Goal: Task Accomplishment & Management: Use online tool/utility

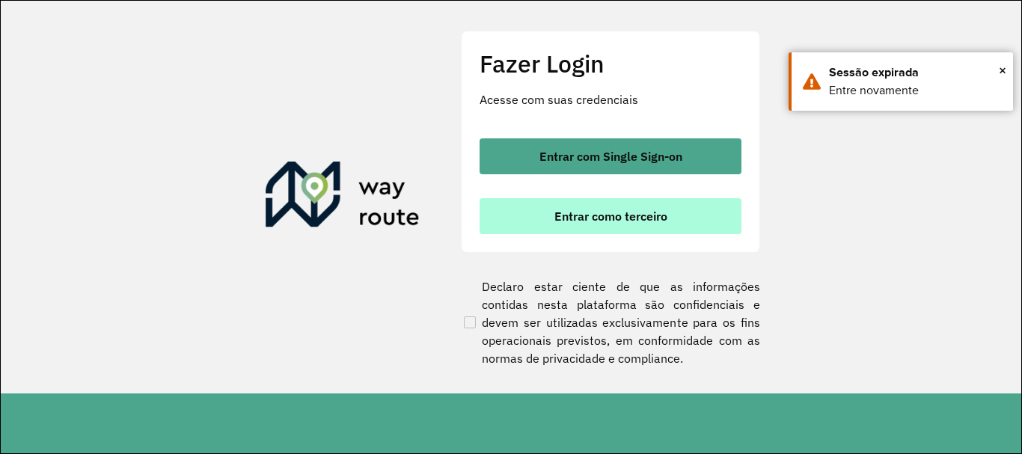
click at [596, 216] on span "Entrar como terceiro" at bounding box center [610, 216] width 113 height 12
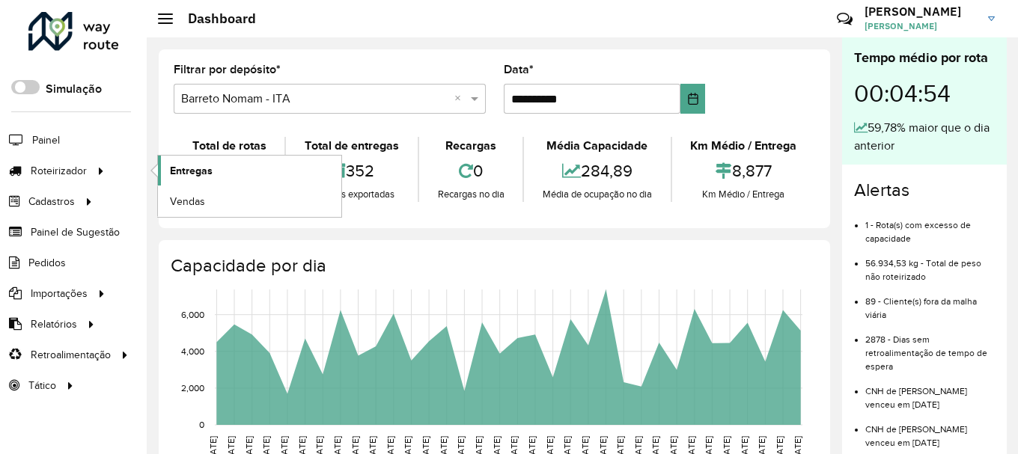
click at [224, 179] on link "Entregas" at bounding box center [249, 171] width 183 height 30
click at [220, 173] on link "Entregas" at bounding box center [249, 171] width 183 height 30
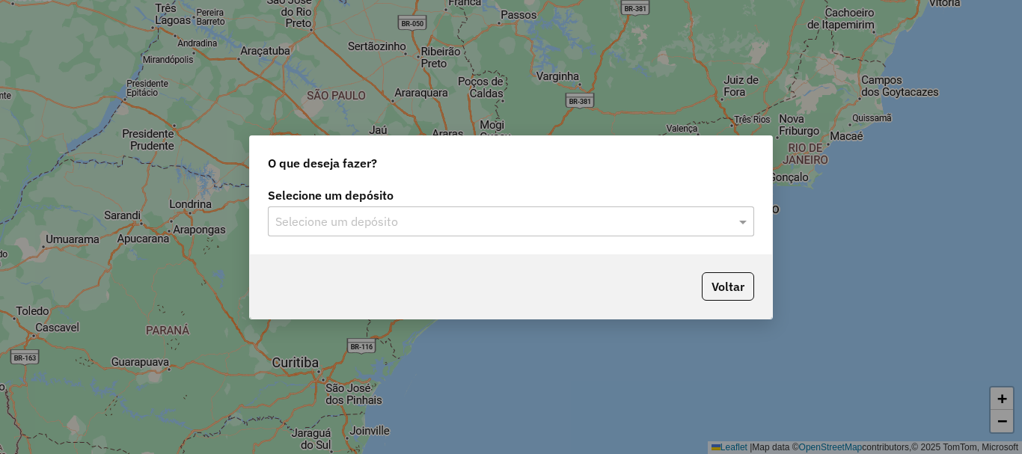
click at [497, 227] on input "text" at bounding box center [495, 222] width 441 height 18
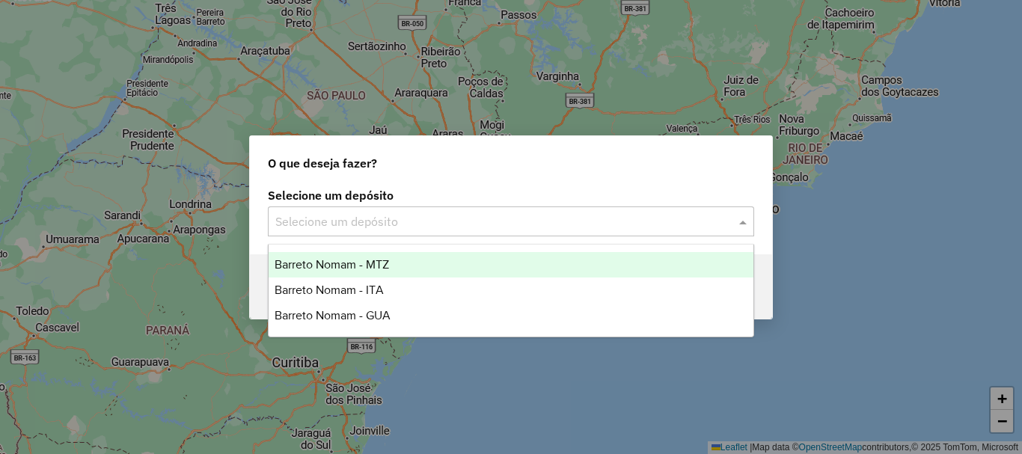
click at [449, 272] on div "Barreto Nomam - MTZ" at bounding box center [511, 264] width 485 height 25
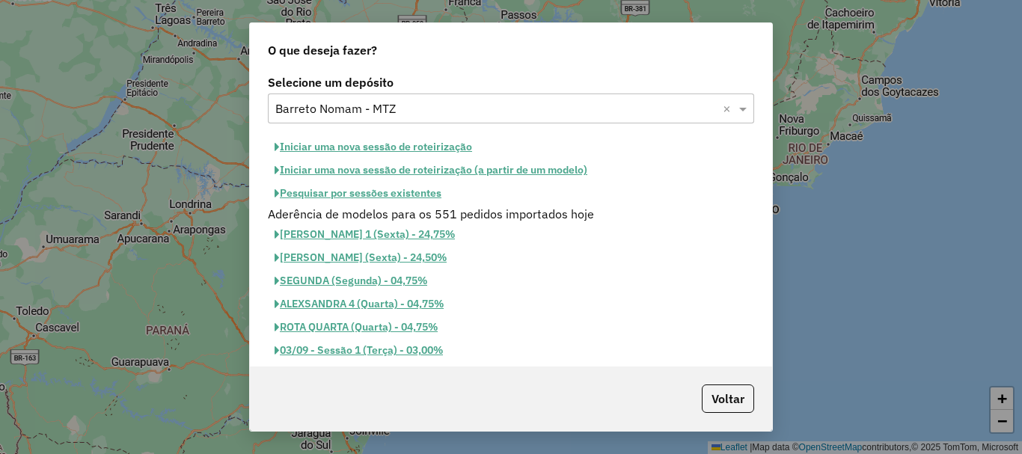
click at [431, 150] on button "Iniciar uma nova sessão de roteirização" at bounding box center [373, 146] width 211 height 23
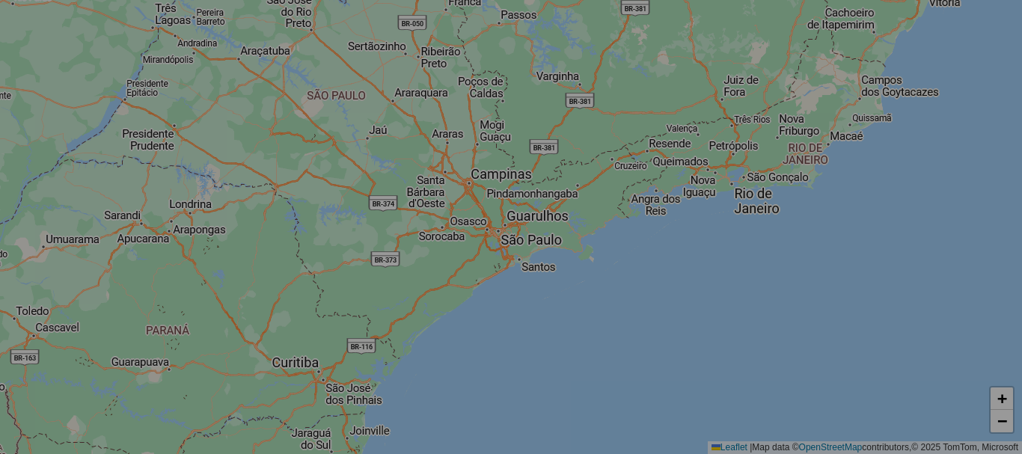
select select "*"
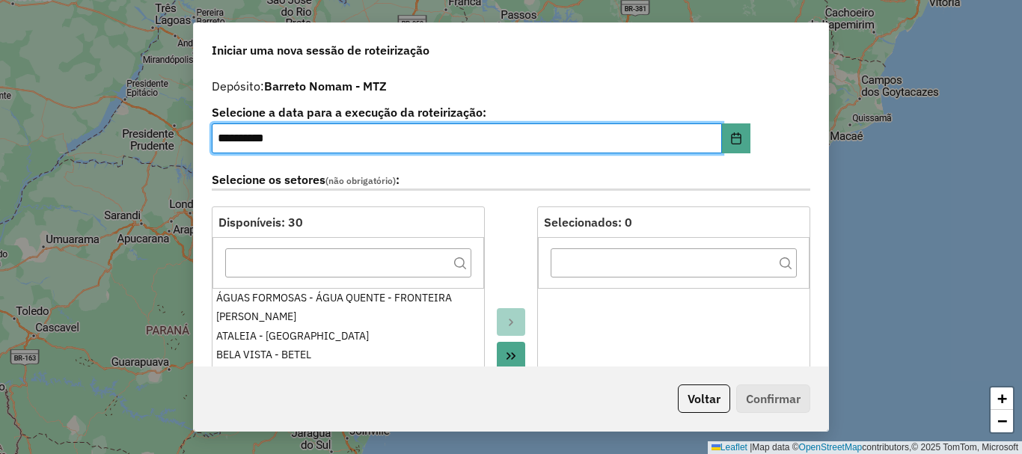
click at [514, 350] on icon "Move All to Target" at bounding box center [511, 356] width 12 height 12
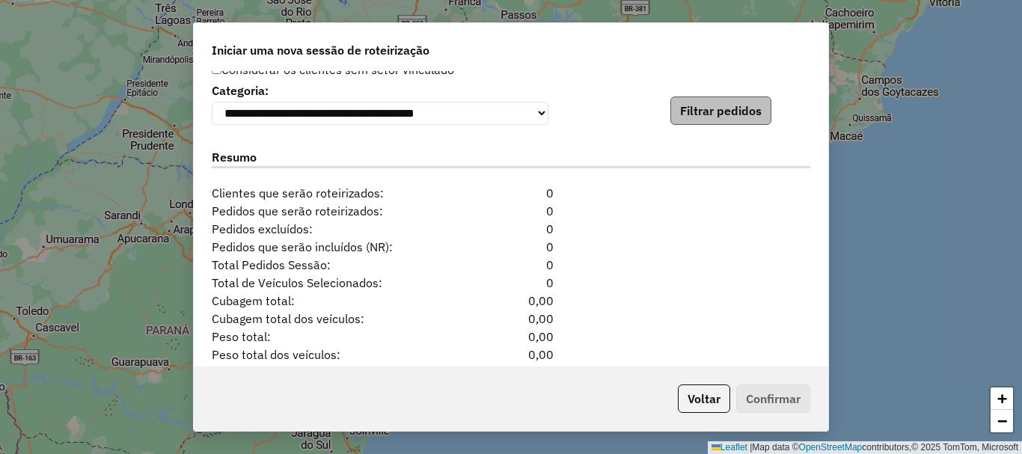
scroll to position [1452, 0]
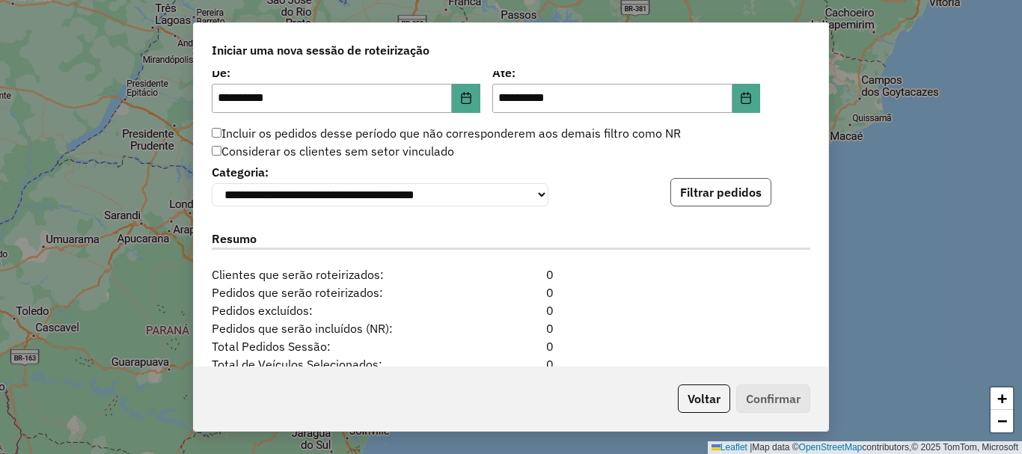
click at [706, 199] on button "Filtrar pedidos" at bounding box center [720, 192] width 101 height 28
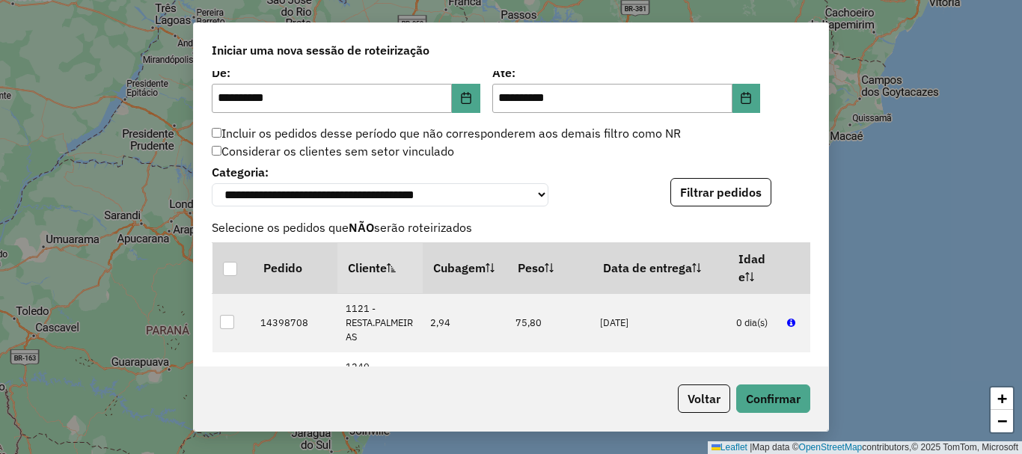
scroll to position [1911, 0]
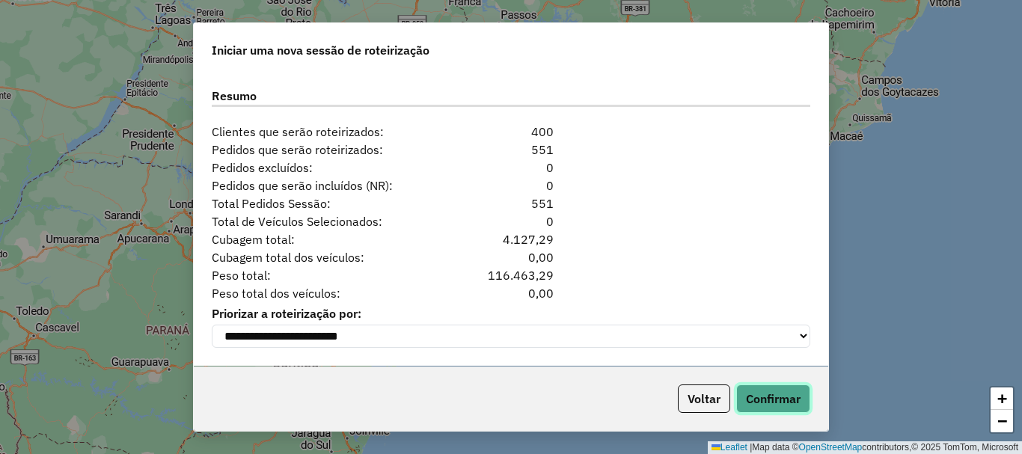
click at [787, 407] on button "Confirmar" at bounding box center [773, 399] width 74 height 28
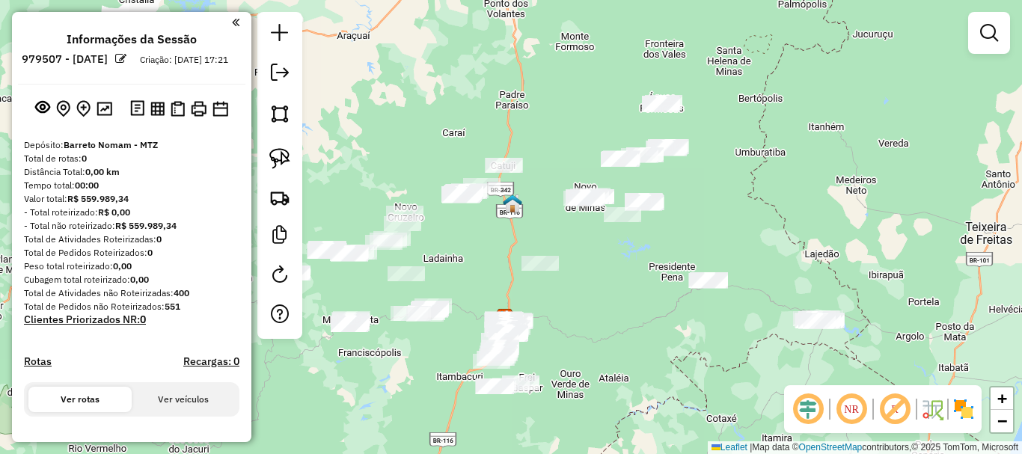
drag, startPoint x: 646, startPoint y: 260, endPoint x: 603, endPoint y: 320, distance: 74.1
click at [603, 320] on div "Janela de atendimento Grade de atendimento Capacidade Transportadoras Veículos …" at bounding box center [511, 227] width 1022 height 454
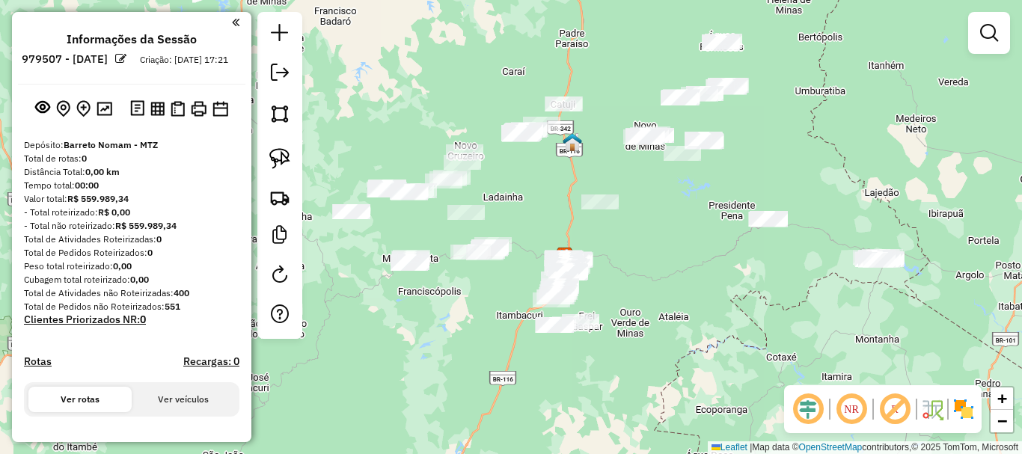
drag, startPoint x: 466, startPoint y: 273, endPoint x: 553, endPoint y: 201, distance: 113.1
click at [553, 201] on div "Janela de atendimento Grade de atendimento Capacidade Transportadoras Veículos …" at bounding box center [511, 227] width 1022 height 454
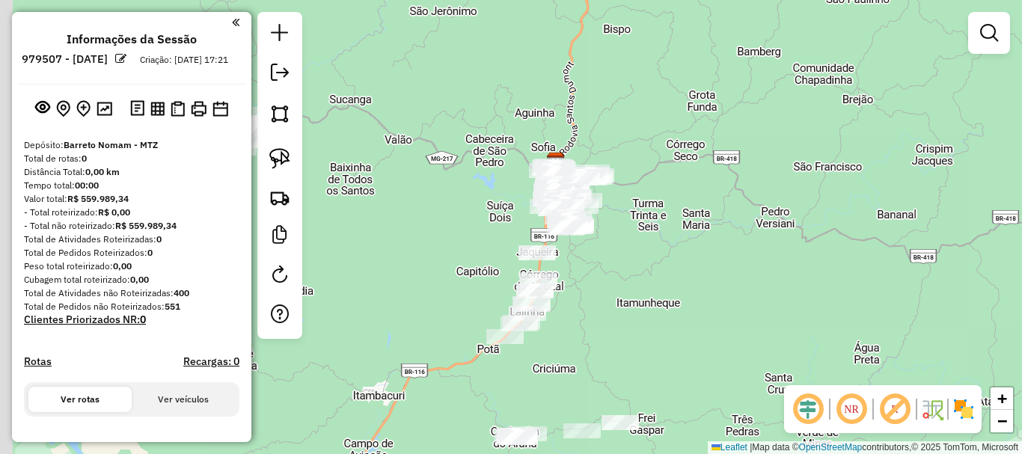
drag, startPoint x: 575, startPoint y: 319, endPoint x: 640, endPoint y: 184, distance: 150.2
click at [637, 193] on div "Janela de atendimento Grade de atendimento Capacidade Transportadoras Veículos …" at bounding box center [511, 227] width 1022 height 454
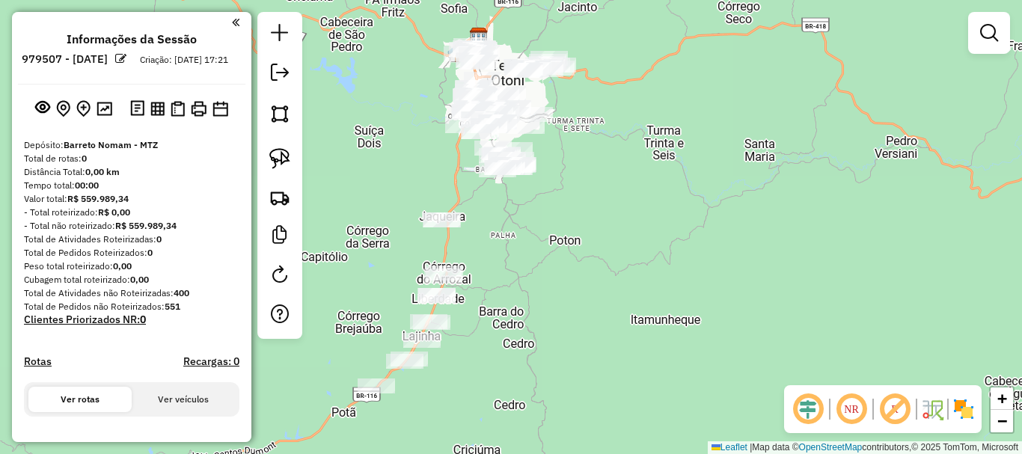
drag, startPoint x: 575, startPoint y: 229, endPoint x: 534, endPoint y: 299, distance: 80.8
click at [534, 299] on div "Janela de atendimento Grade de atendimento Capacidade Transportadoras Veículos …" at bounding box center [511, 227] width 1022 height 454
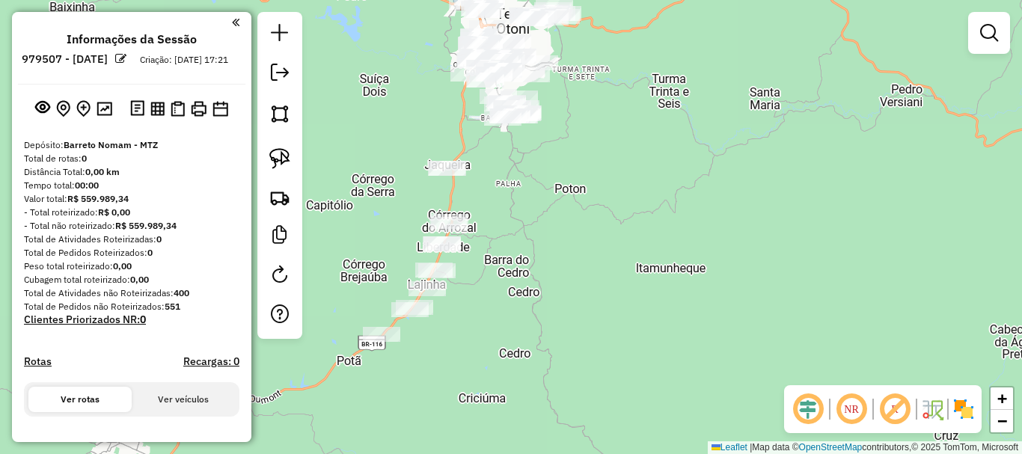
drag, startPoint x: 512, startPoint y: 276, endPoint x: 521, endPoint y: 159, distance: 117.8
click at [521, 159] on div "Janela de atendimento Grade de atendimento Capacidade Transportadoras Veículos …" at bounding box center [511, 227] width 1022 height 454
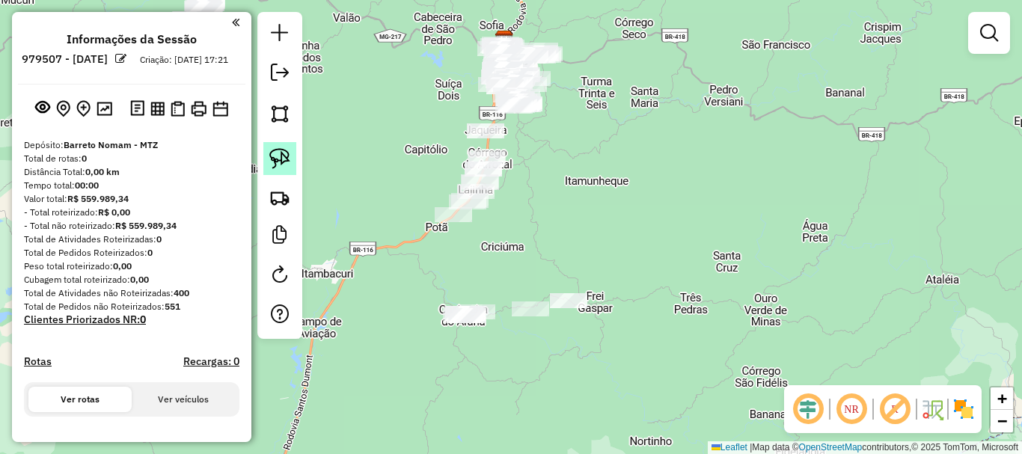
click at [290, 162] on img at bounding box center [279, 158] width 21 height 21
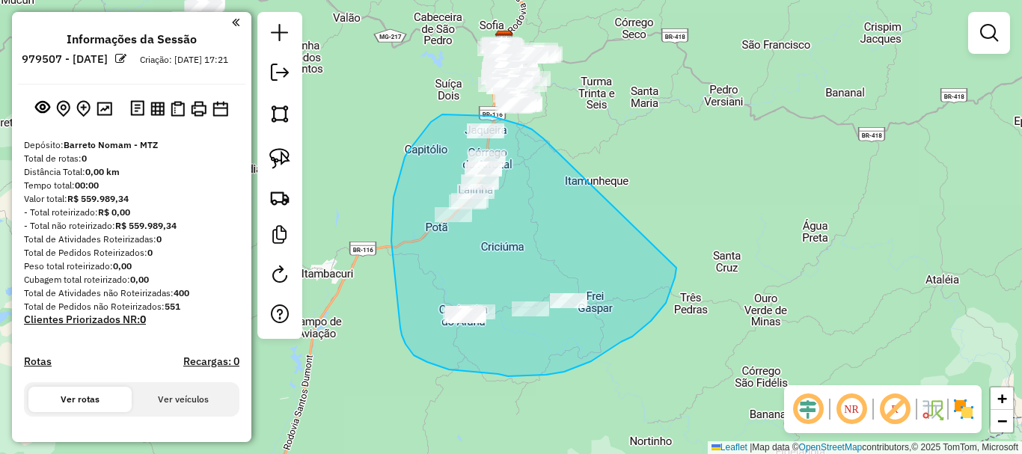
drag, startPoint x: 543, startPoint y: 138, endPoint x: 676, endPoint y: 268, distance: 185.7
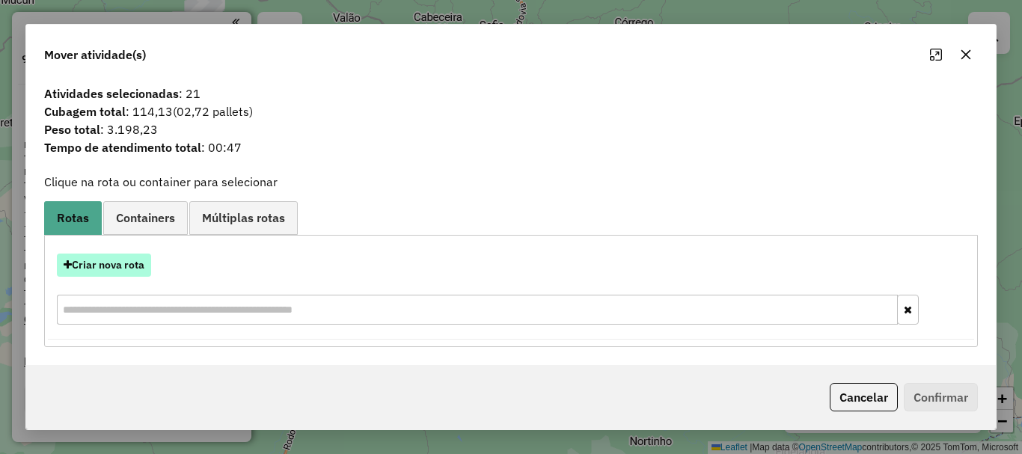
click at [123, 269] on button "Criar nova rota" at bounding box center [104, 265] width 94 height 23
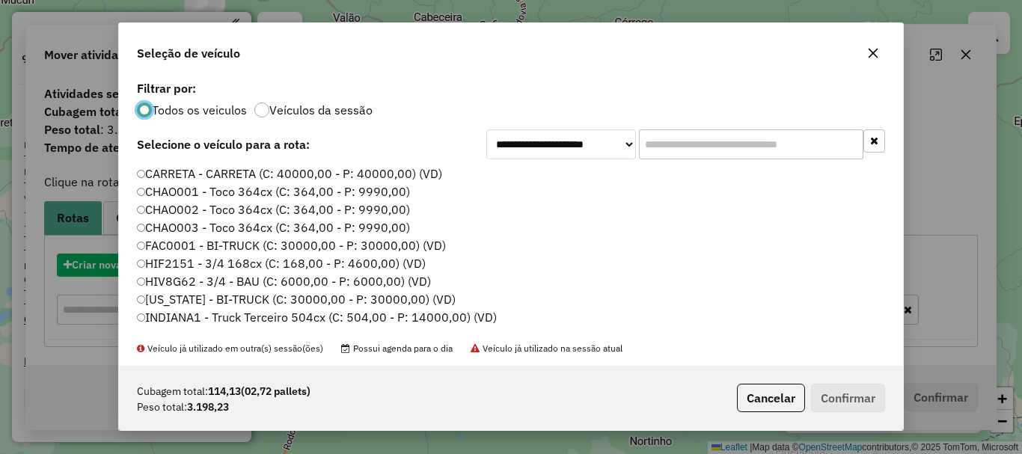
scroll to position [8, 4]
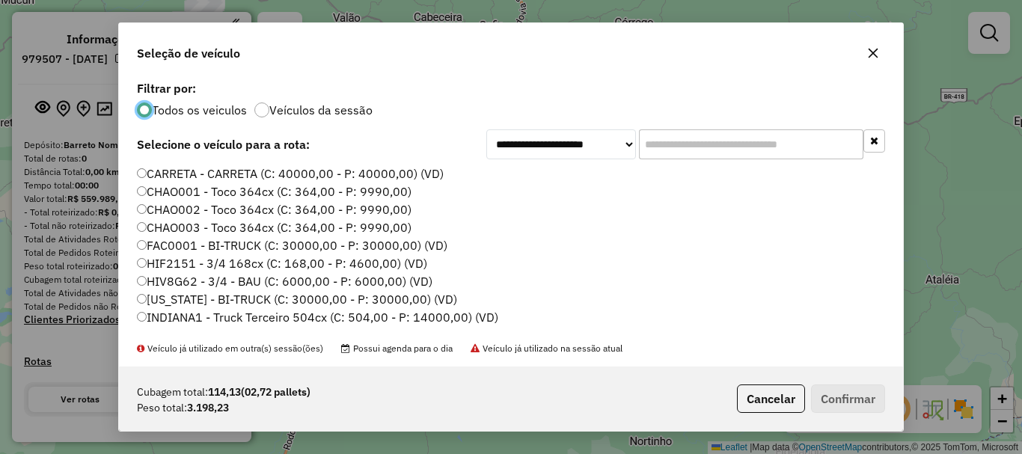
click at [667, 142] on input "text" at bounding box center [751, 144] width 224 height 30
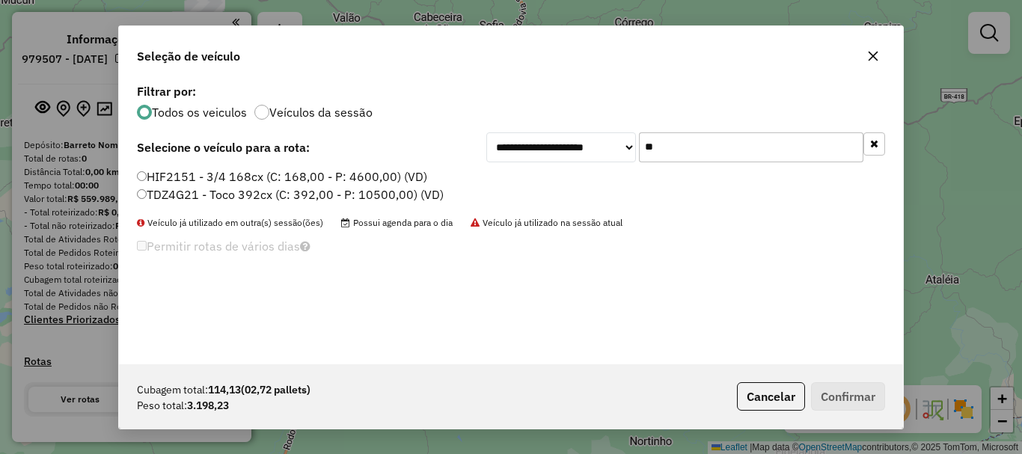
type input "**"
click at [211, 180] on label "HIF2151 - 3/4 168cx (C: 168,00 - P: 4600,00) (VD)" at bounding box center [282, 177] width 290 height 18
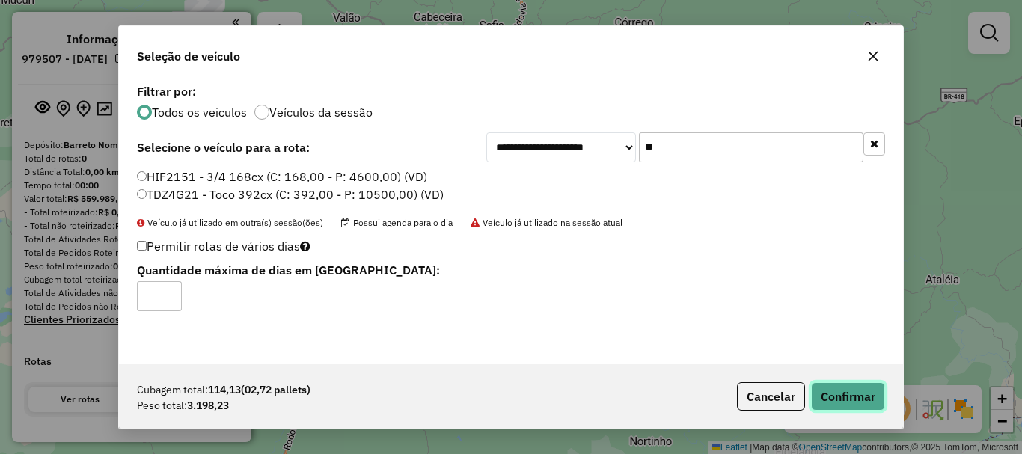
click at [827, 397] on button "Confirmar" at bounding box center [848, 396] width 74 height 28
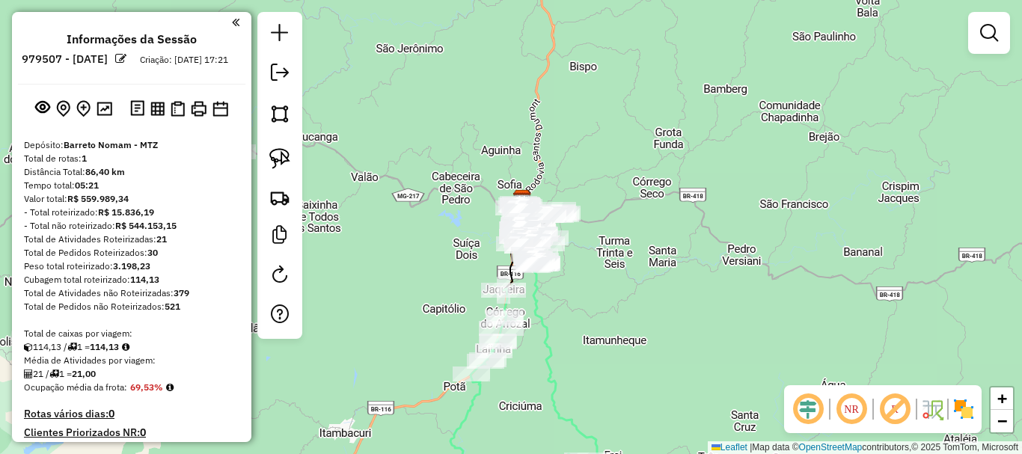
drag, startPoint x: 540, startPoint y: 151, endPoint x: 557, endPoint y: 318, distance: 167.7
click at [557, 318] on div "Janela de atendimento Grade de atendimento Capacidade Transportadoras Veículos …" at bounding box center [511, 227] width 1022 height 454
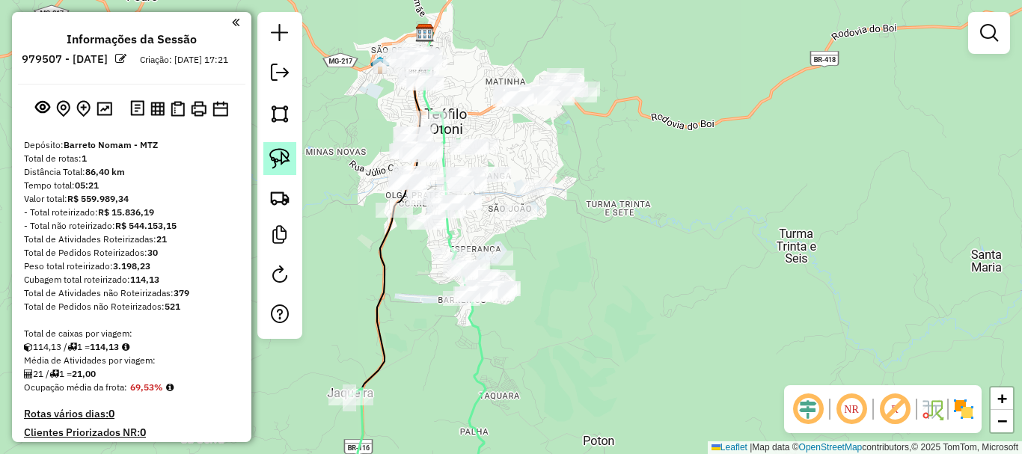
click at [289, 164] on img at bounding box center [279, 158] width 21 height 21
drag, startPoint x: 533, startPoint y: 151, endPoint x: 557, endPoint y: 249, distance: 101.1
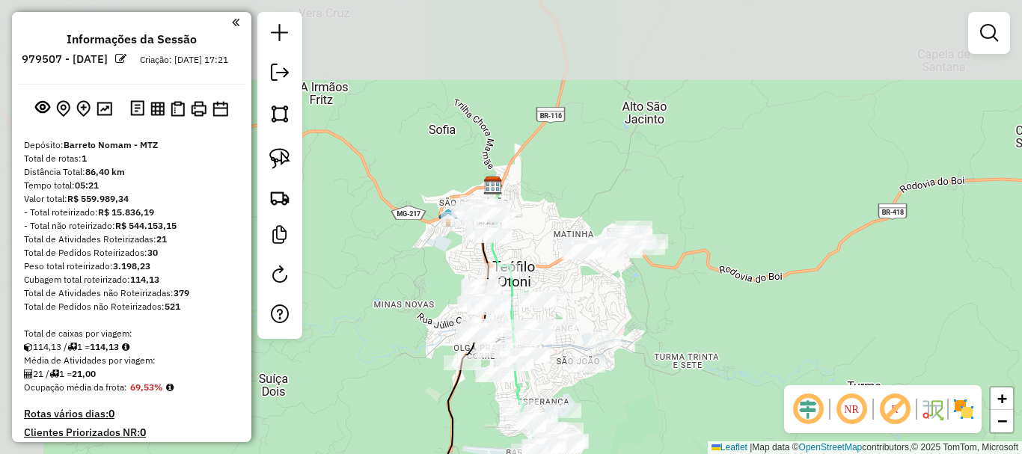
drag, startPoint x: 582, startPoint y: 165, endPoint x: 651, endPoint y: 319, distance: 168.1
click at [651, 319] on div "Janela de atendimento Grade de atendimento Capacidade Transportadoras Veículos …" at bounding box center [511, 227] width 1022 height 454
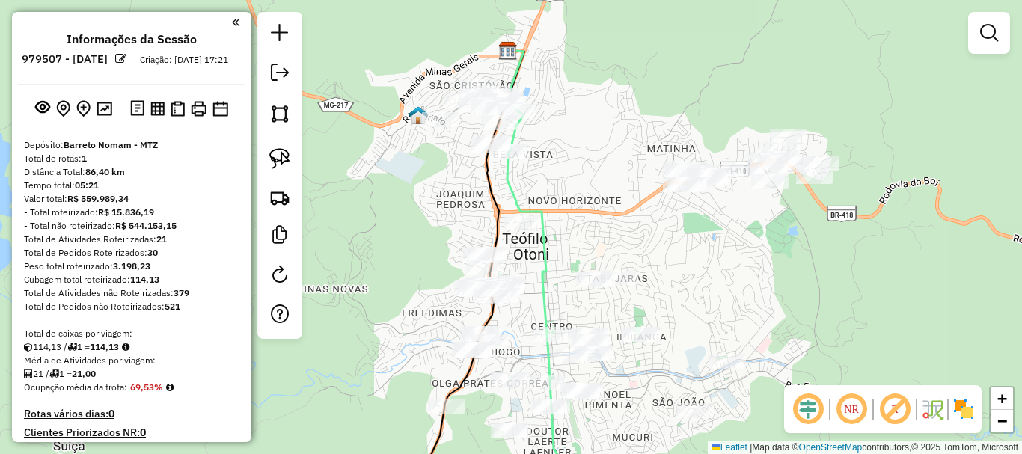
drag, startPoint x: 682, startPoint y: 291, endPoint x: 729, endPoint y: 280, distance: 49.2
click at [729, 280] on div "Janela de atendimento Grade de atendimento Capacidade Transportadoras Veículos …" at bounding box center [511, 227] width 1022 height 454
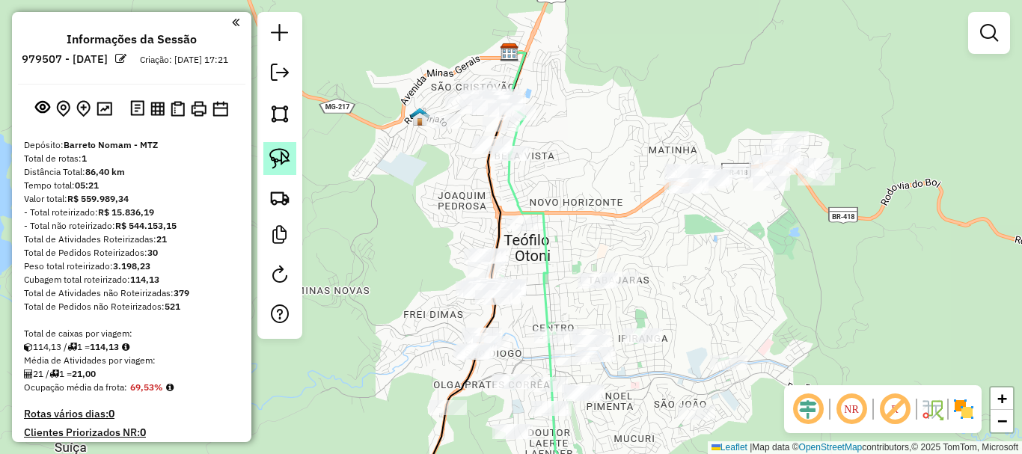
click at [284, 160] on img at bounding box center [279, 158] width 21 height 21
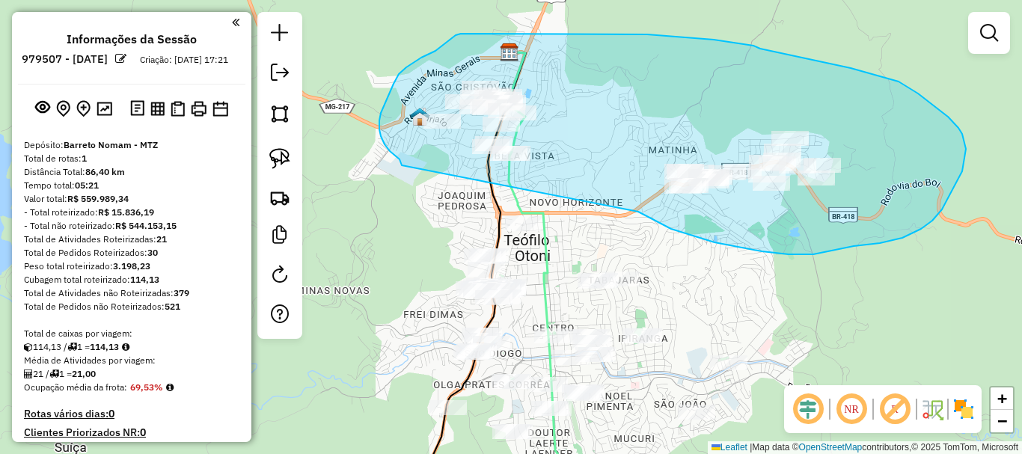
drag, startPoint x: 714, startPoint y: 242, endPoint x: 402, endPoint y: 165, distance: 322.1
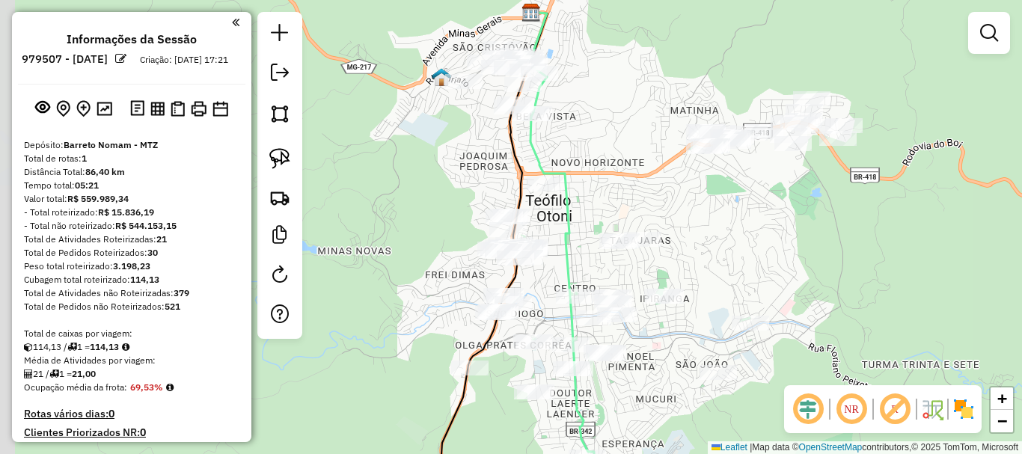
drag, startPoint x: 602, startPoint y: 226, endPoint x: 625, endPoint y: 184, distance: 47.9
click at [625, 184] on div "Janela de atendimento Grade de atendimento Capacidade Transportadoras Veículos …" at bounding box center [511, 227] width 1022 height 454
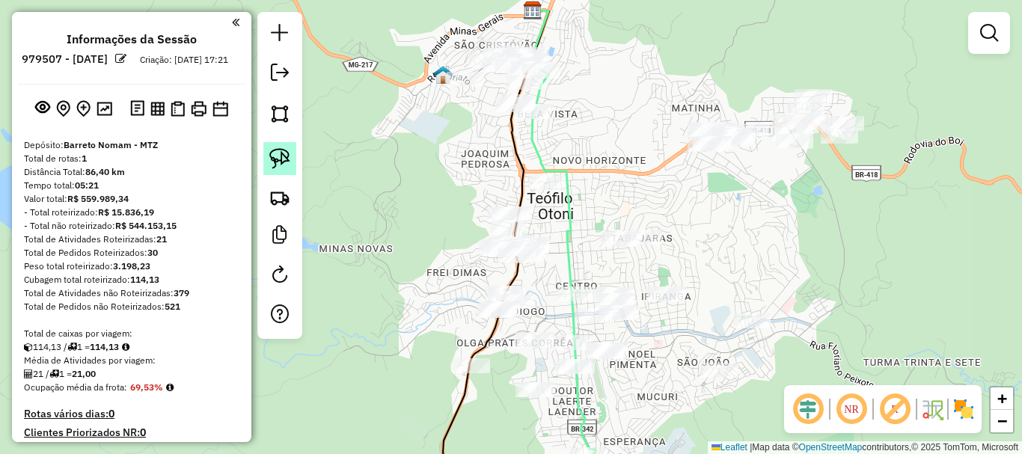
click at [277, 151] on img at bounding box center [279, 158] width 21 height 21
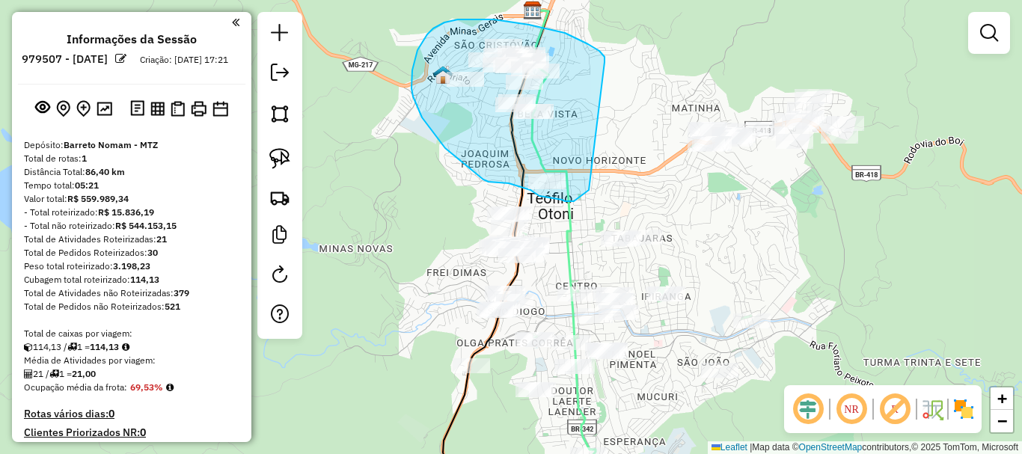
drag, startPoint x: 605, startPoint y: 62, endPoint x: 589, endPoint y: 190, distance: 128.9
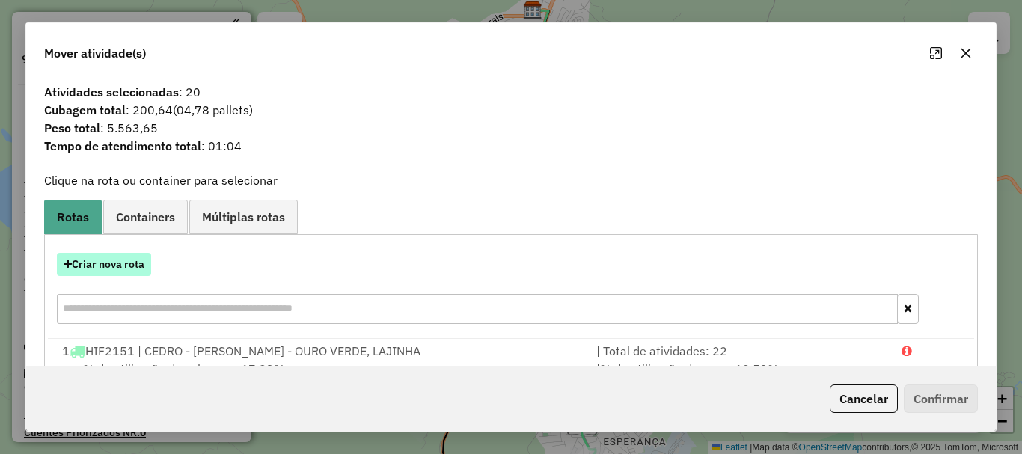
click at [129, 270] on button "Criar nova rota" at bounding box center [104, 264] width 94 height 23
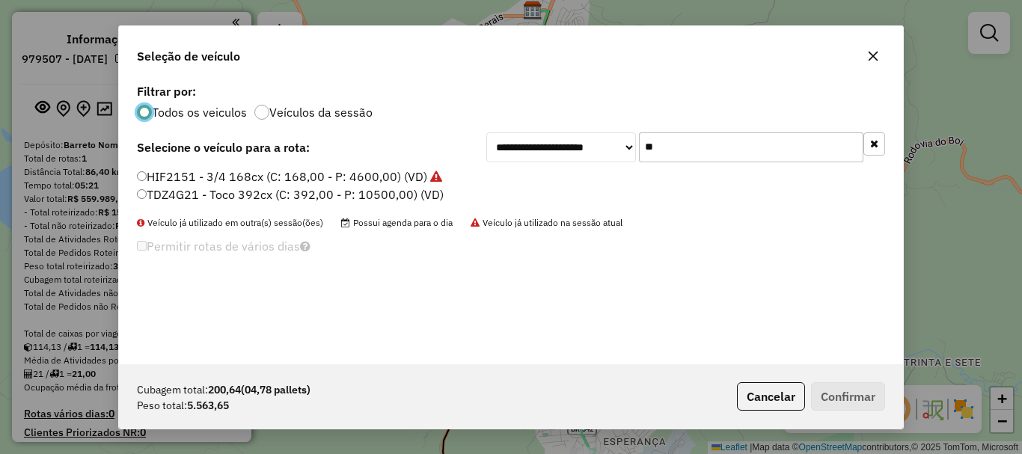
drag, startPoint x: 709, startPoint y: 143, endPoint x: 587, endPoint y: 150, distance: 122.9
click at [587, 150] on div "**********" at bounding box center [685, 147] width 399 height 30
type input "***"
click at [206, 201] on label "TDS6J07 - Toco 392cx (C: 392,00 - P: 10500,00) (VD)" at bounding box center [289, 195] width 305 height 18
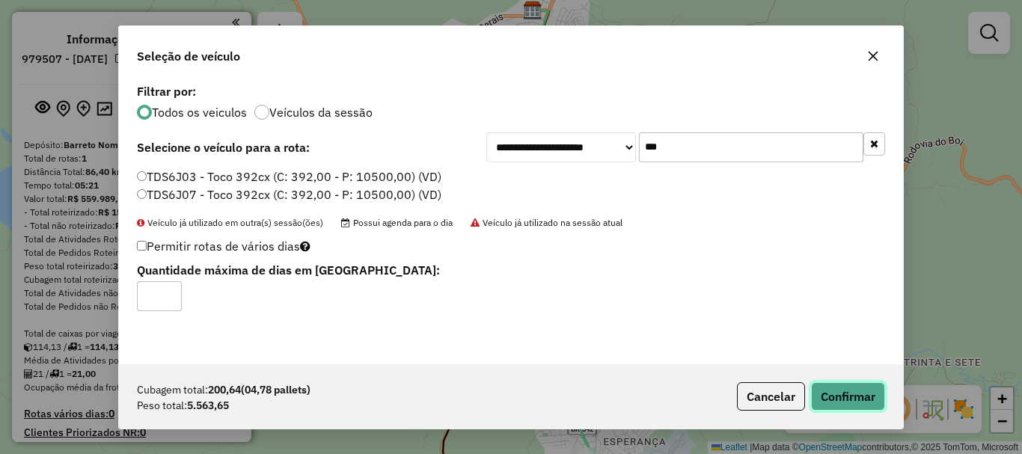
click at [874, 406] on button "Confirmar" at bounding box center [848, 396] width 74 height 28
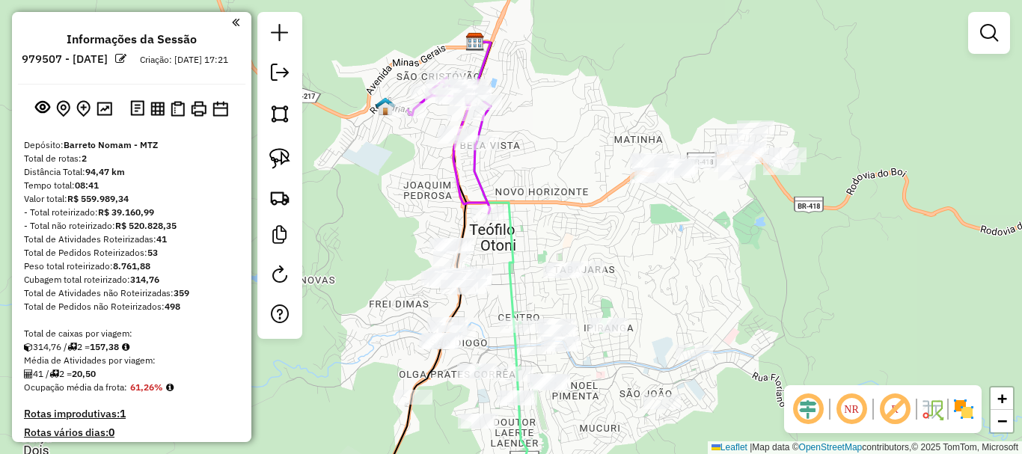
drag, startPoint x: 704, startPoint y: 208, endPoint x: 646, endPoint y: 239, distance: 65.6
click at [646, 239] on div "Janela de atendimento Grade de atendimento Capacidade Transportadoras Veículos …" at bounding box center [511, 227] width 1022 height 454
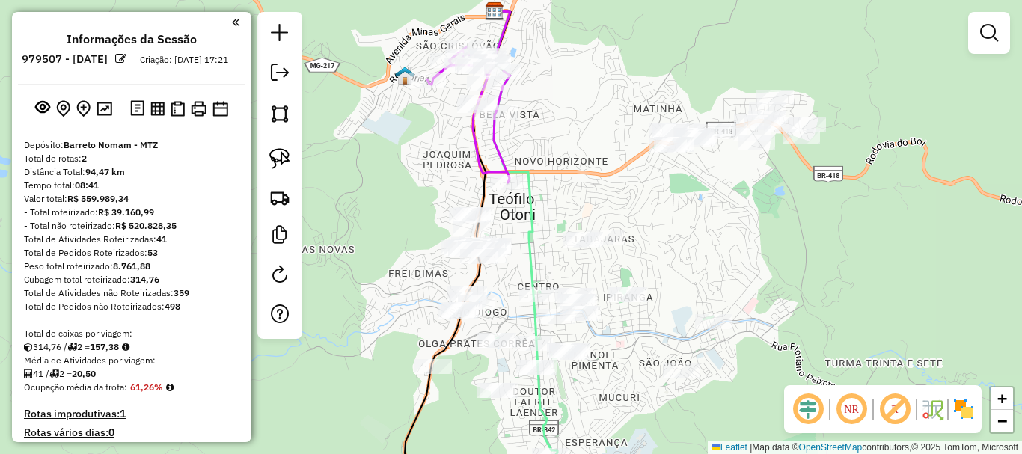
drag, startPoint x: 587, startPoint y: 248, endPoint x: 614, endPoint y: 190, distance: 63.9
click at [614, 190] on div "Janela de atendimento Grade de atendimento Capacidade Transportadoras Veículos …" at bounding box center [511, 227] width 1022 height 454
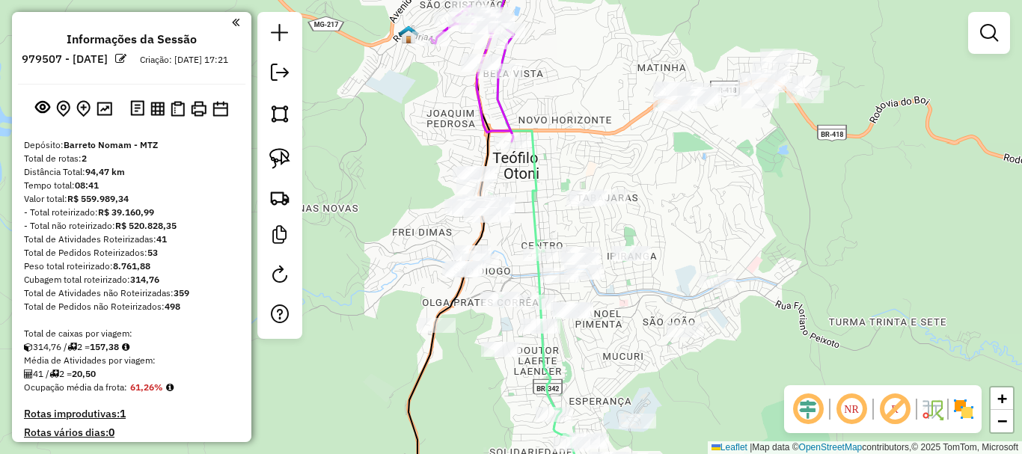
drag, startPoint x: 683, startPoint y: 189, endPoint x: 680, endPoint y: 165, distance: 24.1
click at [680, 165] on div "Janela de atendimento Grade de atendimento Capacidade Transportadoras Veículos …" at bounding box center [511, 227] width 1022 height 454
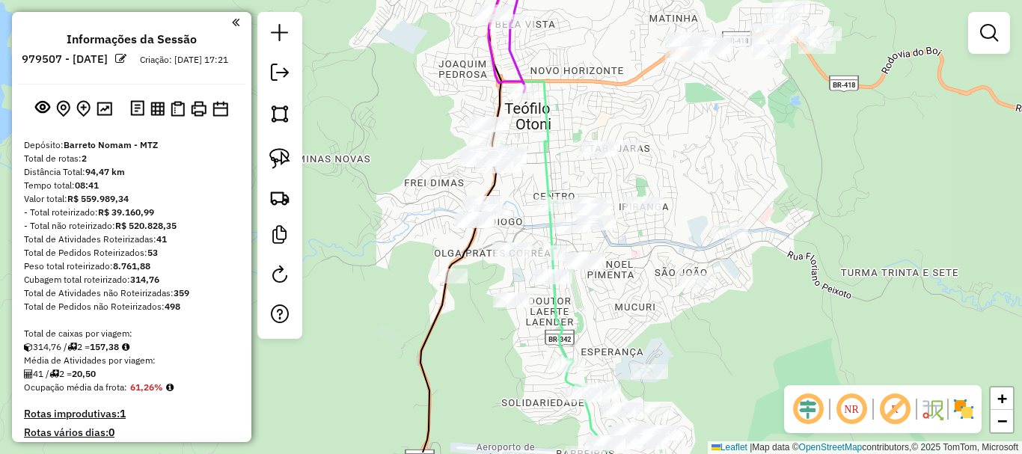
drag, startPoint x: 612, startPoint y: 266, endPoint x: 616, endPoint y: 245, distance: 21.4
click at [616, 245] on div "Janela de atendimento Grade de atendimento Capacidade Transportadoras Veículos …" at bounding box center [511, 227] width 1022 height 454
click at [270, 159] on img at bounding box center [279, 158] width 21 height 21
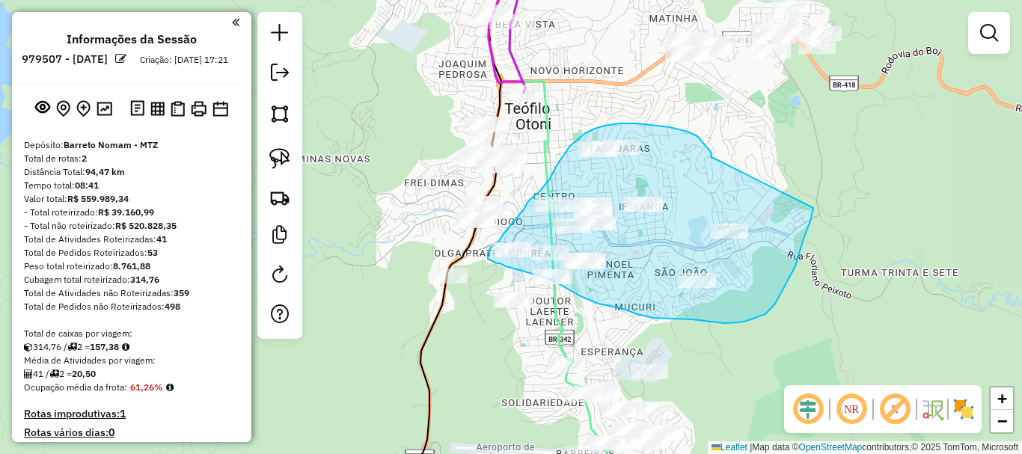
drag, startPoint x: 712, startPoint y: 157, endPoint x: 813, endPoint y: 208, distance: 113.8
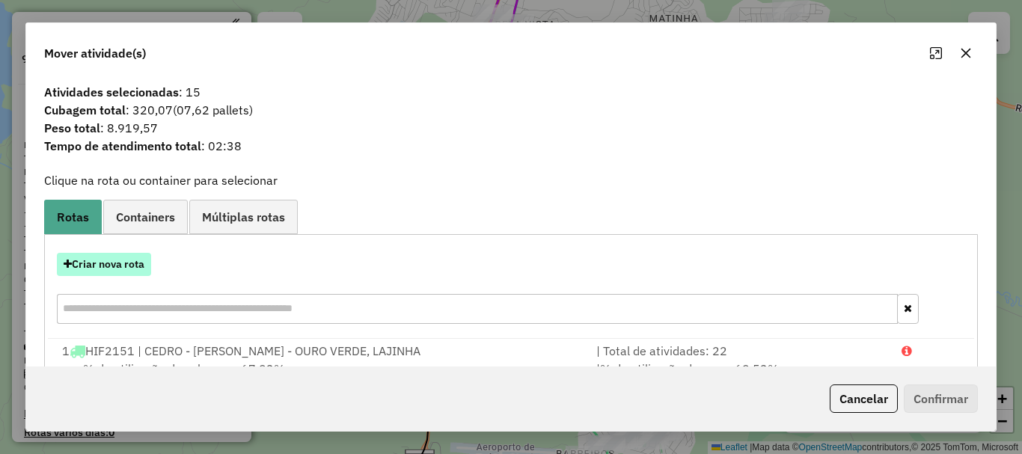
click at [122, 263] on button "Criar nova rota" at bounding box center [104, 264] width 94 height 23
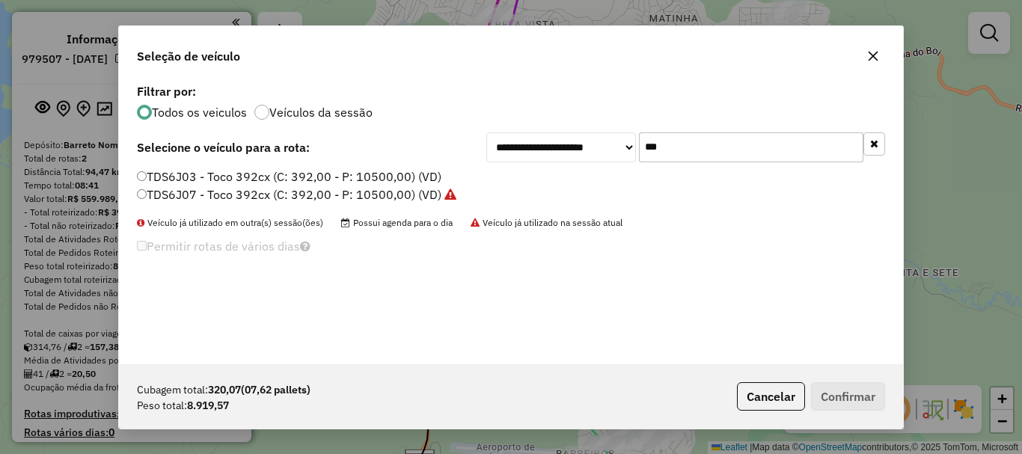
drag, startPoint x: 515, startPoint y: 147, endPoint x: 495, endPoint y: 147, distance: 20.2
click at [495, 147] on div "**********" at bounding box center [685, 147] width 399 height 30
click at [780, 406] on button "Cancelar" at bounding box center [771, 396] width 68 height 28
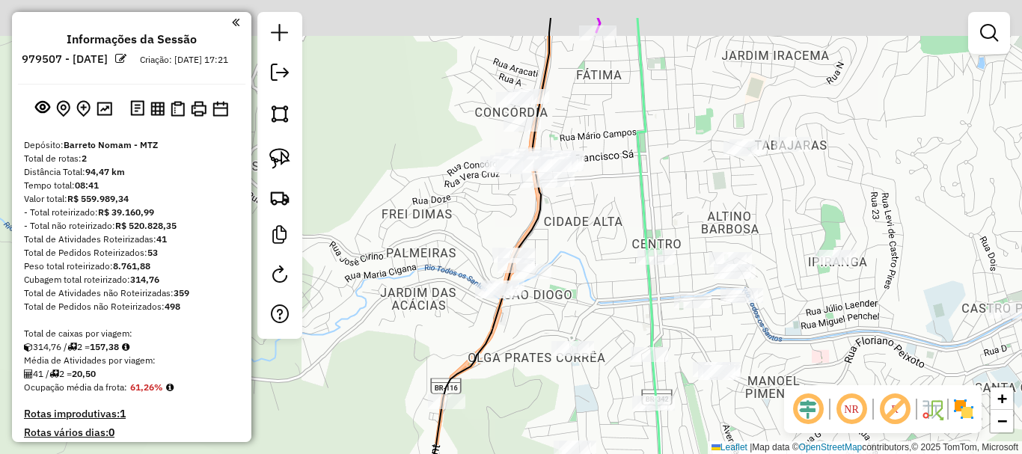
drag, startPoint x: 510, startPoint y: 200, endPoint x: 593, endPoint y: 275, distance: 111.8
click at [593, 275] on div "Janela de atendimento Grade de atendimento Capacidade Transportadoras Veículos …" at bounding box center [511, 227] width 1022 height 454
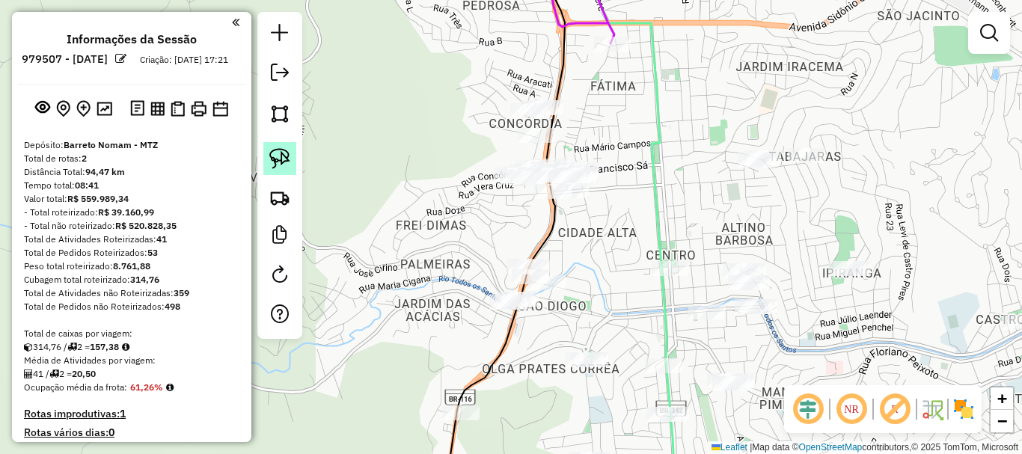
click at [293, 156] on link at bounding box center [279, 158] width 33 height 33
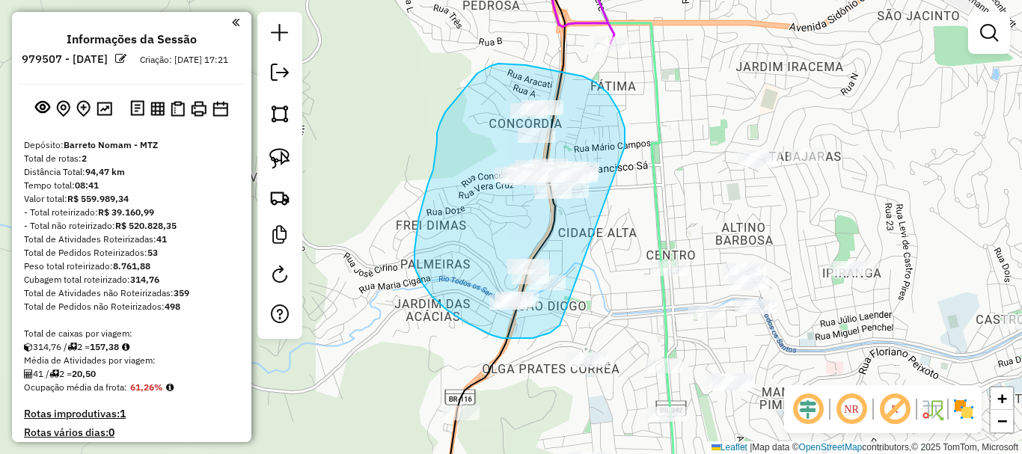
drag, startPoint x: 625, startPoint y: 147, endPoint x: 560, endPoint y: 325, distance: 190.3
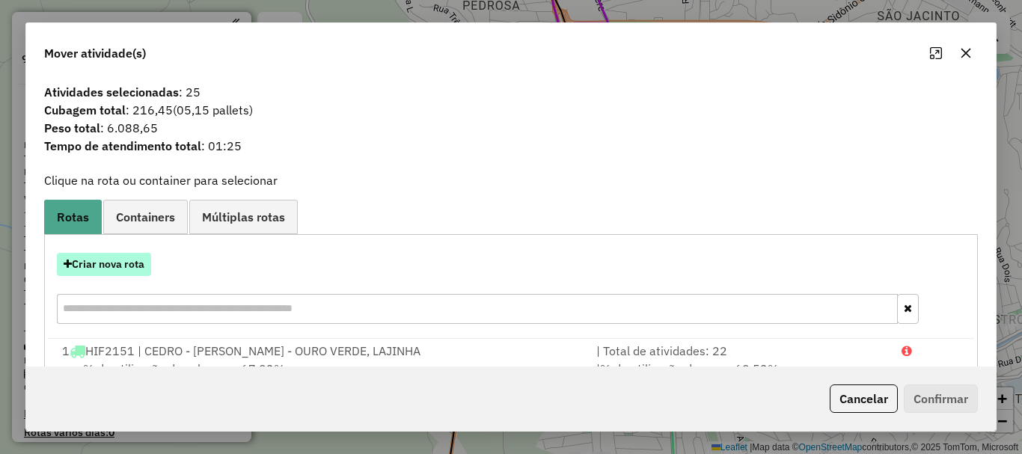
click at [107, 260] on button "Criar nova rota" at bounding box center [104, 264] width 94 height 23
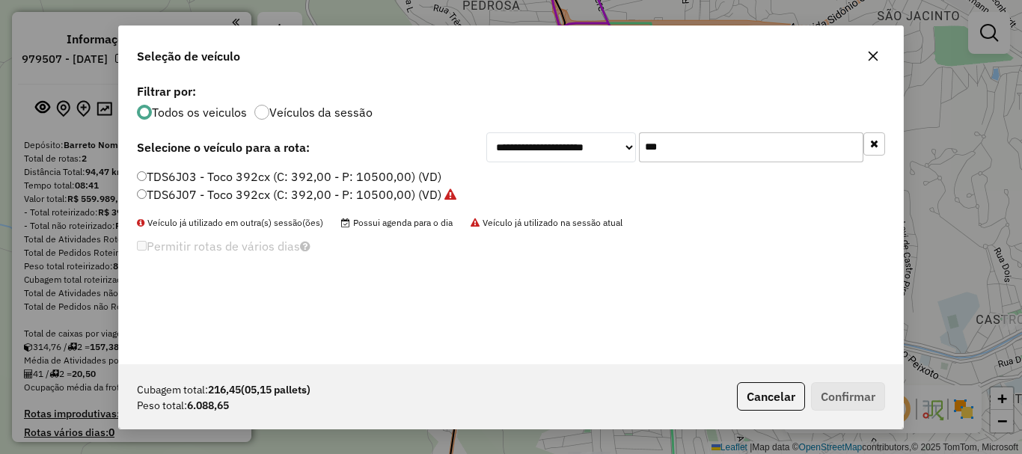
drag, startPoint x: 735, startPoint y: 141, endPoint x: 546, endPoint y: 141, distance: 189.3
click at [546, 141] on div "**********" at bounding box center [685, 147] width 399 height 30
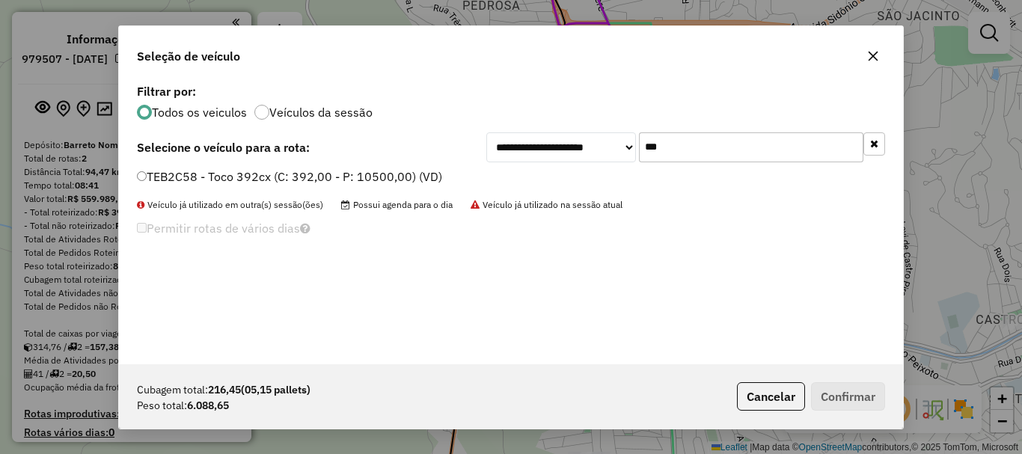
type input "***"
click at [203, 183] on label "TEB2C58 - Toco 392cx (C: 392,00 - P: 10500,00) (VD)" at bounding box center [289, 177] width 305 height 18
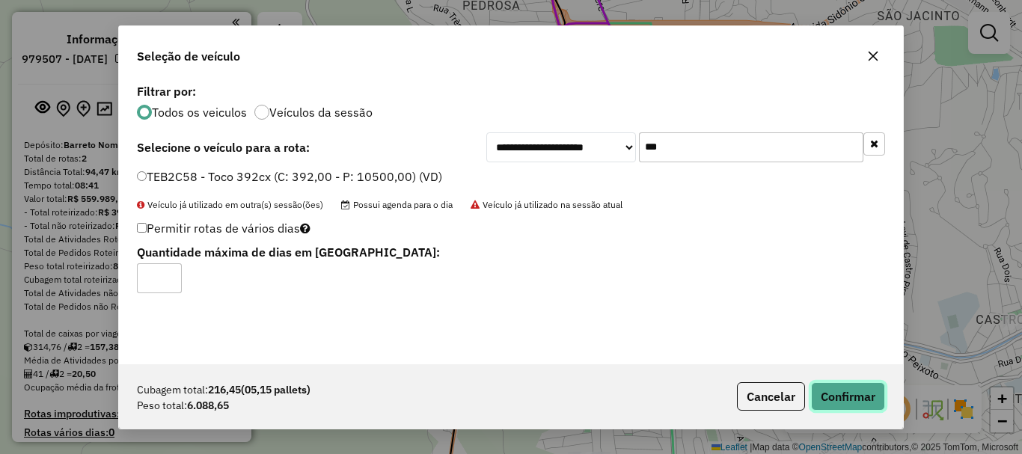
click at [842, 389] on button "Confirmar" at bounding box center [848, 396] width 74 height 28
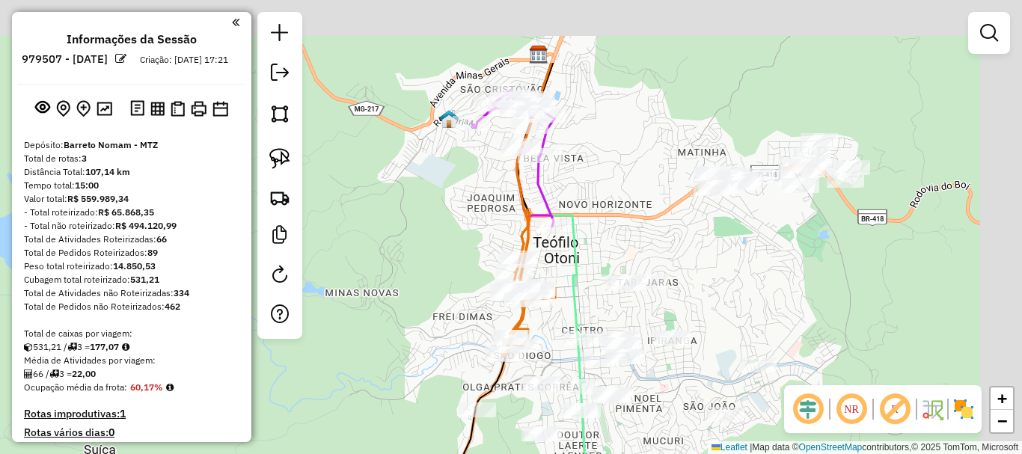
drag, startPoint x: 644, startPoint y: 131, endPoint x: 590, endPoint y: 244, distance: 125.5
click at [590, 244] on div "Janela de atendimento Grade de atendimento Capacidade Transportadoras Veículos …" at bounding box center [511, 227] width 1022 height 454
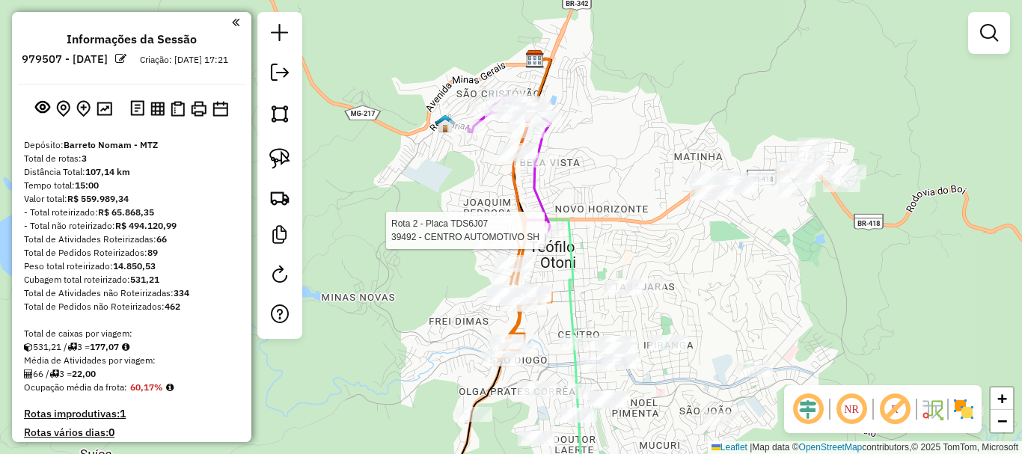
select select "**********"
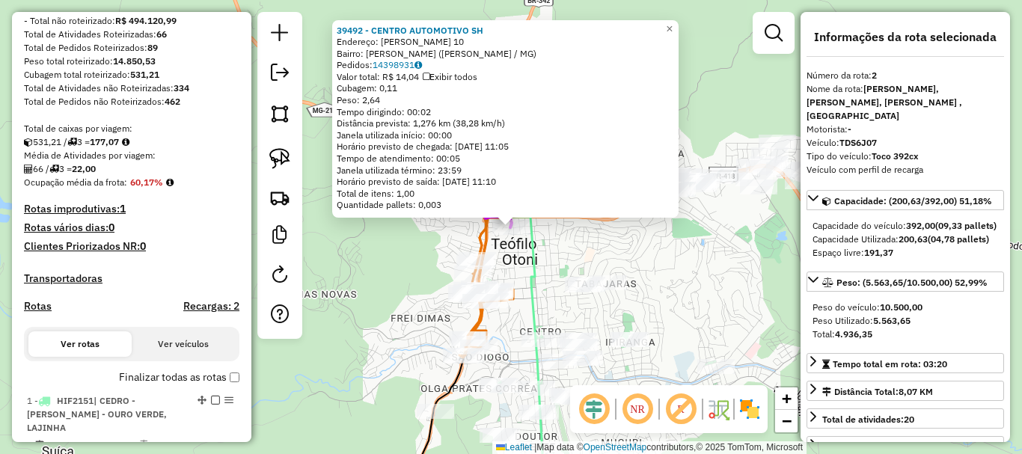
scroll to position [682, 0]
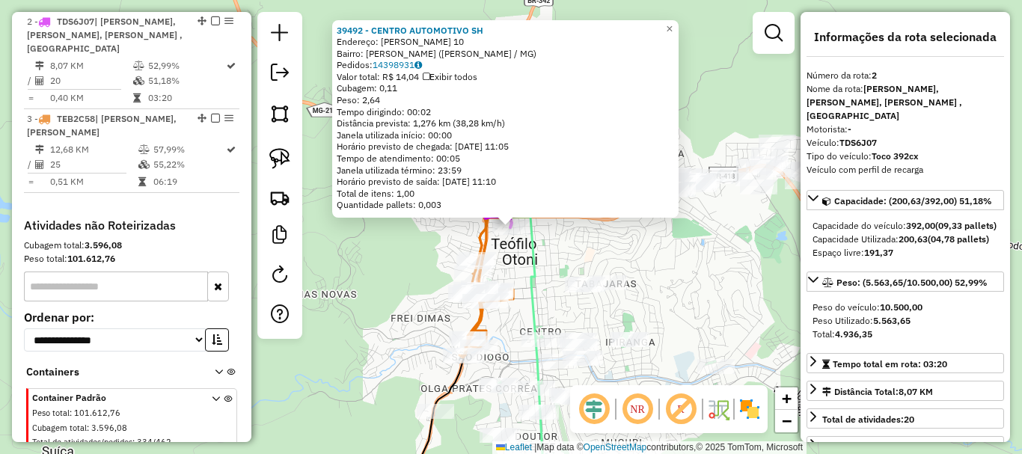
click at [658, 266] on div "39492 - CENTRO AUTOMOTIVO SH Endereço: ANTONIO OTONI DE CASTRO 10 Bairro: FATIM…" at bounding box center [511, 227] width 1022 height 454
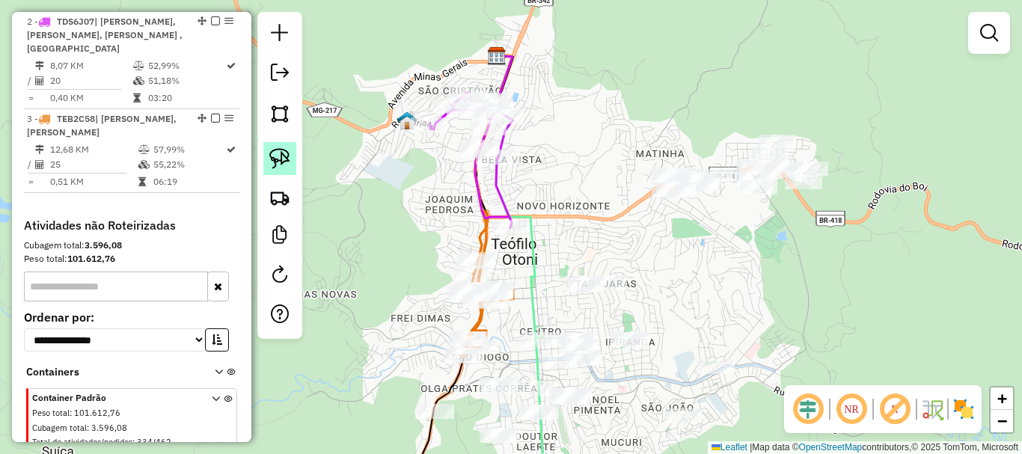
click at [286, 152] on img at bounding box center [279, 158] width 21 height 21
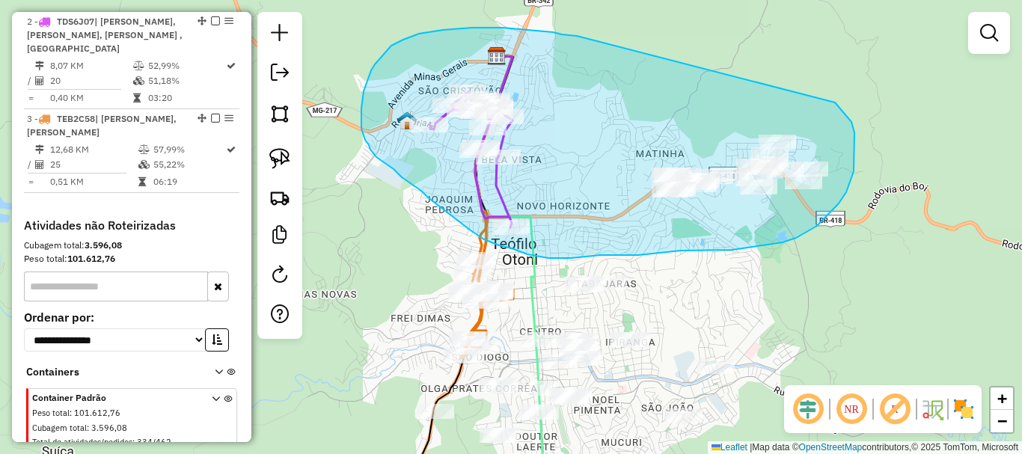
drag, startPoint x: 553, startPoint y: 32, endPoint x: 835, endPoint y: 102, distance: 290.7
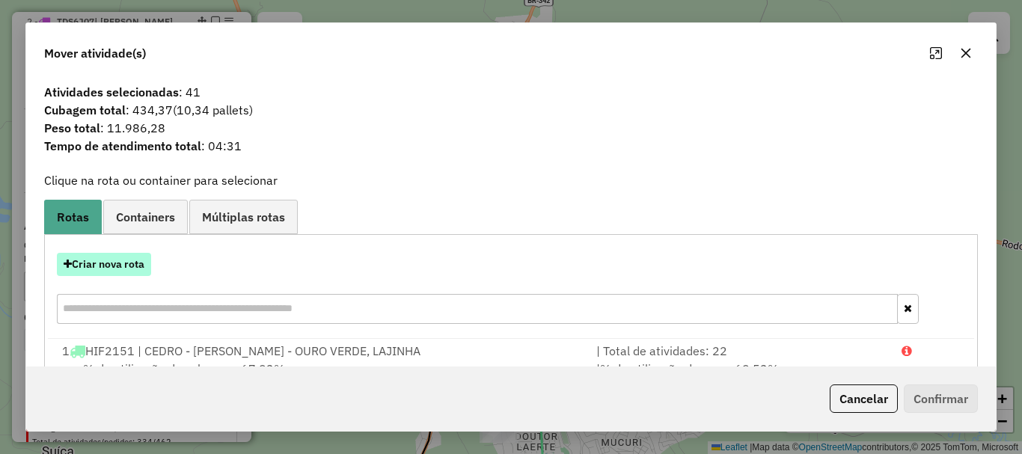
click at [127, 265] on button "Criar nova rota" at bounding box center [104, 264] width 94 height 23
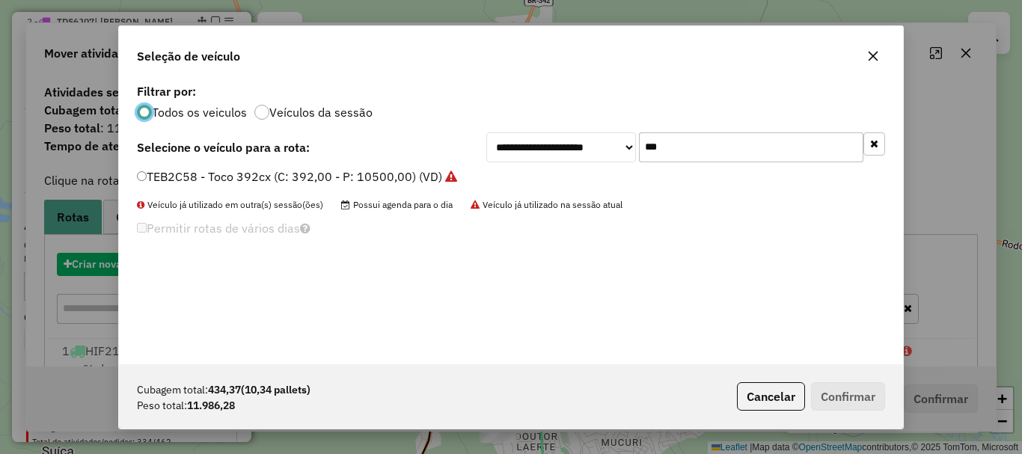
scroll to position [8, 4]
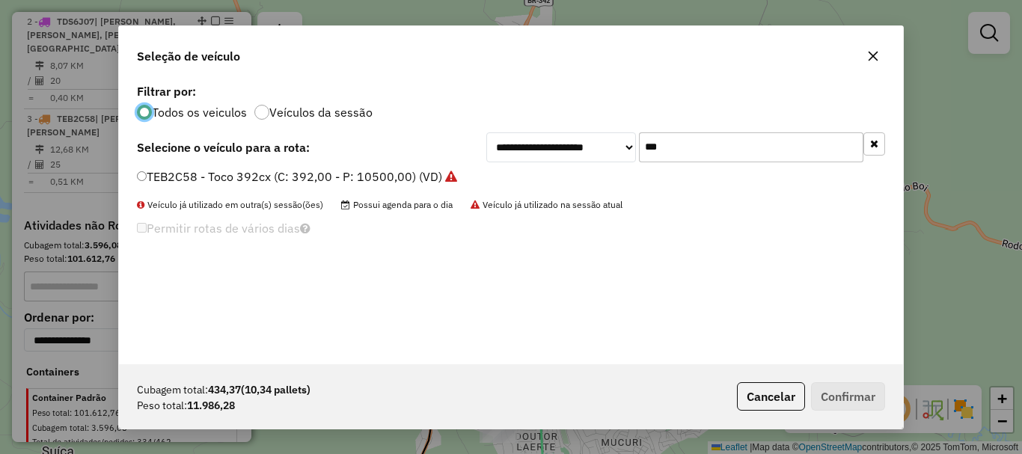
click at [263, 174] on label "TEB2C58 - Toco 392cx (C: 392,00 - P: 10500,00) (VD)" at bounding box center [297, 177] width 320 height 18
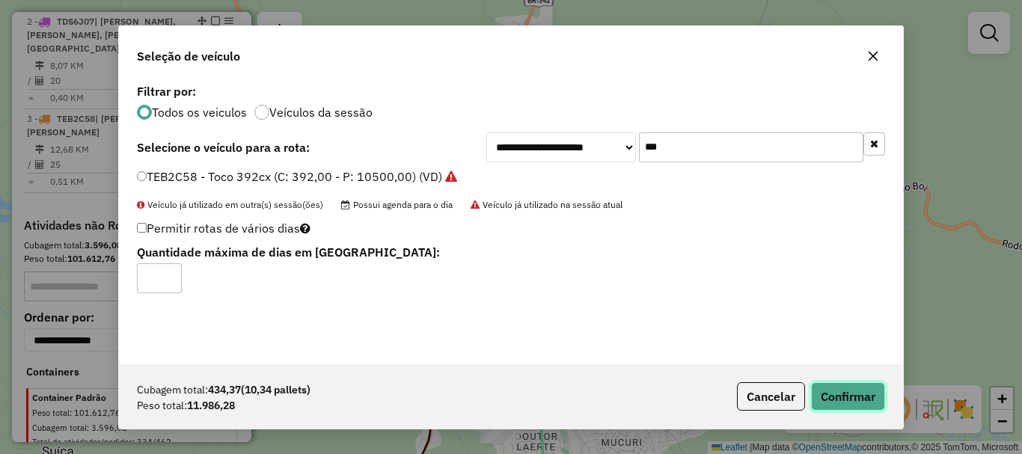
click at [848, 393] on button "Confirmar" at bounding box center [848, 396] width 74 height 28
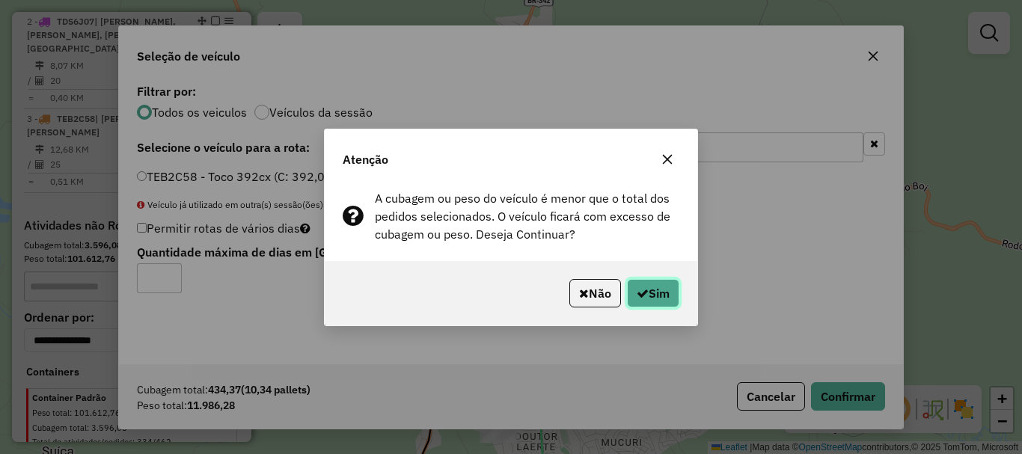
click at [663, 298] on button "Sim" at bounding box center [653, 293] width 52 height 28
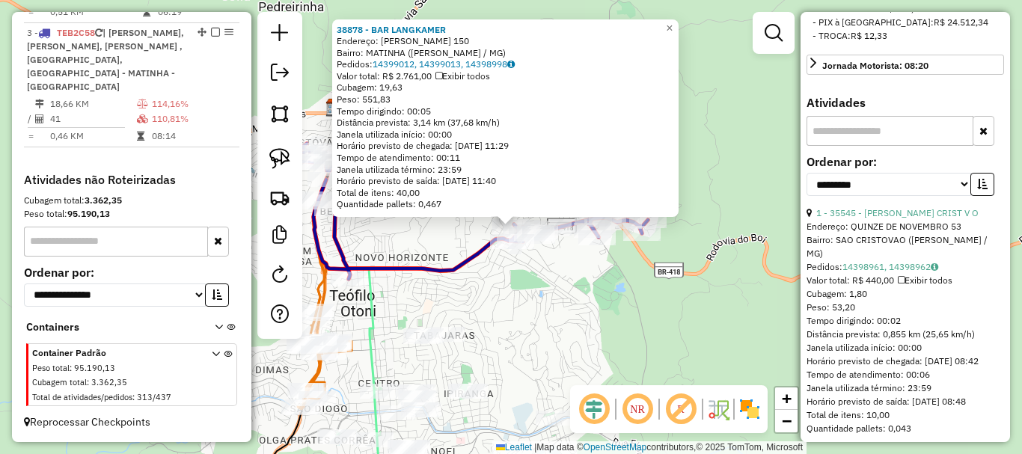
scroll to position [673, 0]
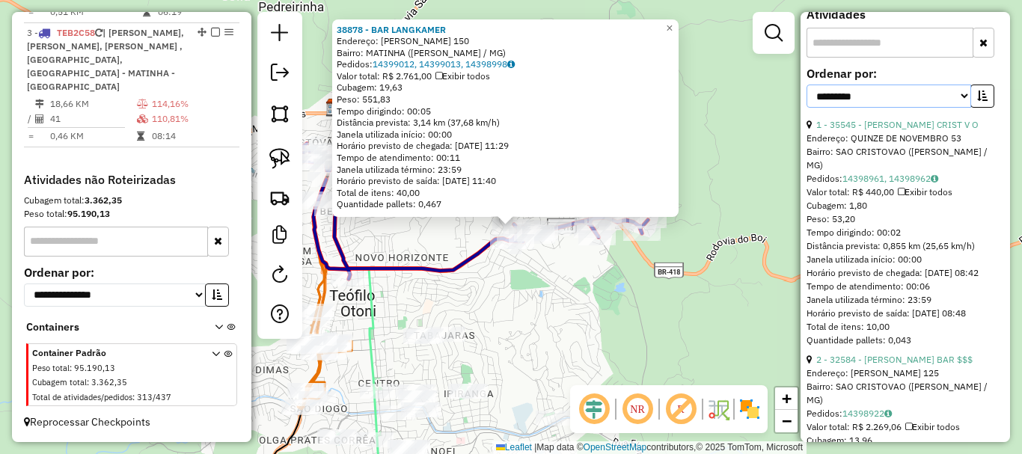
click at [895, 108] on select "**********" at bounding box center [889, 96] width 165 height 23
select select "*********"
click at [807, 108] on select "**********" at bounding box center [889, 96] width 165 height 23
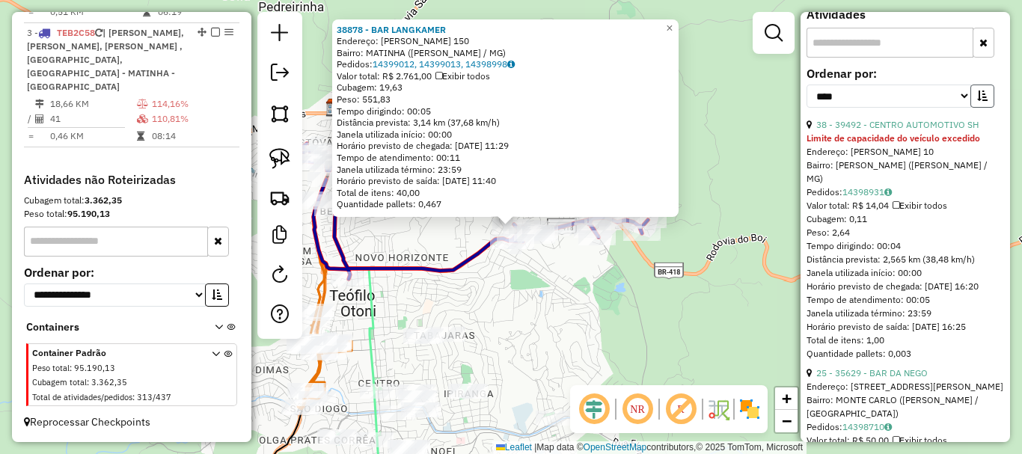
click at [977, 101] on icon "button" at bounding box center [982, 96] width 10 height 10
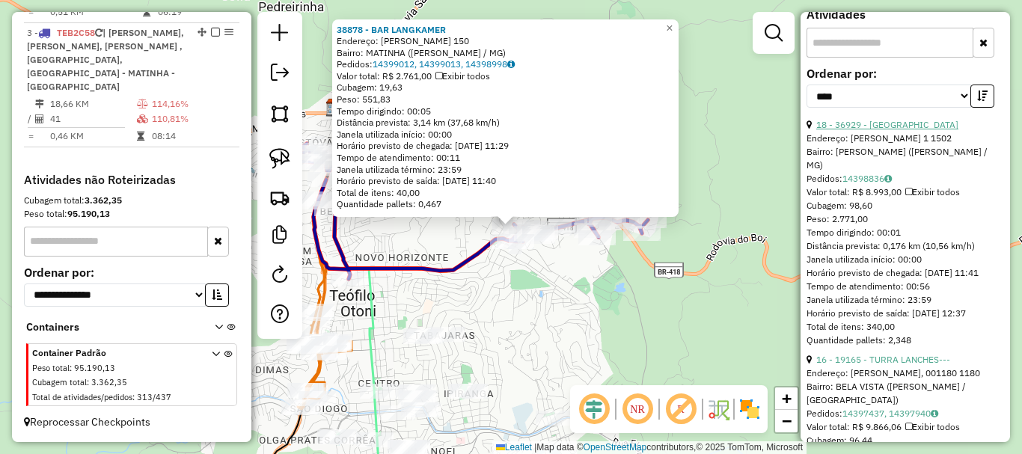
click at [914, 130] on link "18 - 36929 - TORRE TELE CERVEJA" at bounding box center [887, 124] width 142 height 11
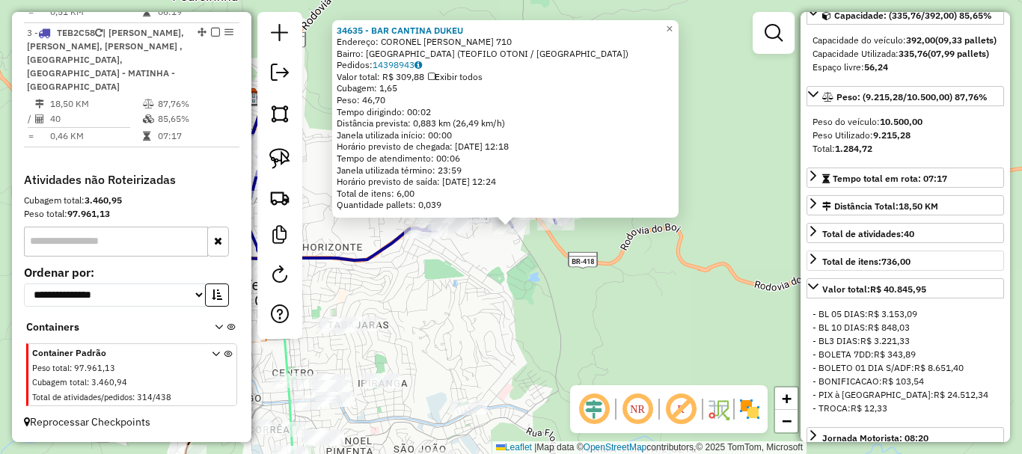
scroll to position [48, 0]
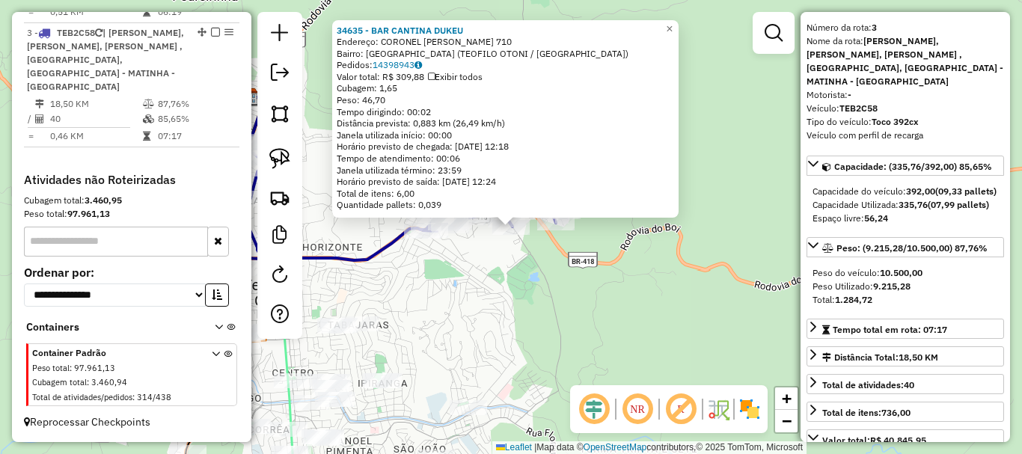
click at [605, 306] on div "34635 - BAR CANTINA DUKEU Endereço: CORONEL MARIO CORDEIRO 710 Bairro: JARDIM S…" at bounding box center [511, 227] width 1022 height 454
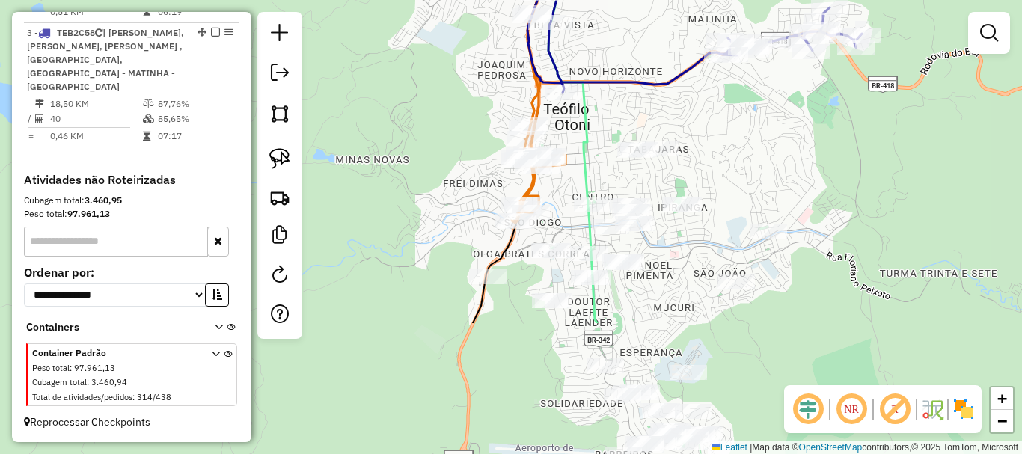
drag, startPoint x: 493, startPoint y: 334, endPoint x: 791, endPoint y: 157, distance: 346.6
click at [791, 157] on div "Janela de atendimento Grade de atendimento Capacidade Transportadoras Veículos …" at bounding box center [511, 227] width 1022 height 454
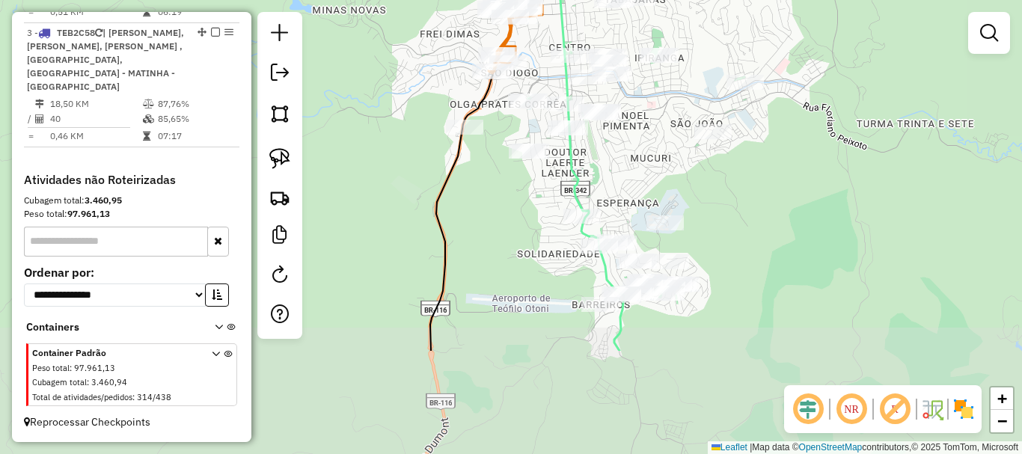
drag, startPoint x: 649, startPoint y: 174, endPoint x: 637, endPoint y: 137, distance: 38.3
click at [637, 137] on div "Janela de atendimento Grade de atendimento Capacidade Transportadoras Veículos …" at bounding box center [511, 227] width 1022 height 454
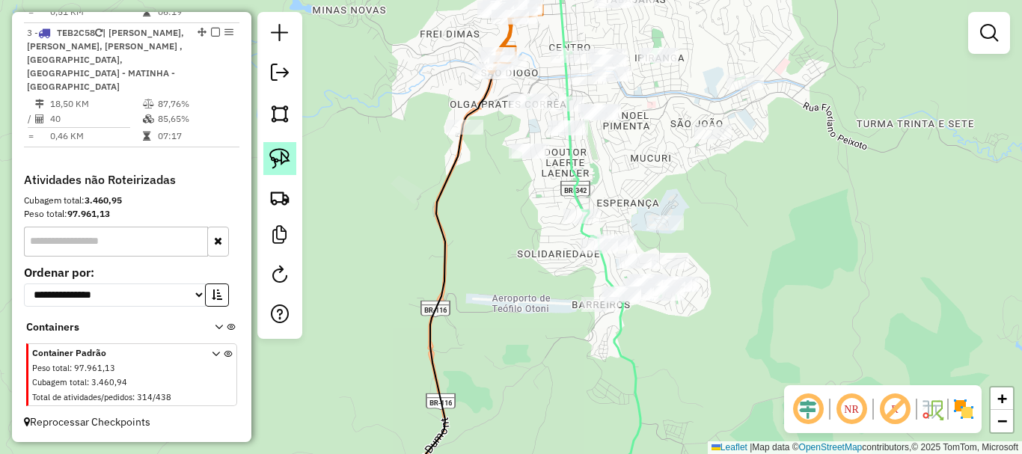
click at [281, 153] on img at bounding box center [279, 158] width 21 height 21
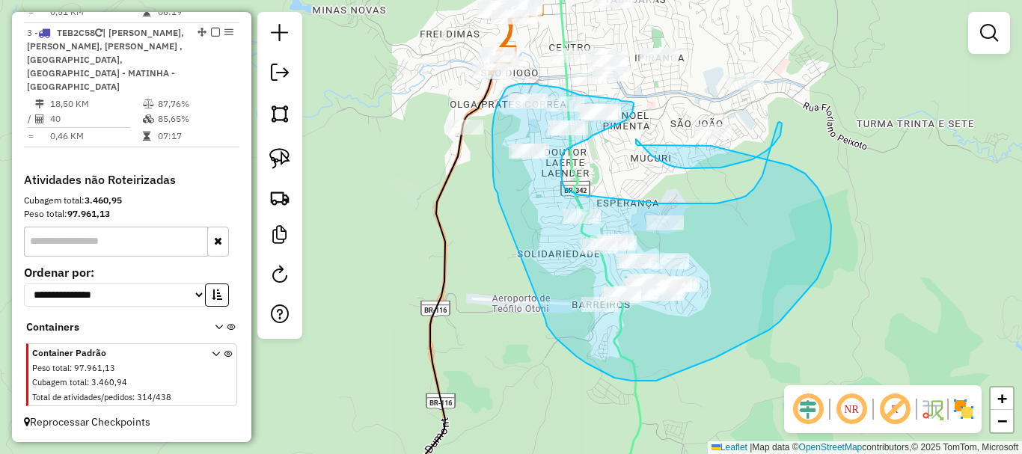
drag, startPoint x: 545, startPoint y: 319, endPoint x: 499, endPoint y: 202, distance: 126.3
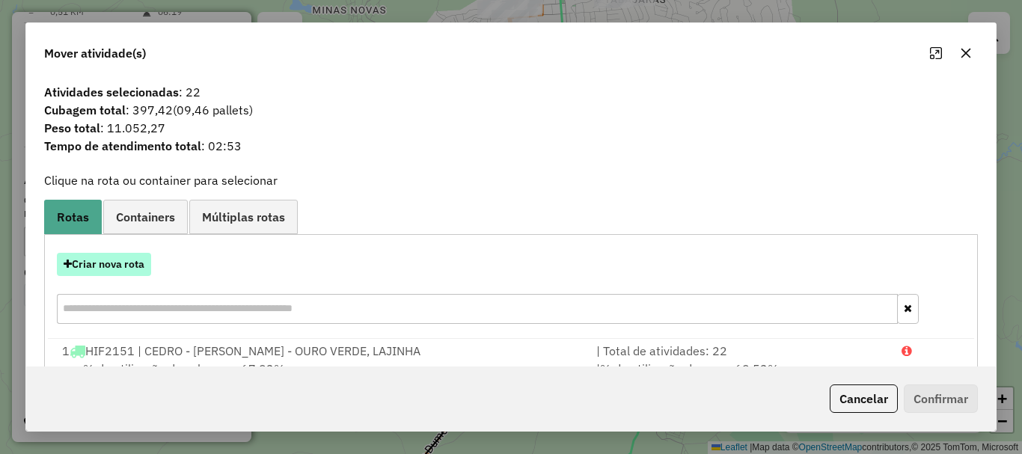
click at [133, 269] on button "Criar nova rota" at bounding box center [104, 264] width 94 height 23
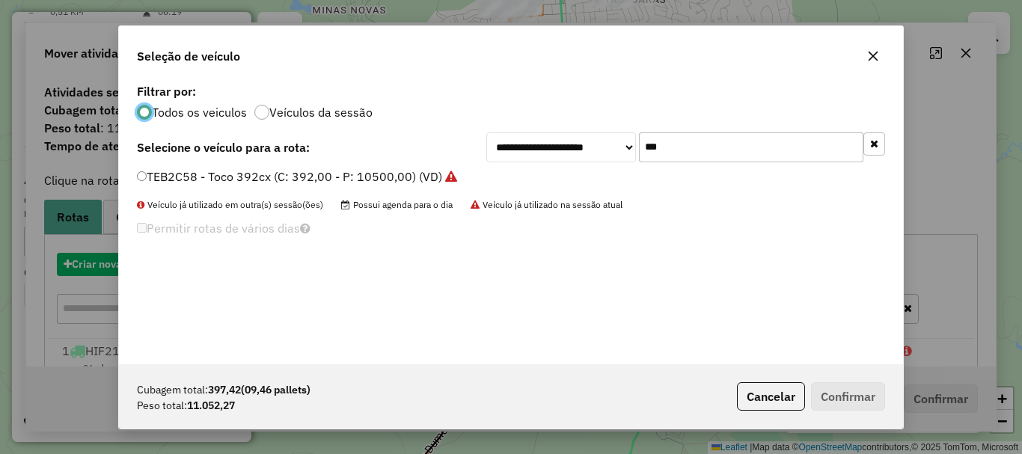
scroll to position [8, 4]
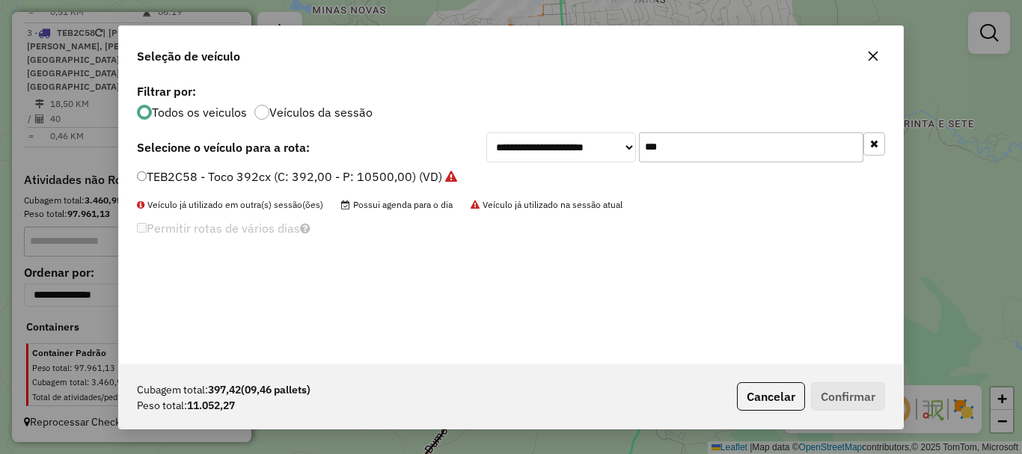
drag, startPoint x: 741, startPoint y: 153, endPoint x: 569, endPoint y: 153, distance: 172.8
click at [569, 153] on div "**********" at bounding box center [685, 147] width 399 height 30
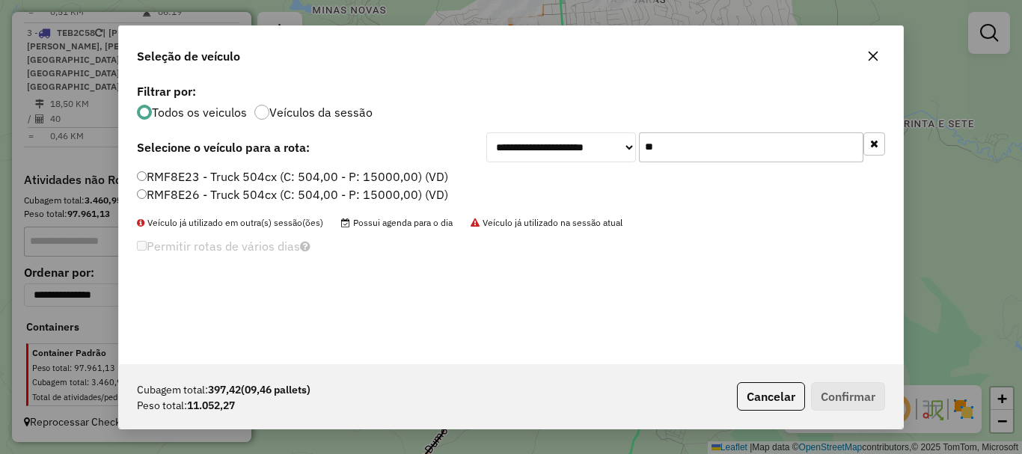
type input "*"
type input "***"
click at [191, 196] on label "TDS6J07 - Toco 392cx (C: 392,00 - P: 10500,00) (VD)" at bounding box center [289, 195] width 305 height 18
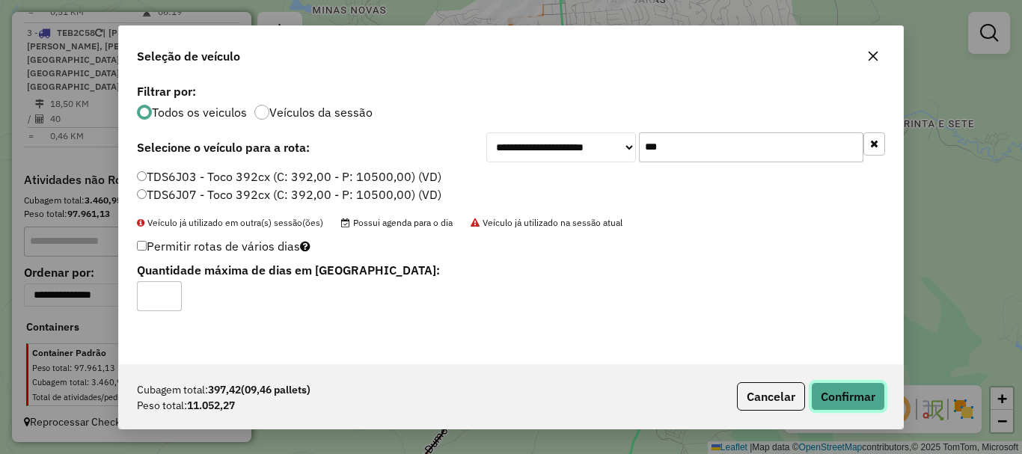
click at [884, 402] on button "Confirmar" at bounding box center [848, 396] width 74 height 28
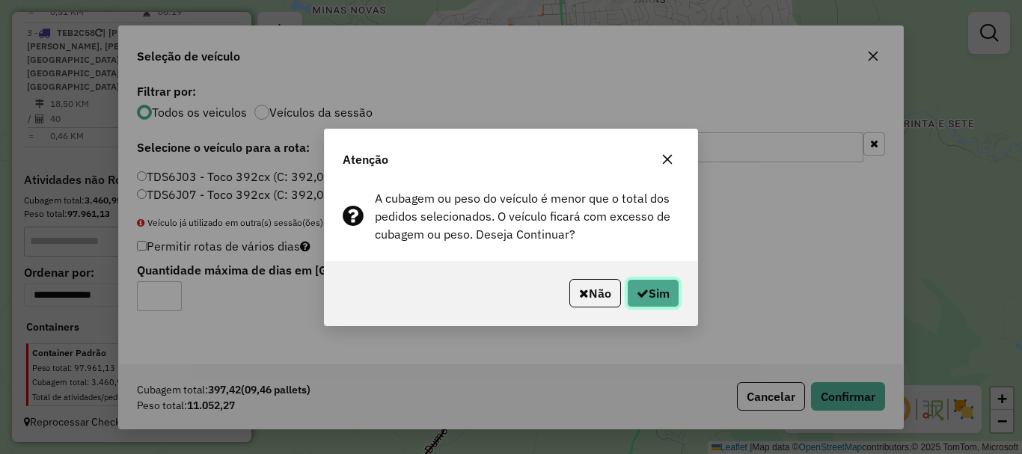
click at [677, 305] on button "Sim" at bounding box center [653, 293] width 52 height 28
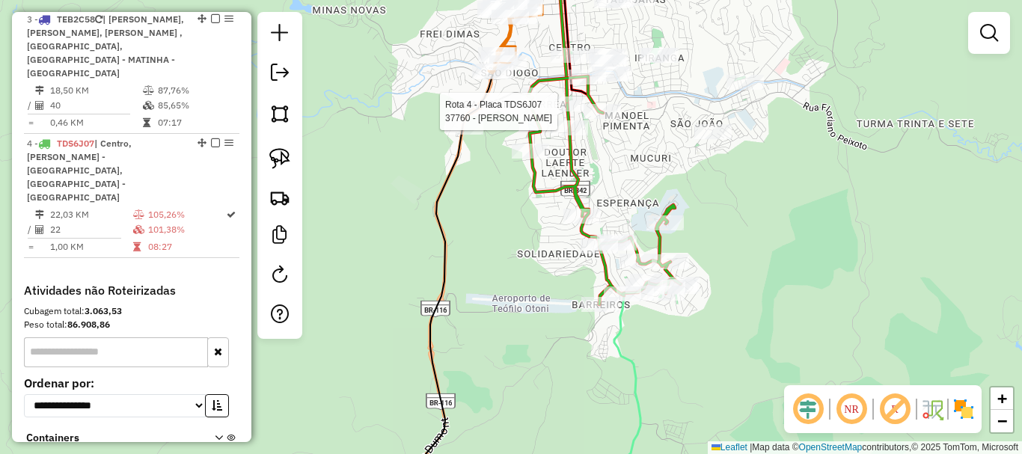
select select "*********"
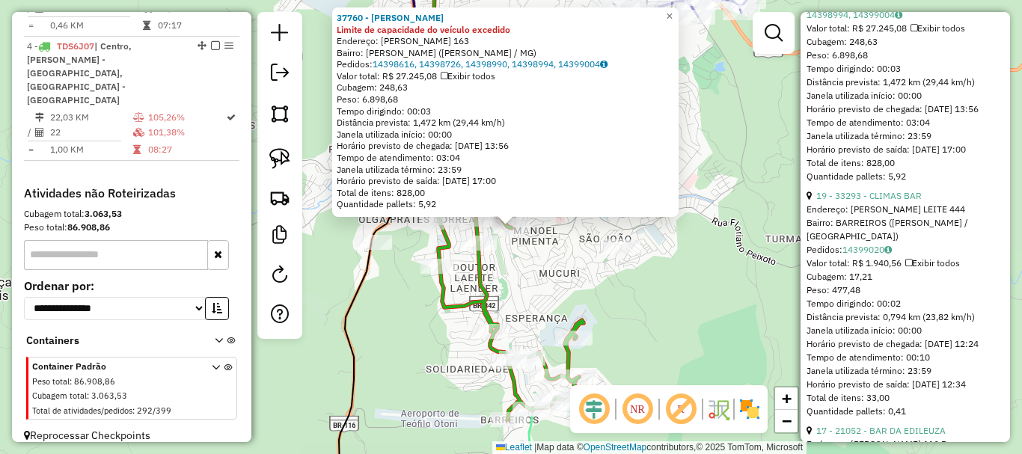
scroll to position [898, 0]
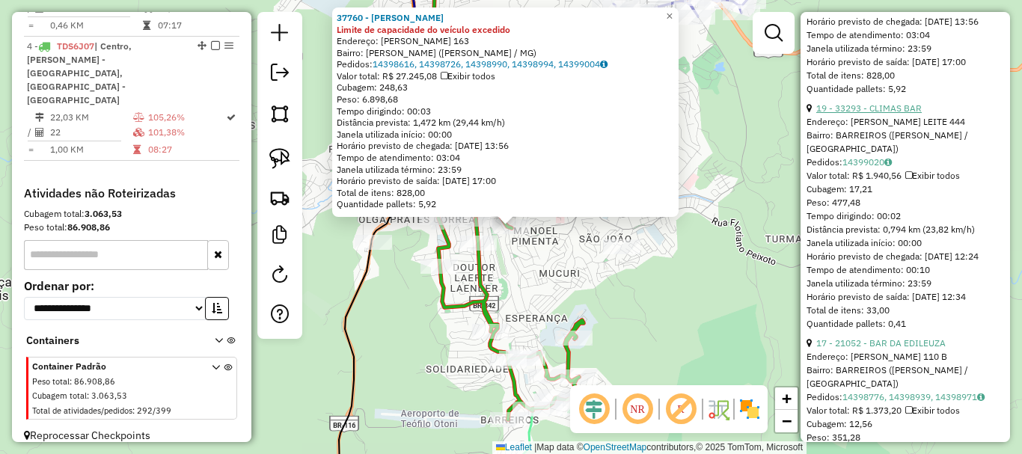
click at [887, 114] on link "19 - 33293 - CLIMAS BAR" at bounding box center [868, 107] width 105 height 11
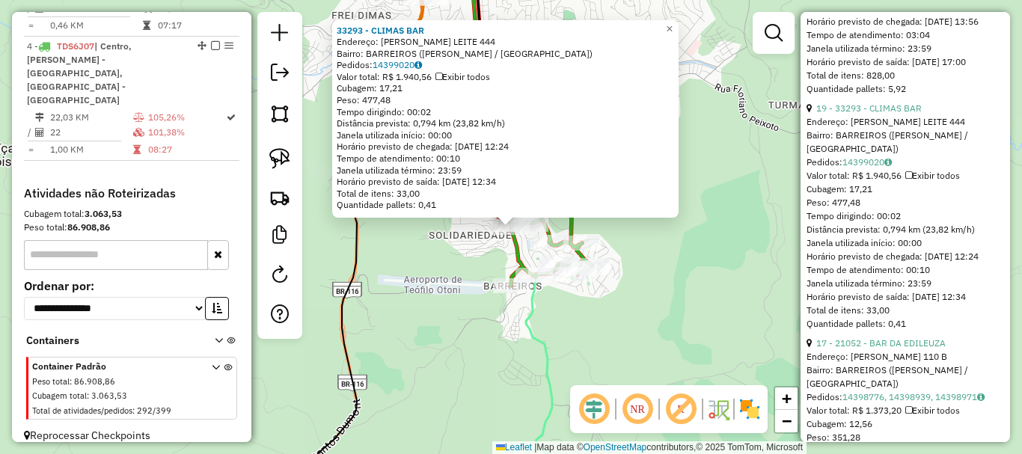
click at [672, 269] on div "33293 - CLIMAS BAR Endereço: ALTAMIRO NUNES LEITE 444 Bairro: BARREIROS (TEOFIL…" at bounding box center [511, 227] width 1022 height 454
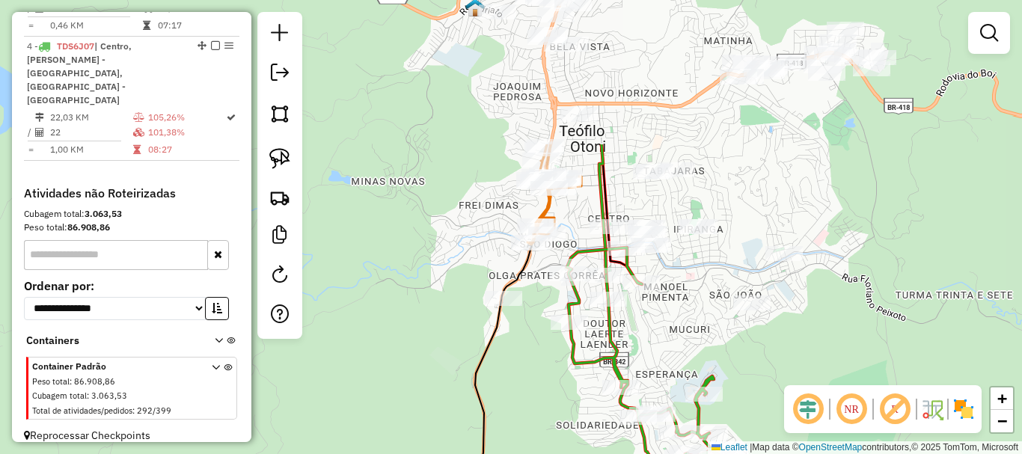
drag, startPoint x: 632, startPoint y: 153, endPoint x: 759, endPoint y: 343, distance: 228.7
click at [759, 343] on div "Janela de atendimento Grade de atendimento Capacidade Transportadoras Veículos …" at bounding box center [511, 227] width 1022 height 454
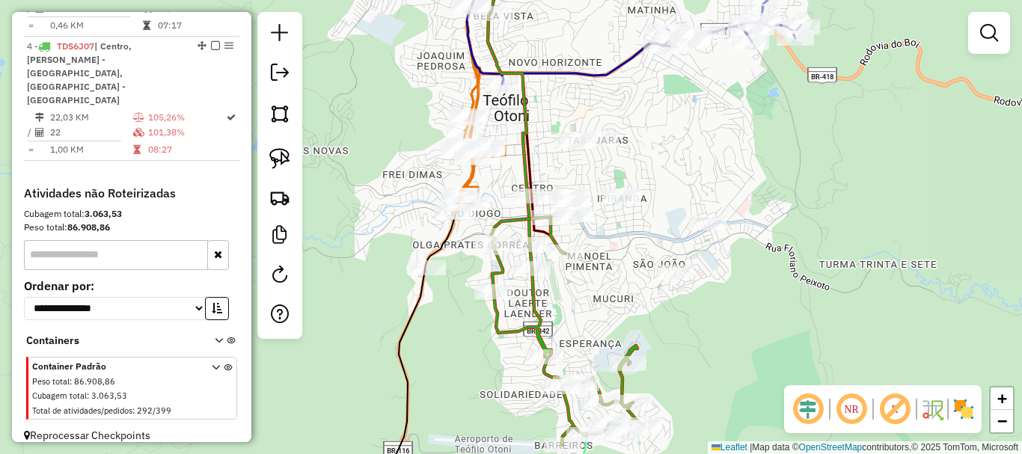
drag, startPoint x: 697, startPoint y: 316, endPoint x: 621, endPoint y: 286, distance: 82.2
click at [621, 286] on div "Janela de atendimento Grade de atendimento Capacidade Transportadoras Veículos …" at bounding box center [511, 227] width 1022 height 454
select select "*********"
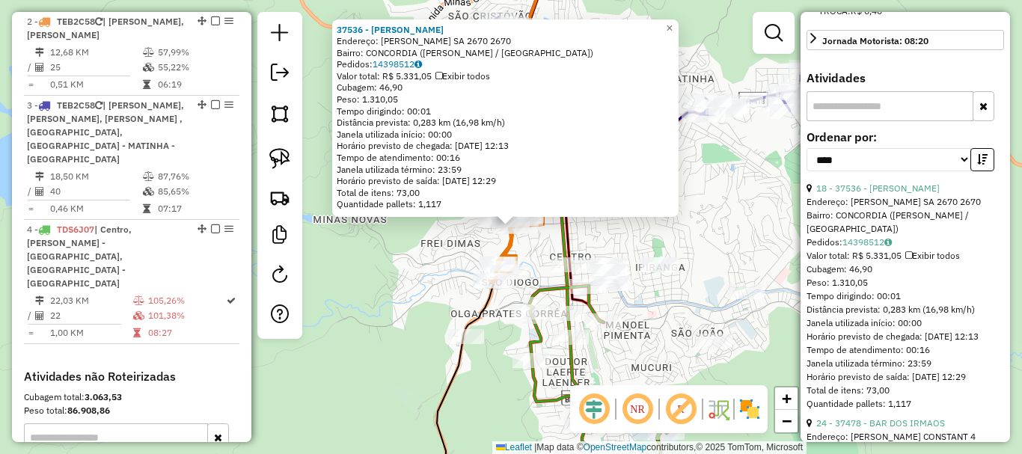
scroll to position [599, 0]
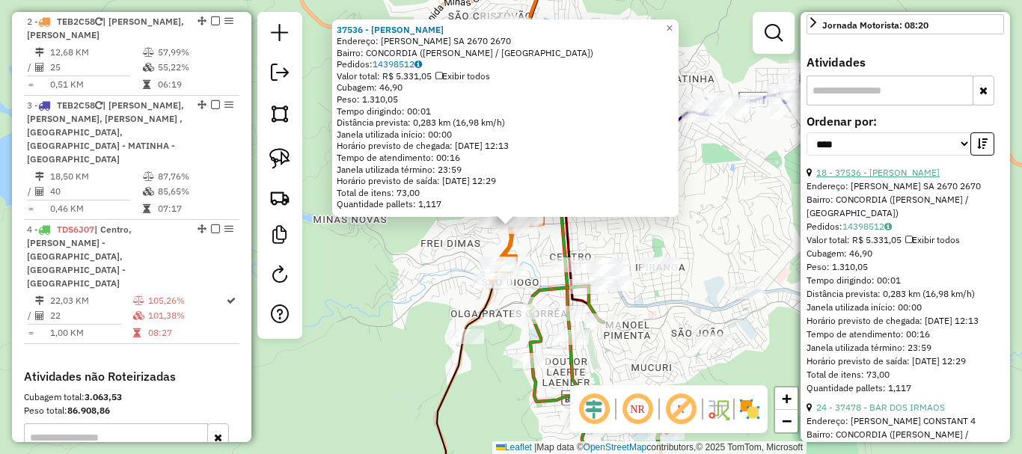
click at [882, 178] on link "18 - 37536 - HELIO OLIVEIRA REIS" at bounding box center [877, 172] width 123 height 11
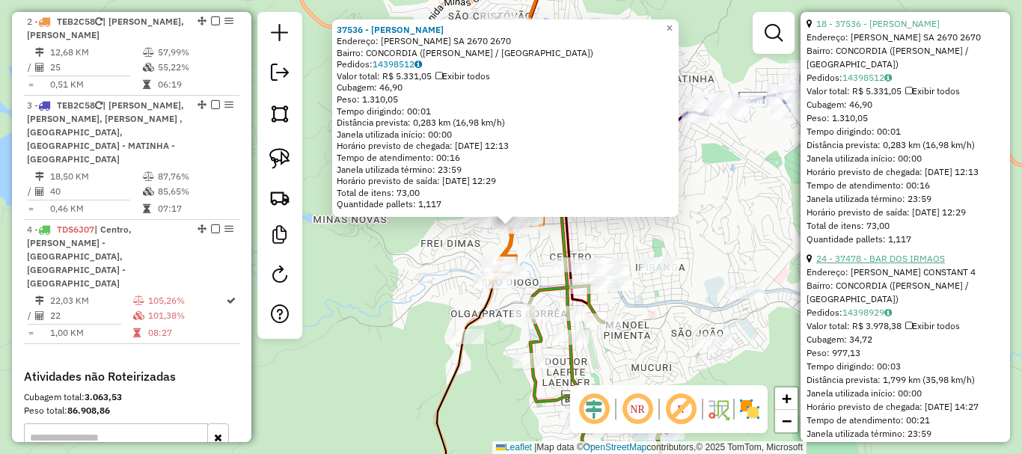
scroll to position [748, 0]
click at [652, 329] on div "37536 - HELIO OLIVEIRA REIS Endereço: ALFREDO SA 2670 2670 Bairro: CONCORDIA (T…" at bounding box center [511, 227] width 1022 height 454
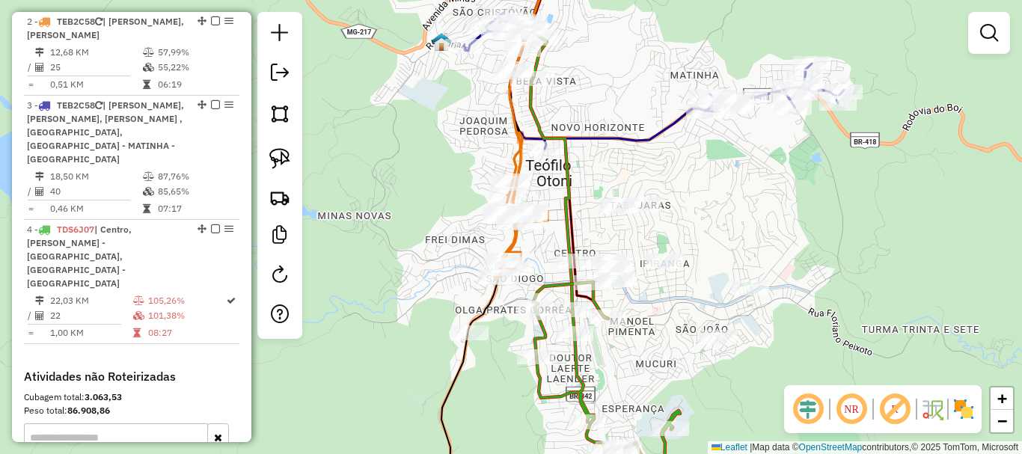
drag, startPoint x: 637, startPoint y: 357, endPoint x: 695, endPoint y: 265, distance: 109.0
click at [695, 265] on div "Janela de atendimento Grade de atendimento Capacidade Transportadoras Veículos …" at bounding box center [511, 227] width 1022 height 454
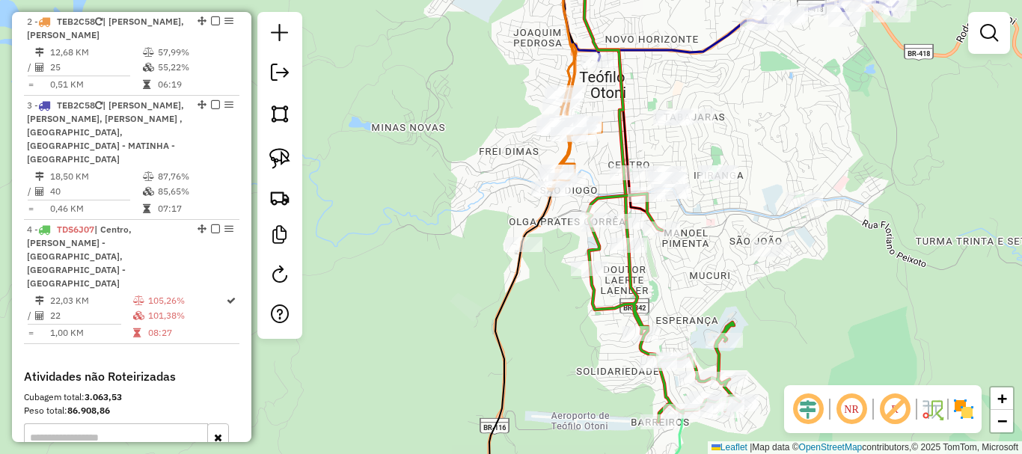
click at [673, 274] on div "Janela de atendimento Grade de atendimento Capacidade Transportadoras Veículos …" at bounding box center [511, 227] width 1022 height 454
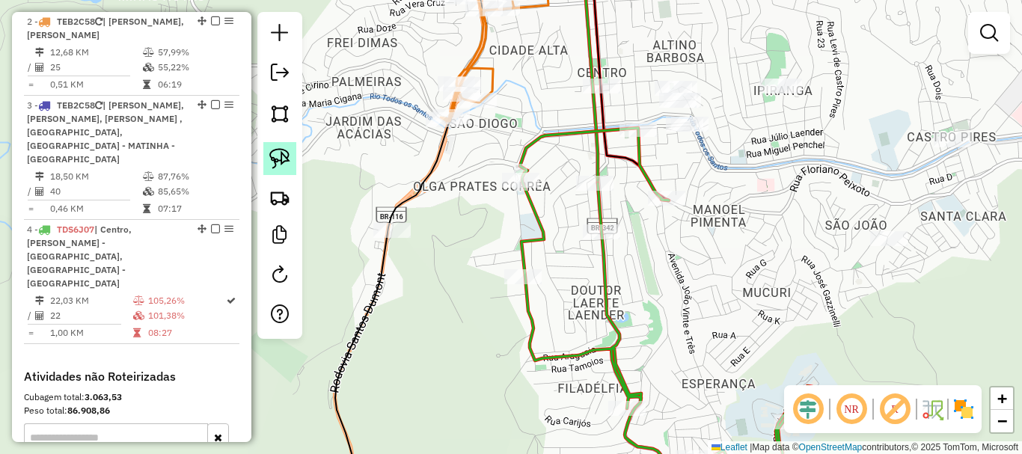
click at [273, 160] on img at bounding box center [279, 158] width 21 height 21
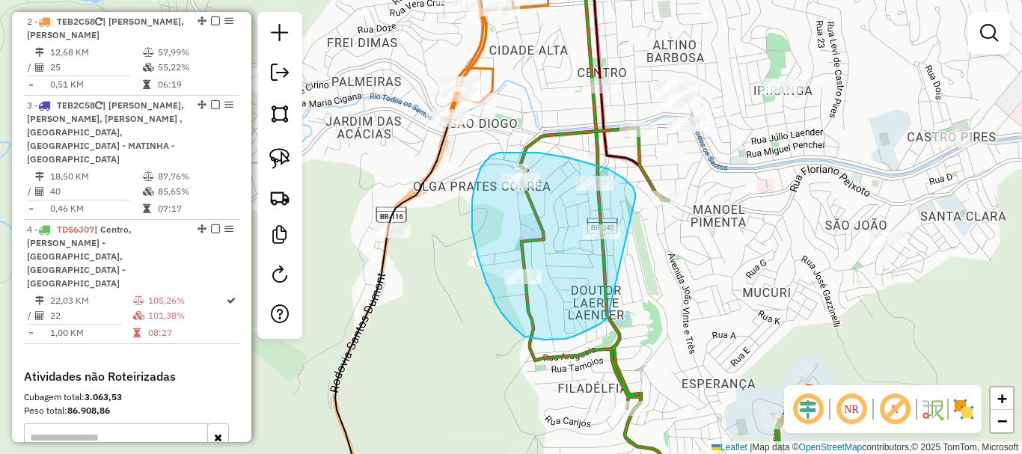
drag, startPoint x: 635, startPoint y: 198, endPoint x: 608, endPoint y: 318, distance: 122.9
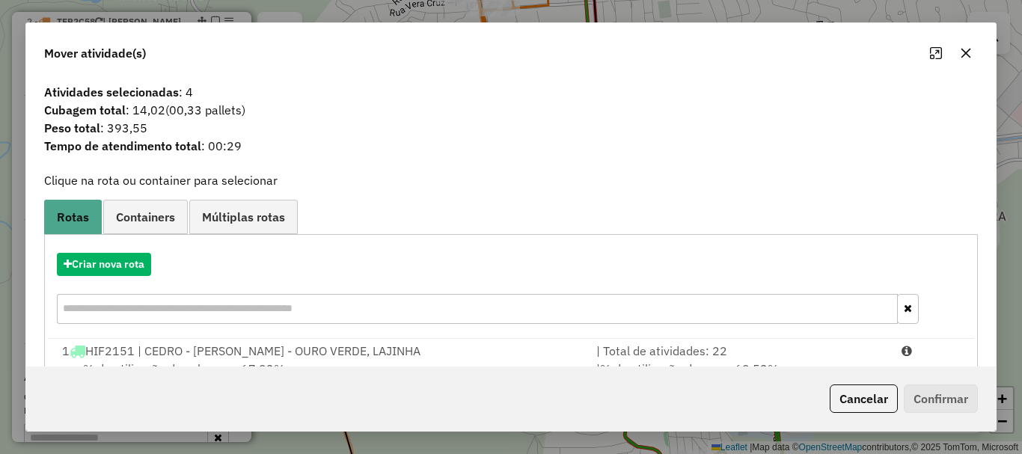
scroll to position [198, 0]
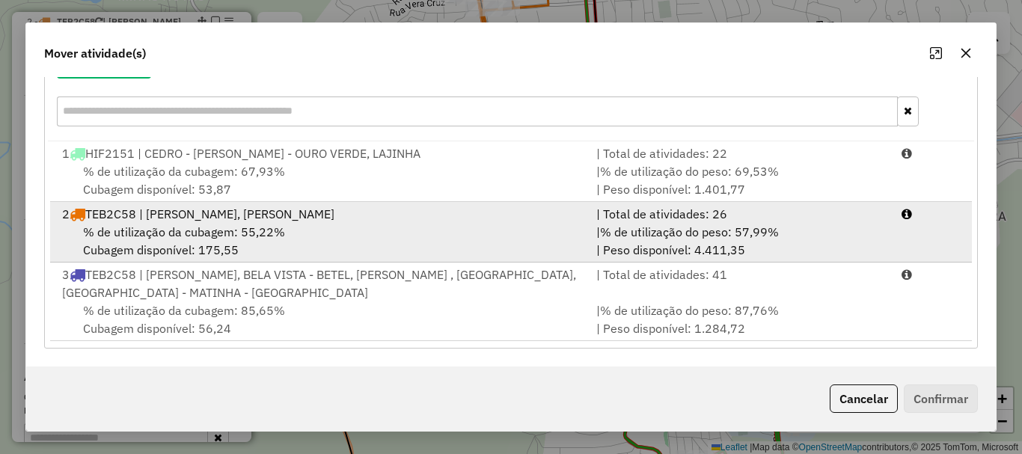
click at [351, 246] on div "% de utilização da cubagem: 55,22% Cubagem disponível: 175,55" at bounding box center [320, 241] width 534 height 36
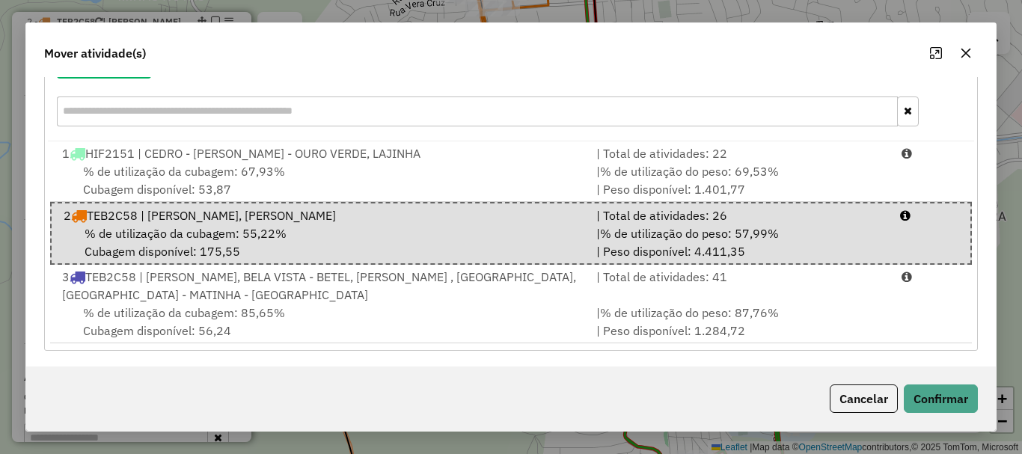
click at [925, 382] on div "Cancelar Confirmar" at bounding box center [511, 399] width 970 height 64
click at [930, 396] on button "Confirmar" at bounding box center [941, 399] width 74 height 28
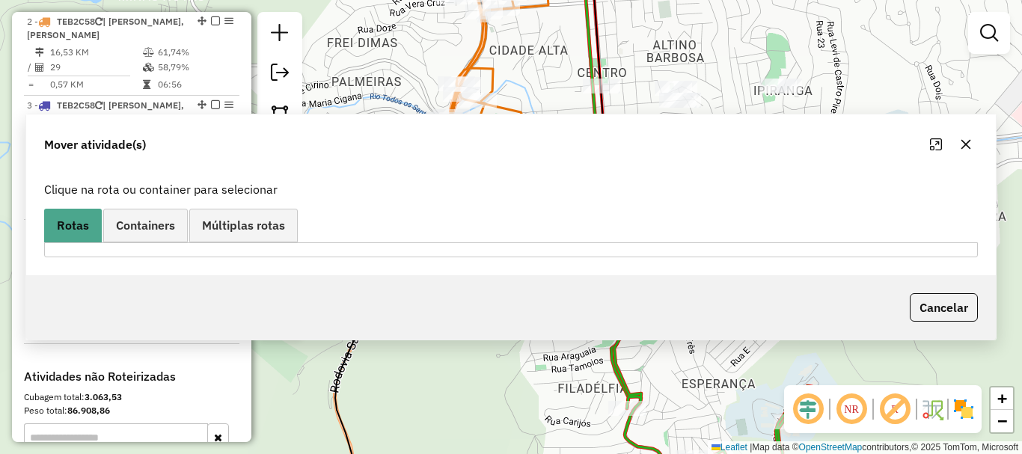
scroll to position [0, 0]
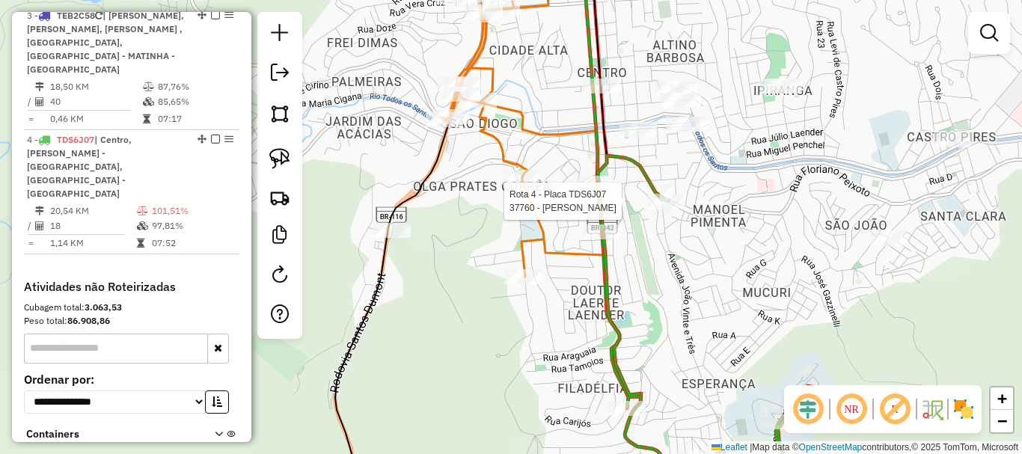
select select "*********"
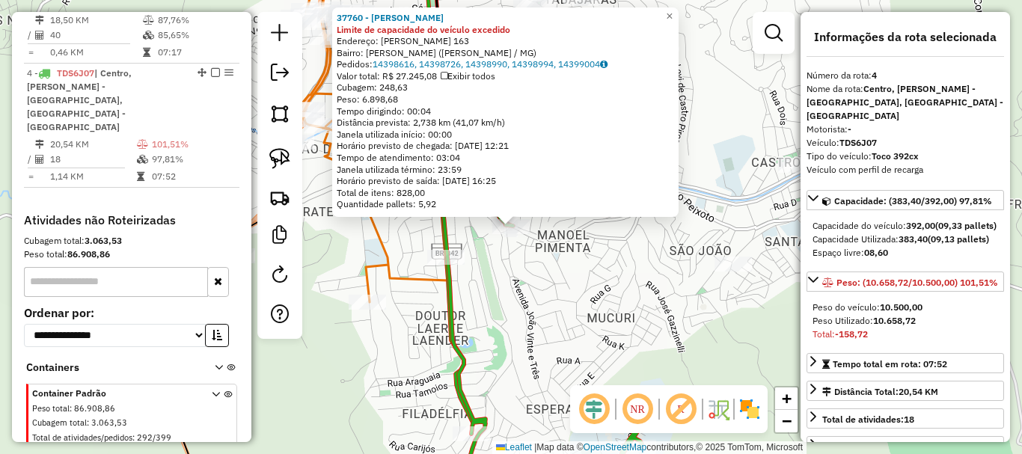
scroll to position [846, 0]
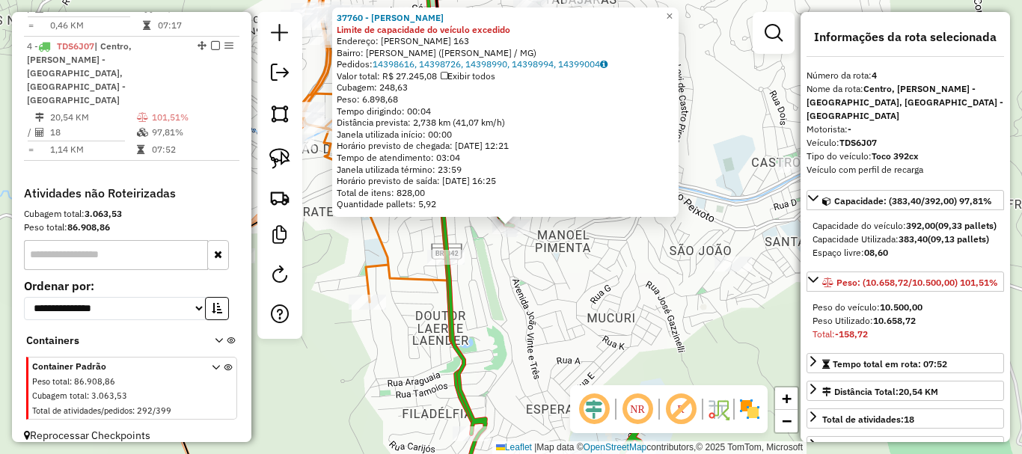
click at [579, 305] on div "37760 - LEANDRO LORENTZ LAME Limite de capacidade do veículo excedido Endereço:…" at bounding box center [511, 227] width 1022 height 454
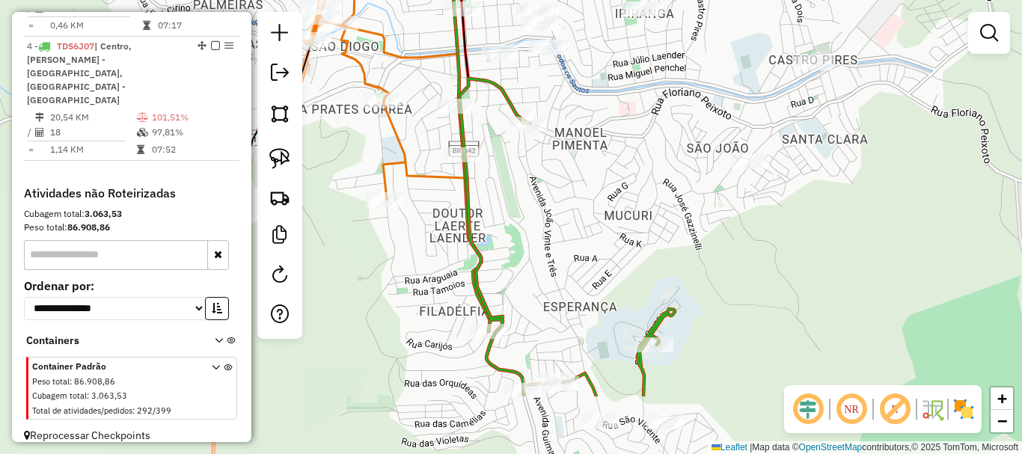
drag, startPoint x: 560, startPoint y: 263, endPoint x: 570, endPoint y: 174, distance: 88.9
click at [570, 174] on div "Janela de atendimento Grade de atendimento Capacidade Transportadoras Veículos …" at bounding box center [511, 227] width 1022 height 454
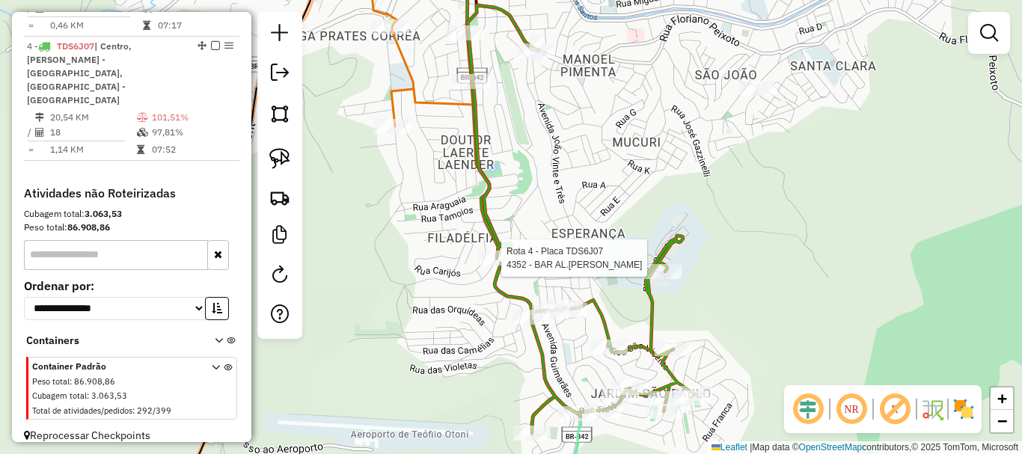
select select "*********"
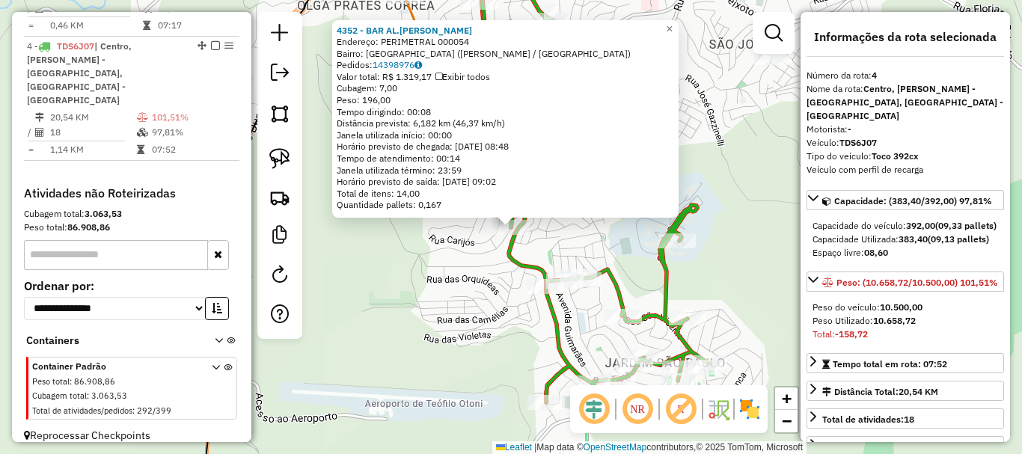
click at [436, 274] on div "4352 - BAR AL.AFONSO P Endereço: PERIMETRAL 000054 Bairro: FILADELFIA (TEOFILO …" at bounding box center [511, 227] width 1022 height 454
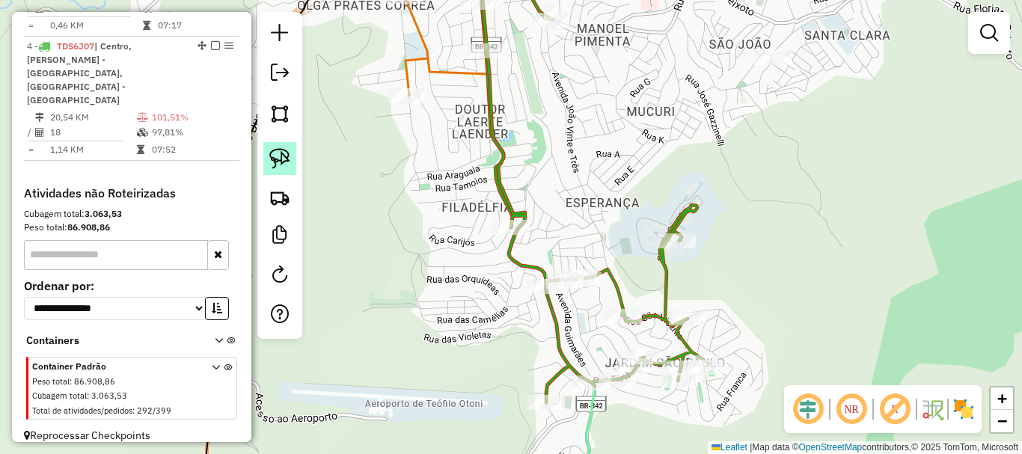
click at [281, 160] on img at bounding box center [279, 158] width 21 height 21
drag, startPoint x: 491, startPoint y: 192, endPoint x: 571, endPoint y: 234, distance: 90.7
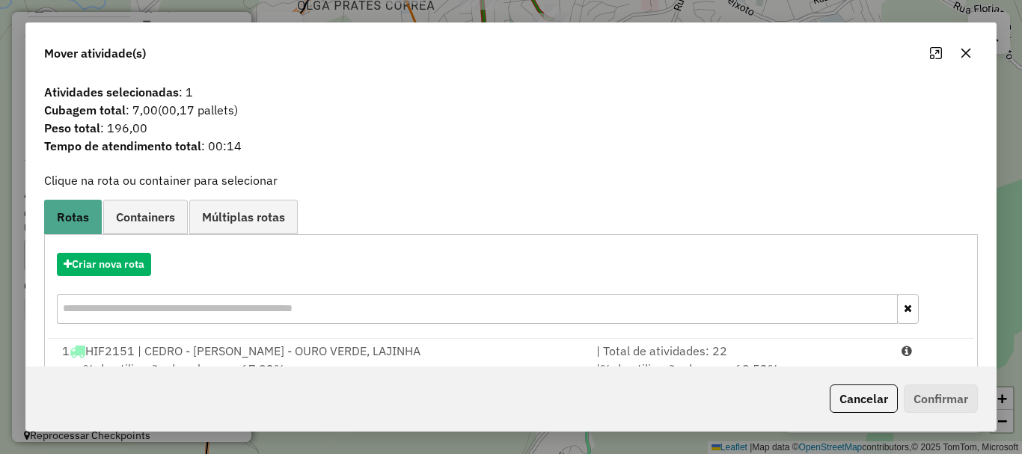
scroll to position [198, 0]
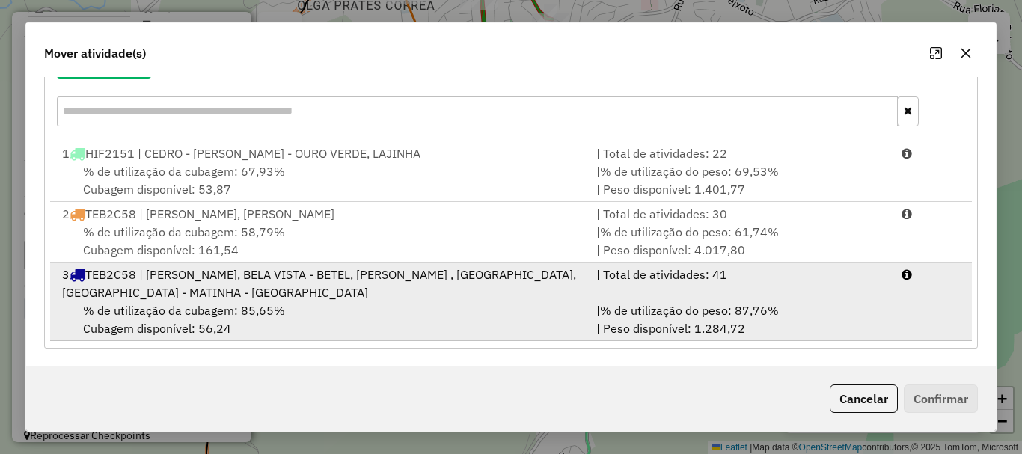
click at [260, 294] on div "3 TEB2C58 | ALFREDO SÁ, BELA VISTA - BETEL, FÁTIMA - FRANCISCO SÁ - RODOVIARIA …" at bounding box center [320, 284] width 534 height 36
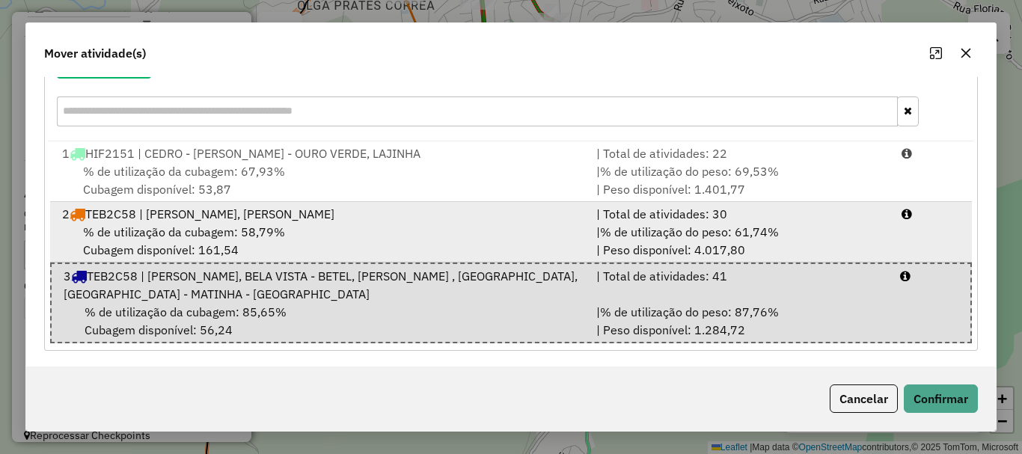
click at [334, 233] on div "% de utilização da cubagem: 58,79% Cubagem disponível: 161,54" at bounding box center [320, 241] width 534 height 36
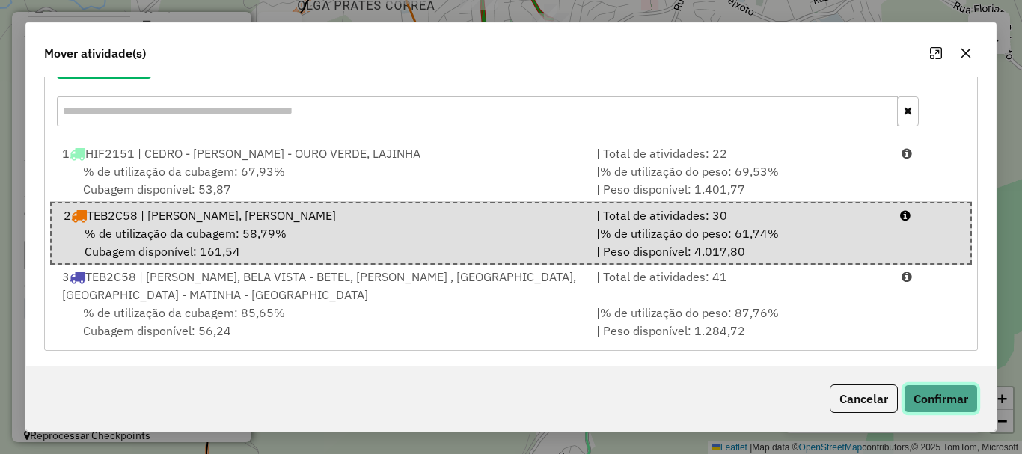
click at [959, 400] on button "Confirmar" at bounding box center [941, 399] width 74 height 28
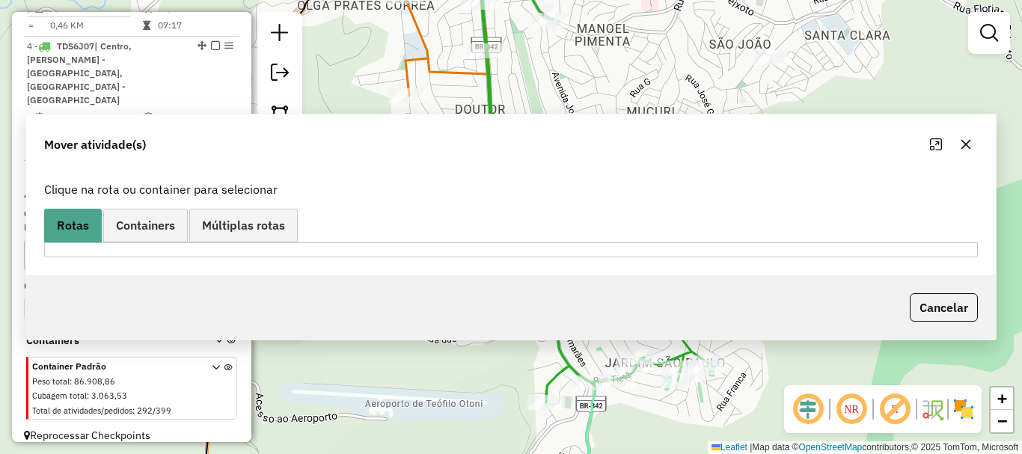
scroll to position [0, 0]
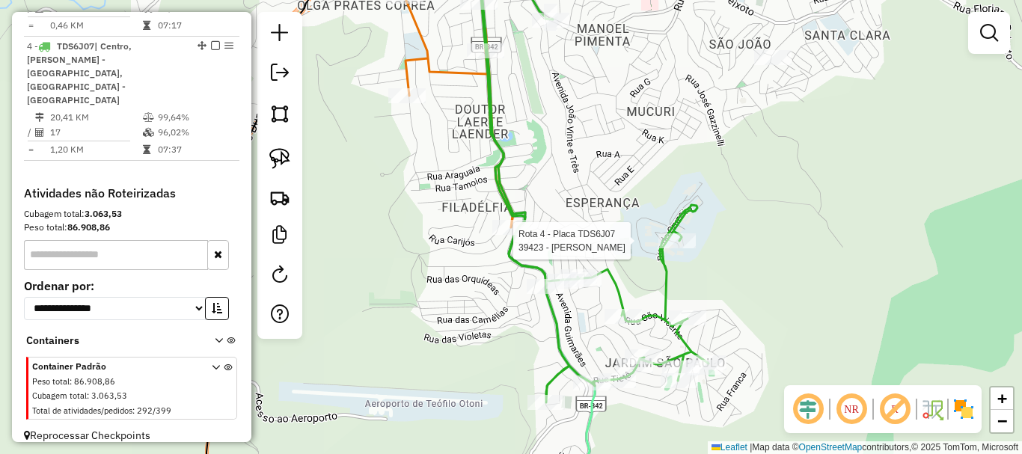
select select "*********"
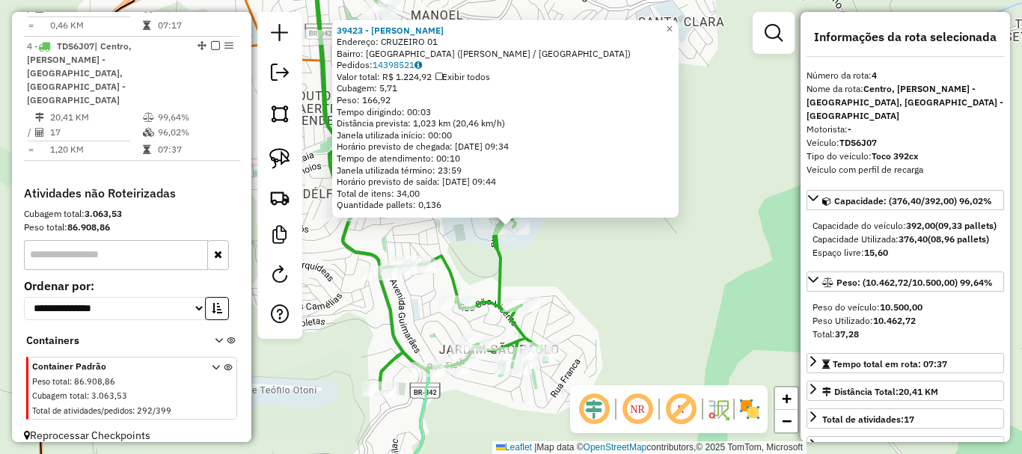
scroll to position [75, 0]
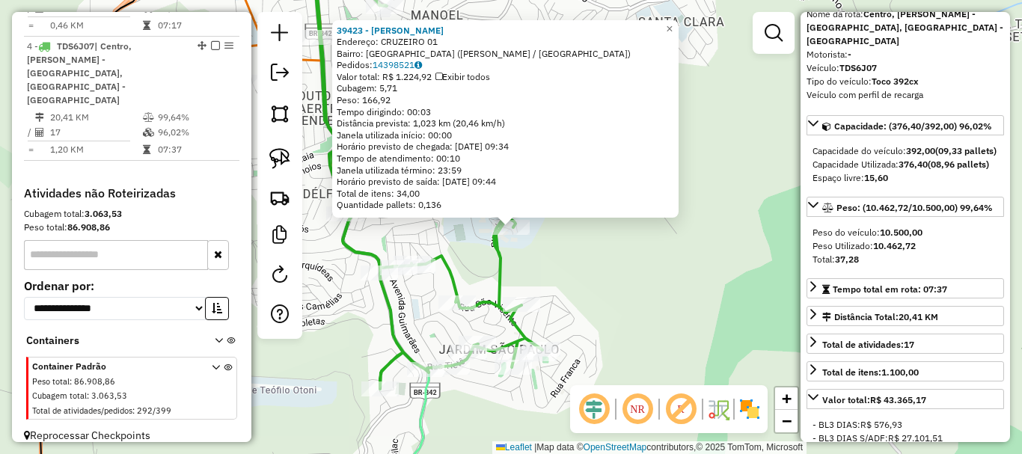
click at [667, 319] on div "39423 - NELSON FERNANDO SANT Endereço: CRUZEIRO 01 Bairro: JARDIM SAO PAULO (TE…" at bounding box center [511, 227] width 1022 height 454
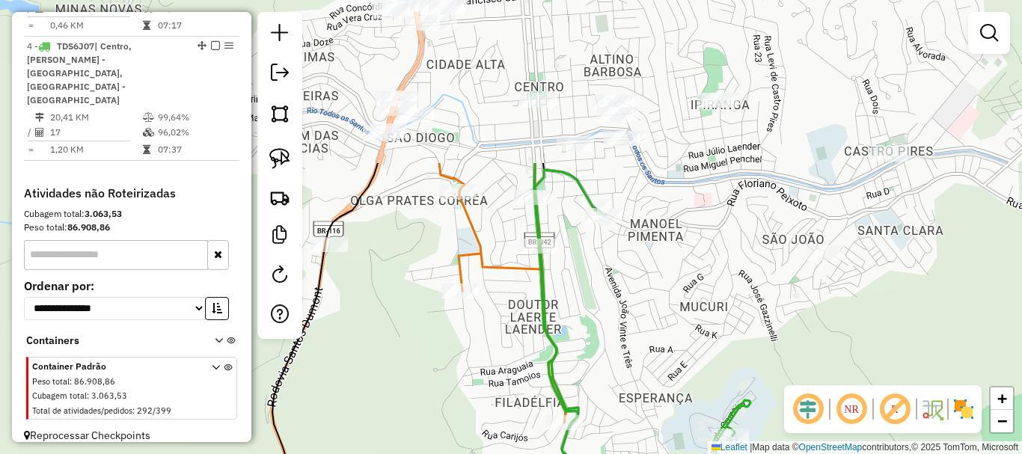
drag, startPoint x: 422, startPoint y: 153, endPoint x: 644, endPoint y: 364, distance: 306.4
click at [644, 364] on div "Janela de atendimento Grade de atendimento Capacidade Transportadoras Veículos …" at bounding box center [511, 227] width 1022 height 454
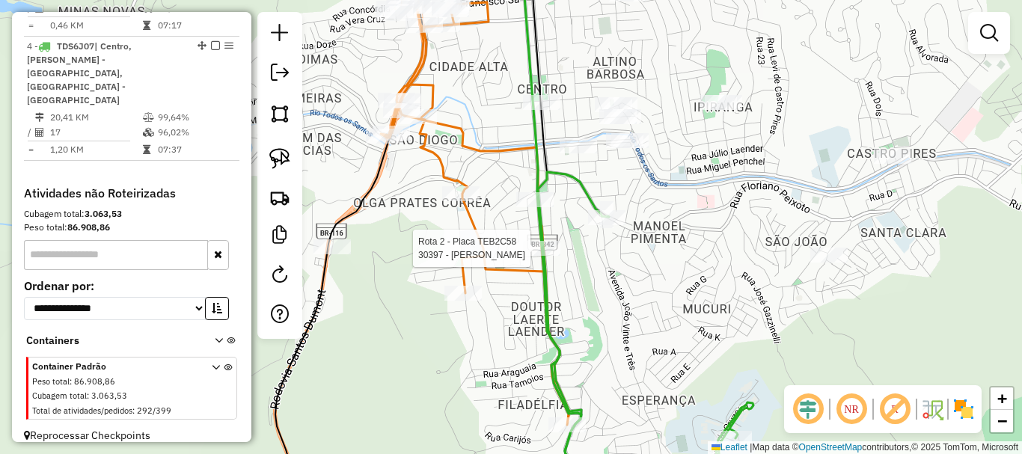
select select "*********"
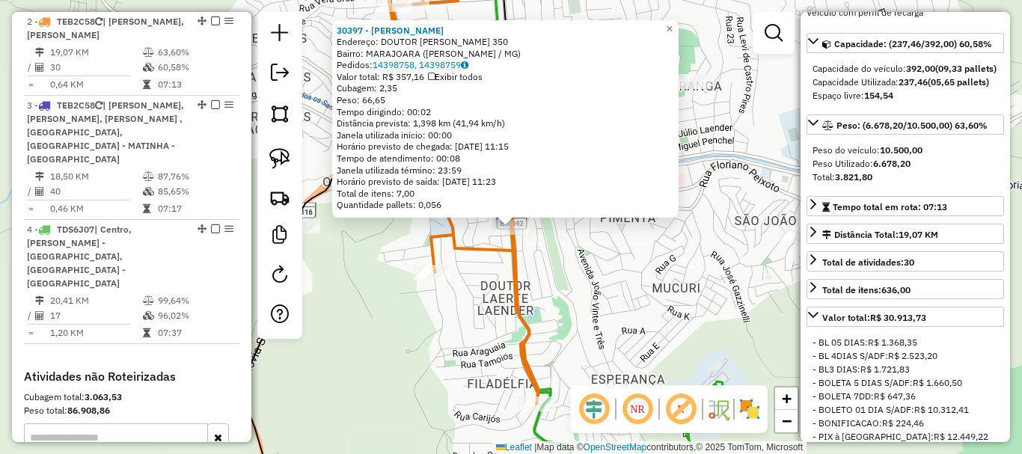
scroll to position [150, 0]
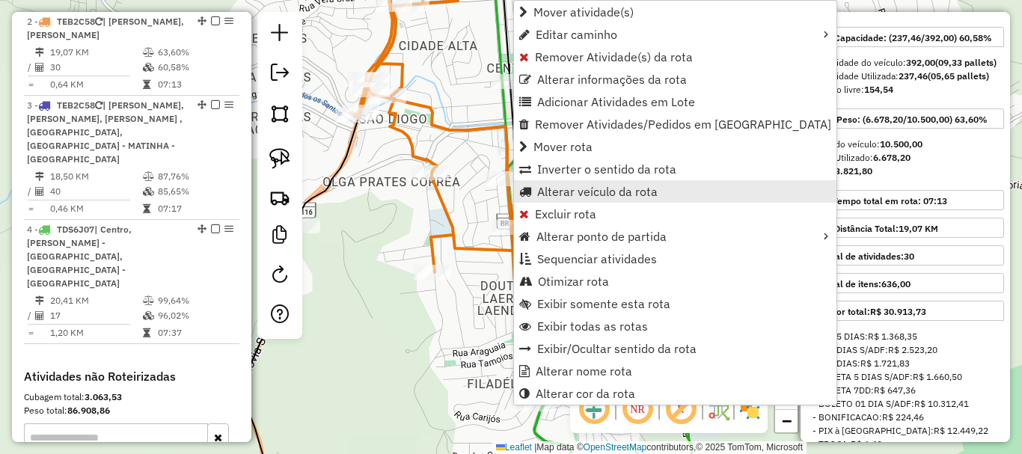
click at [581, 186] on span "Alterar veículo da rota" at bounding box center [597, 192] width 120 height 12
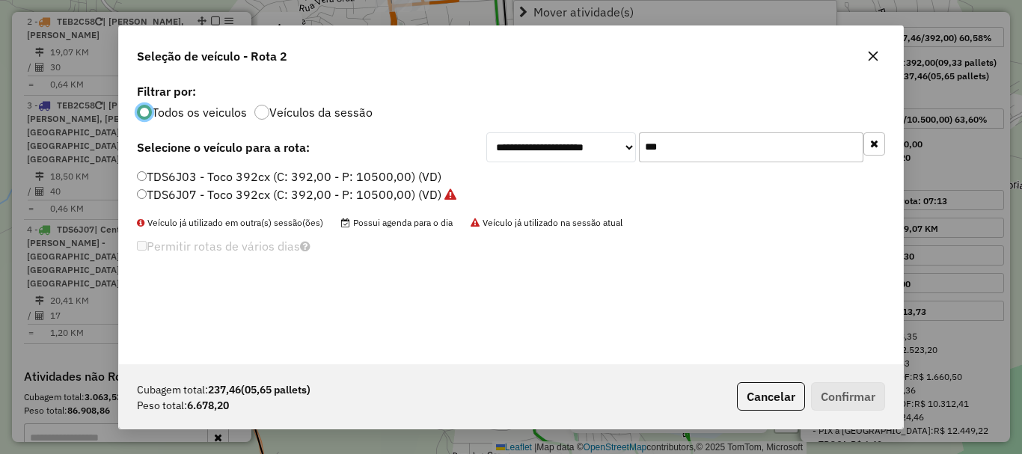
scroll to position [8, 4]
drag, startPoint x: 690, startPoint y: 144, endPoint x: 625, endPoint y: 153, distance: 65.0
click at [625, 153] on div "**********" at bounding box center [685, 147] width 399 height 30
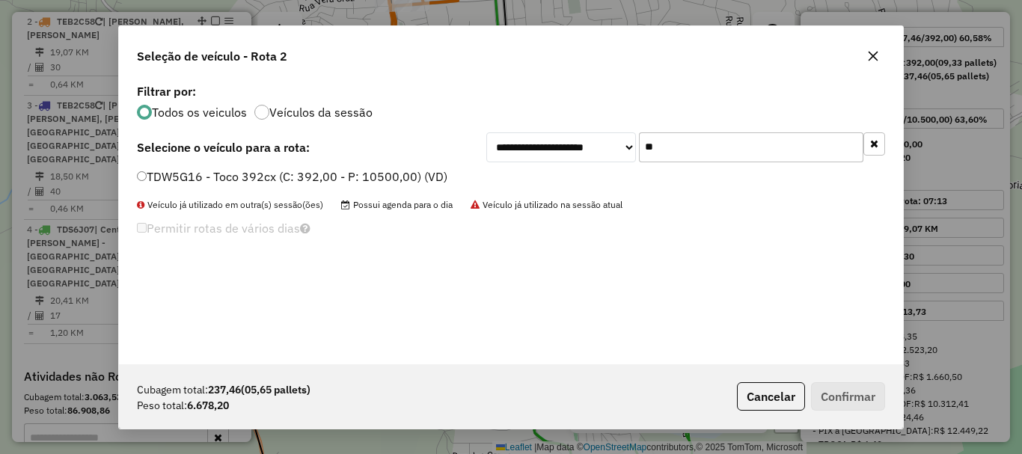
type input "**"
click at [308, 187] on div "TDW5G16 - Toco 392cx (C: 392,00 - P: 10500,00) (VD)" at bounding box center [511, 183] width 766 height 30
click at [306, 174] on label "TDW5G16 - Toco 392cx (C: 392,00 - P: 10500,00) (VD)" at bounding box center [292, 177] width 310 height 18
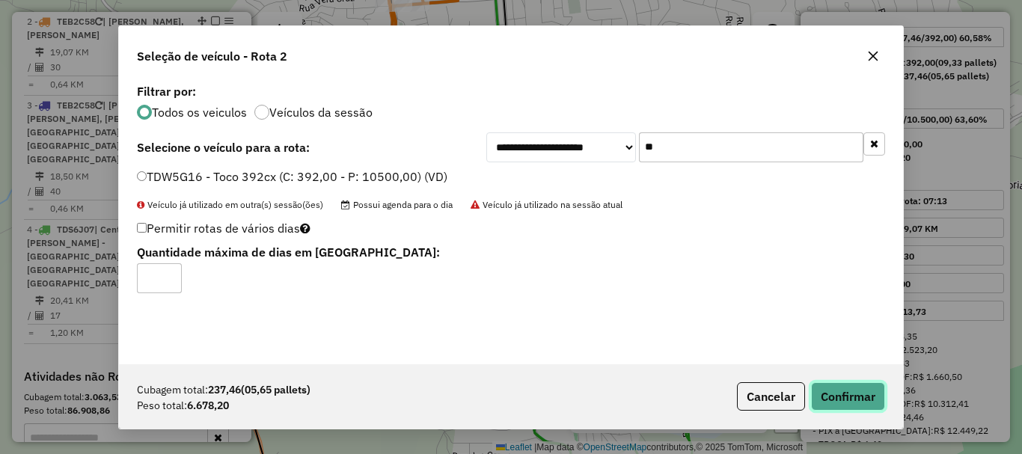
click at [842, 390] on button "Confirmar" at bounding box center [848, 396] width 74 height 28
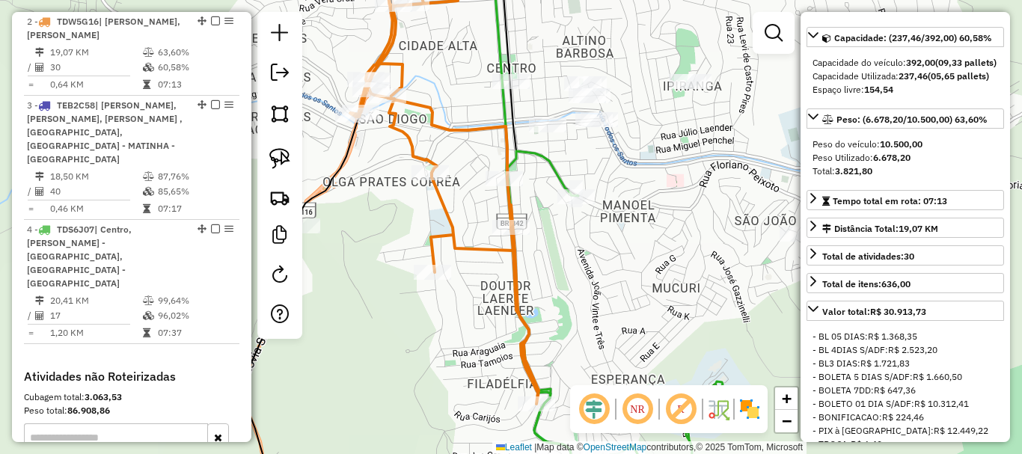
drag, startPoint x: 627, startPoint y: 236, endPoint x: 514, endPoint y: 271, distance: 118.1
click at [514, 271] on div "Janela de atendimento Grade de atendimento Capacidade Transportadoras Veículos …" at bounding box center [511, 227] width 1022 height 454
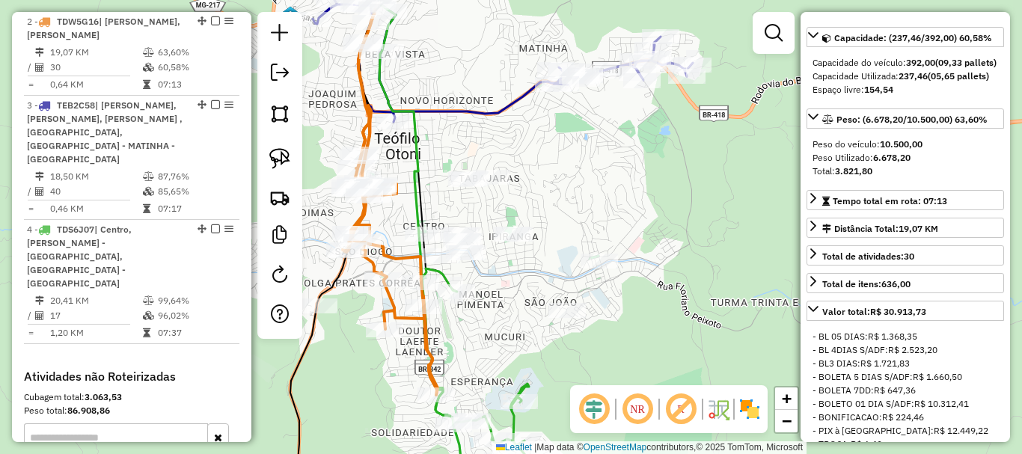
drag, startPoint x: 593, startPoint y: 191, endPoint x: 562, endPoint y: 230, distance: 50.6
click at [562, 230] on div "Janela de atendimento Grade de atendimento Capacidade Transportadoras Veículos …" at bounding box center [511, 227] width 1022 height 454
click at [281, 166] on img at bounding box center [279, 158] width 21 height 21
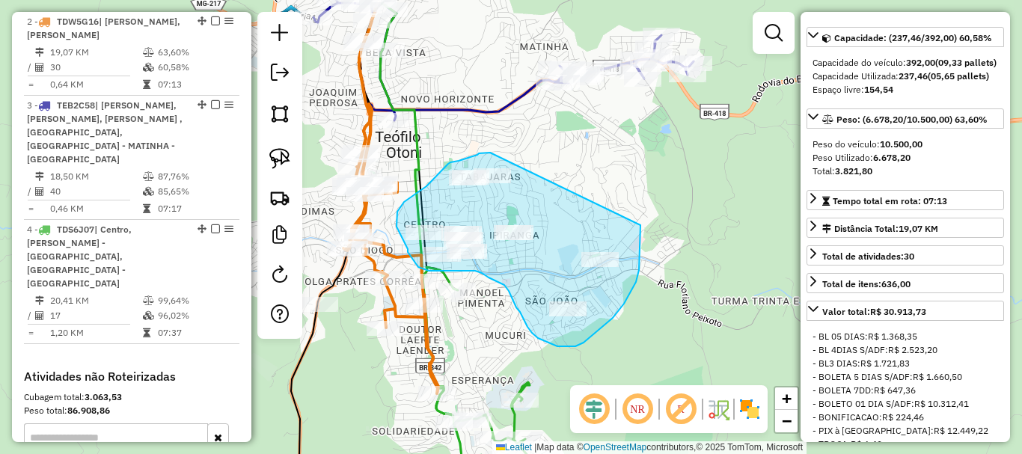
drag, startPoint x: 490, startPoint y: 153, endPoint x: 640, endPoint y: 216, distance: 163.3
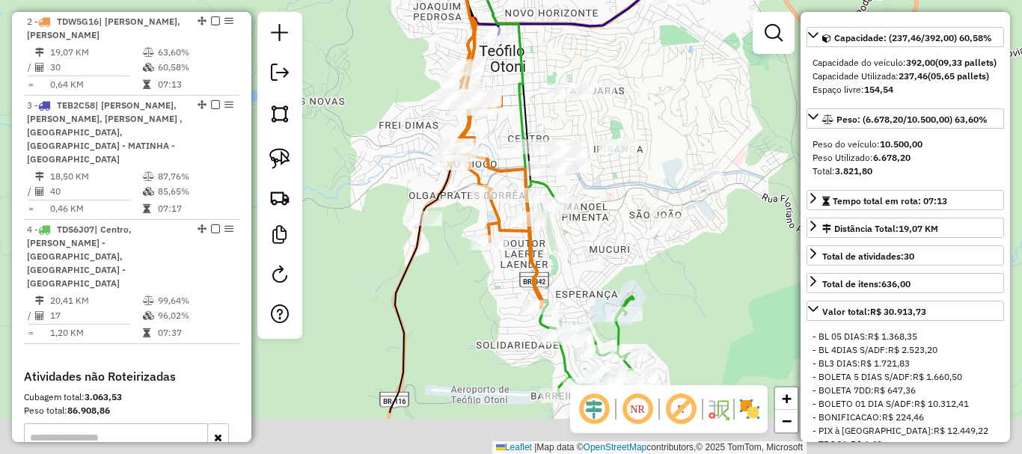
drag, startPoint x: 501, startPoint y: 303, endPoint x: 655, endPoint y: 186, distance: 194.4
click at [655, 186] on div "Janela de atendimento Grade de atendimento Capacidade Transportadoras Veículos …" at bounding box center [511, 227] width 1022 height 454
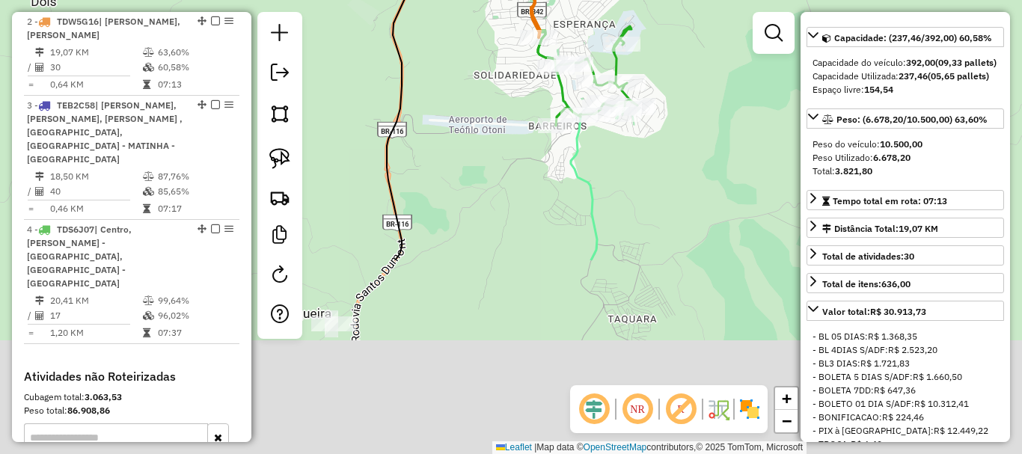
drag, startPoint x: 540, startPoint y: 328, endPoint x: 486, endPoint y: 82, distance: 251.2
click at [486, 82] on div "Janela de atendimento Grade de atendimento Capacidade Transportadoras Veículos …" at bounding box center [511, 227] width 1022 height 454
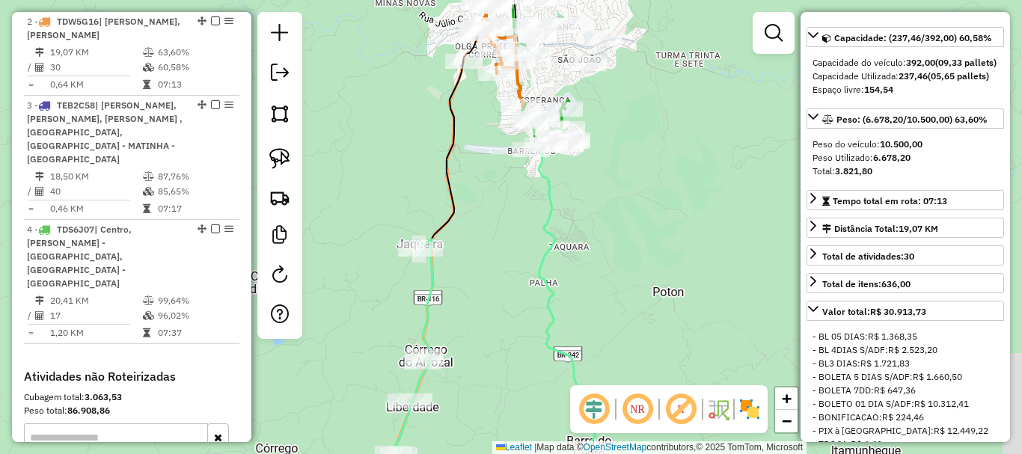
drag, startPoint x: 485, startPoint y: 130, endPoint x: 483, endPoint y: 302, distance: 172.1
click at [483, 302] on div "Janela de atendimento Grade de atendimento Capacidade Transportadoras Veículos …" at bounding box center [511, 227] width 1022 height 454
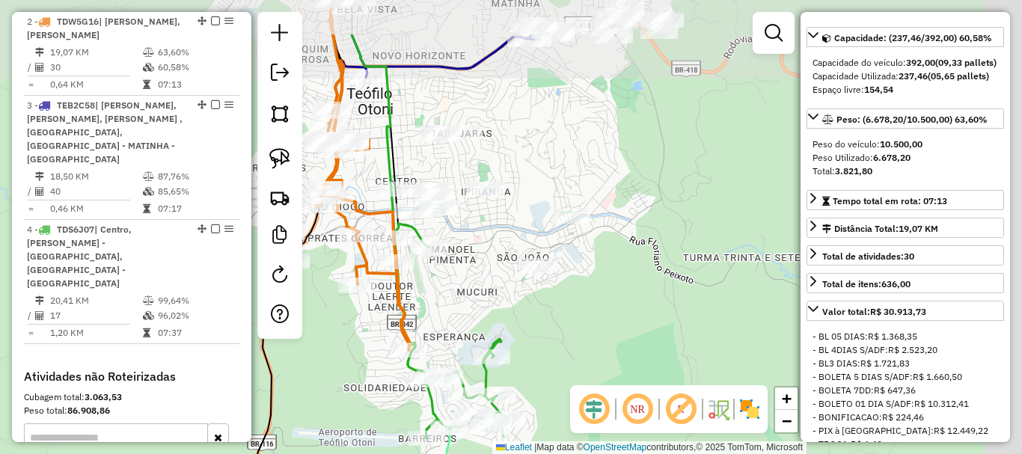
drag, startPoint x: 499, startPoint y: 215, endPoint x: 477, endPoint y: 241, distance: 34.0
click at [477, 241] on div "Janela de atendimento Grade de atendimento Capacidade Transportadoras Veículos …" at bounding box center [511, 227] width 1022 height 454
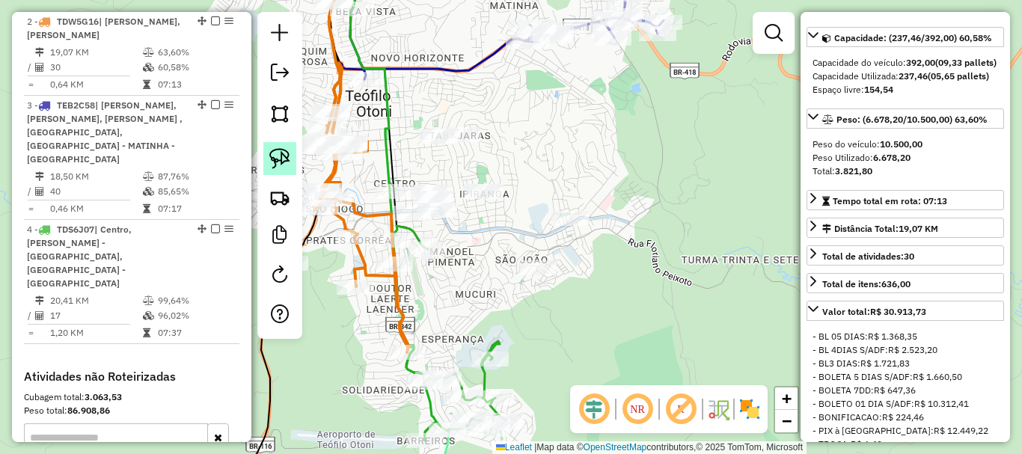
click at [284, 165] on img at bounding box center [279, 158] width 21 height 21
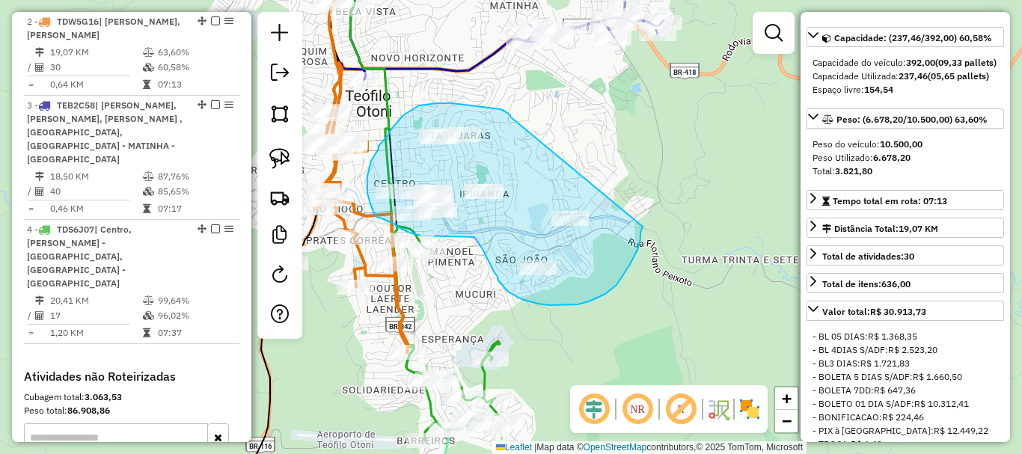
drag, startPoint x: 510, startPoint y: 117, endPoint x: 643, endPoint y: 227, distance: 172.1
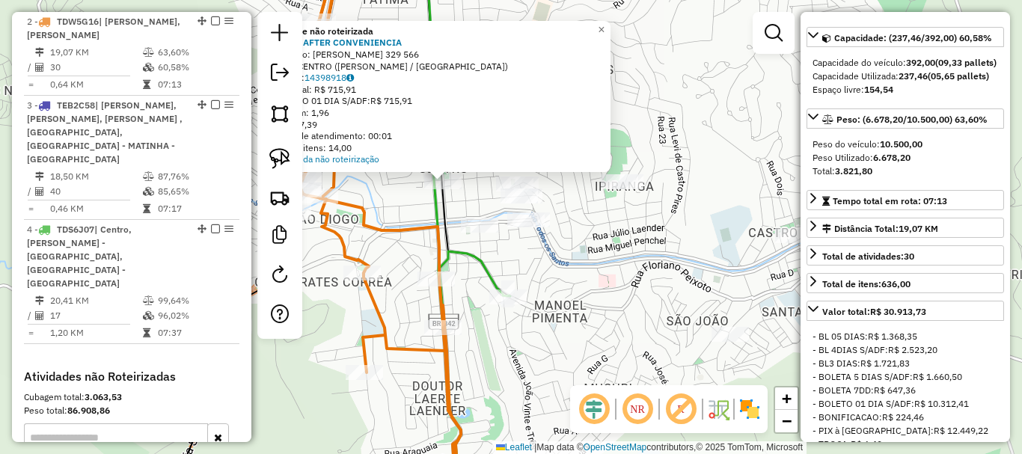
click at [503, 263] on div "Atividade não roteirizada 36848 - AFTER CONVENIENCIA Endereço: GETULIO VARGAS 3…" at bounding box center [511, 227] width 1022 height 454
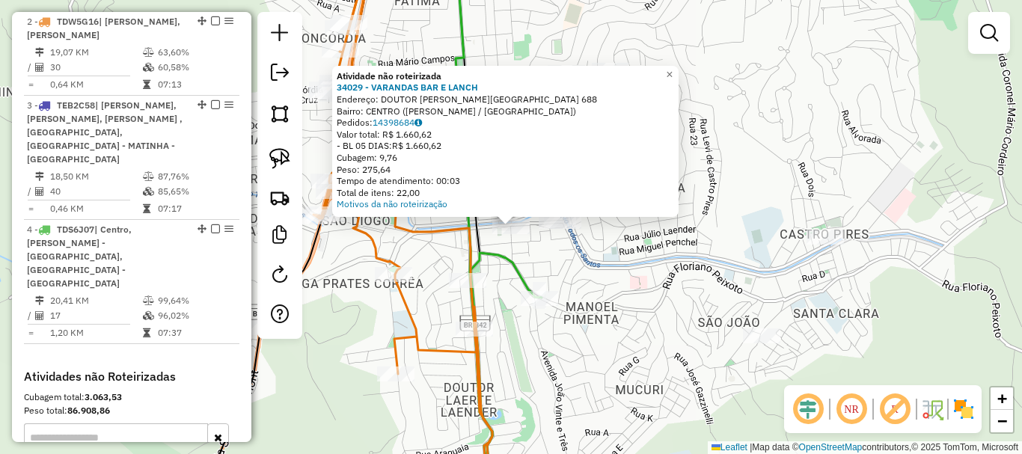
click at [543, 263] on div "Atividade não roteirizada 34029 - VARANDAS BAR E LANCH Endereço: DOUTOR LUIZ BO…" at bounding box center [511, 227] width 1022 height 454
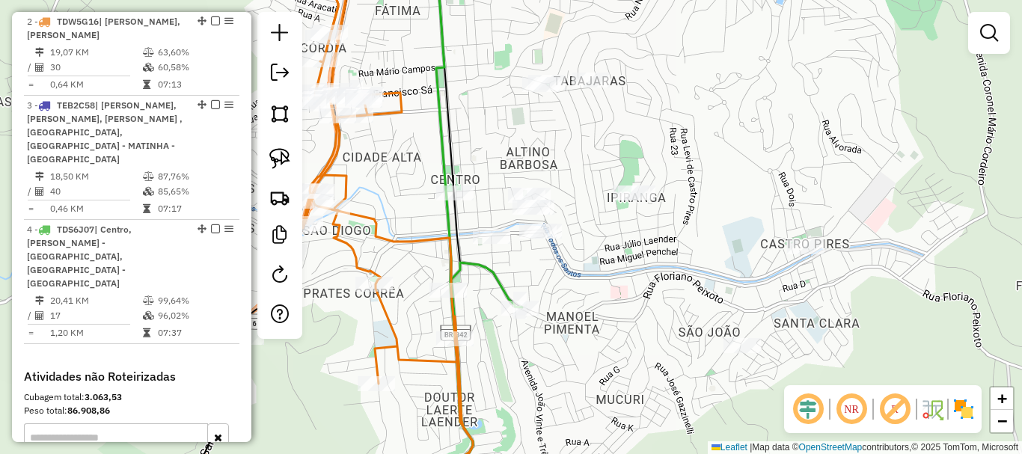
drag, startPoint x: 640, startPoint y: 138, endPoint x: 614, endPoint y: 155, distance: 30.3
click at [614, 155] on div "Janela de atendimento Grade de atendimento Capacidade Transportadoras Veículos …" at bounding box center [511, 227] width 1022 height 454
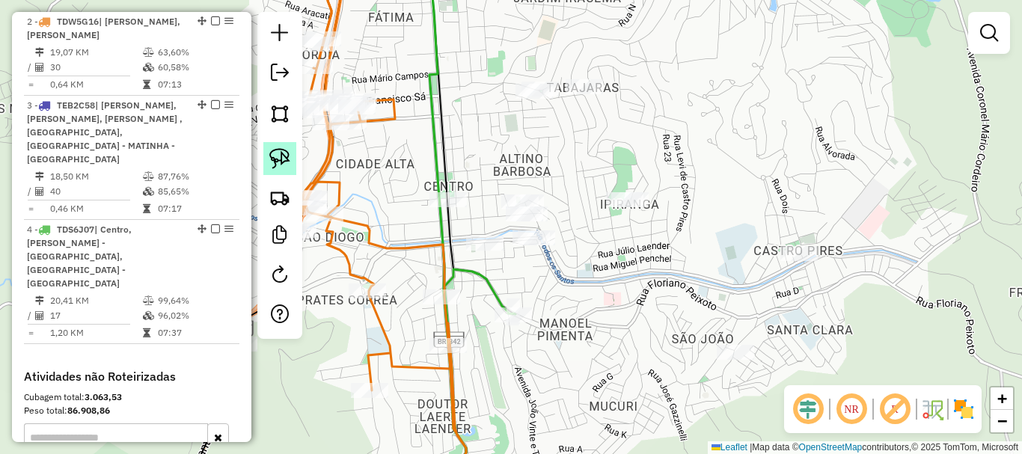
click at [279, 158] on img at bounding box center [279, 158] width 21 height 21
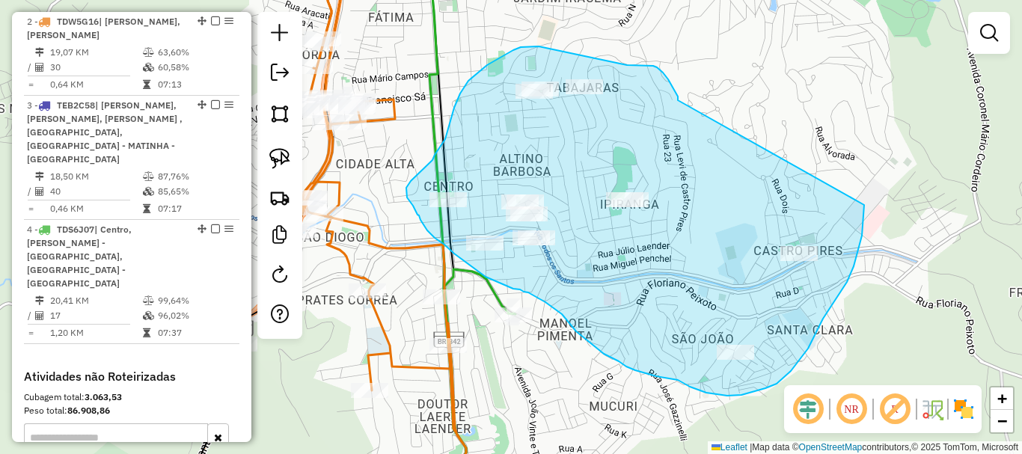
drag, startPoint x: 668, startPoint y: 79, endPoint x: 864, endPoint y: 205, distance: 232.9
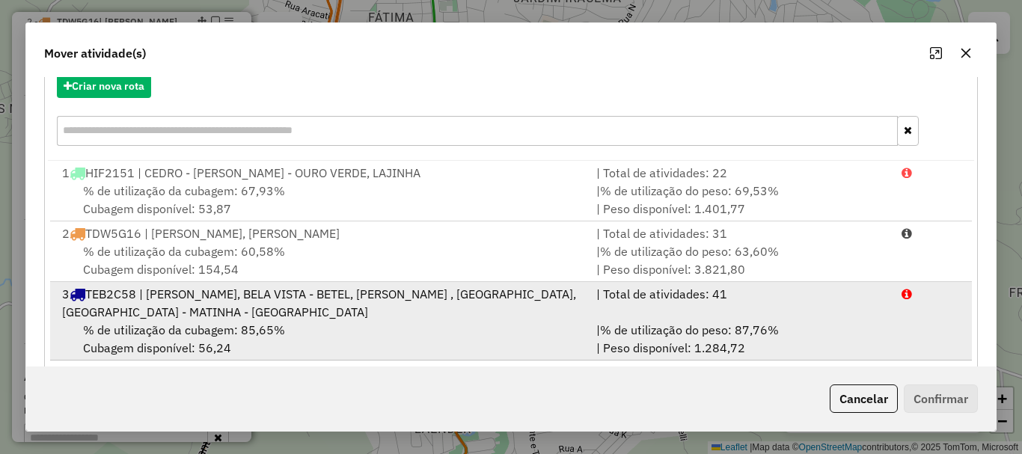
scroll to position [258, 0]
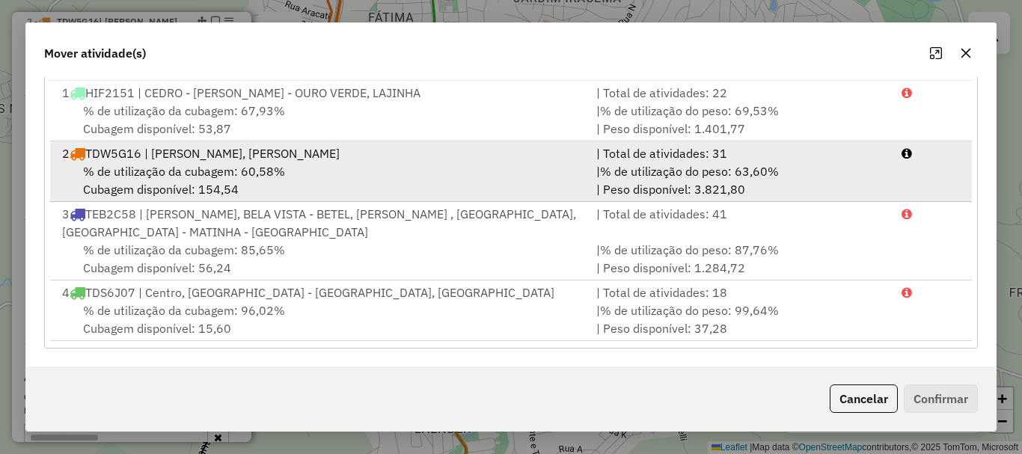
click at [242, 181] on div "% de utilização da cubagem: 60,58% Cubagem disponível: 154,54" at bounding box center [320, 180] width 534 height 36
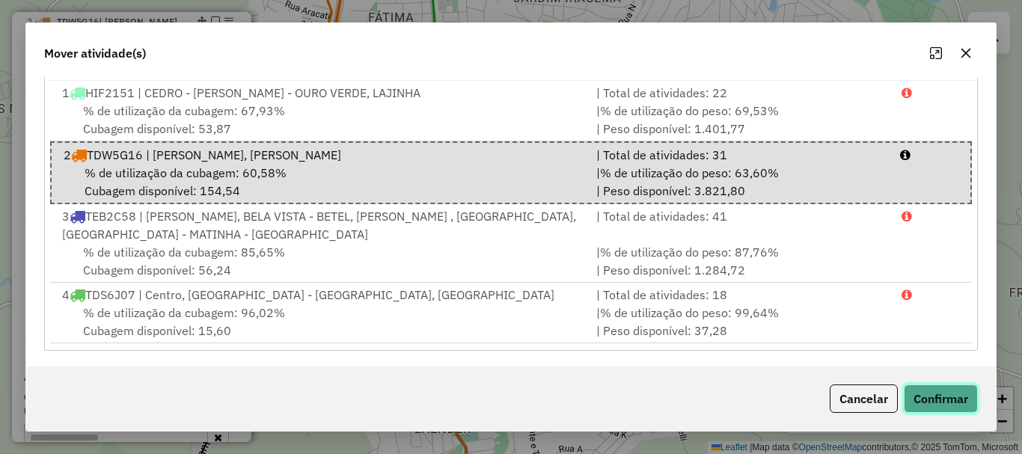
click at [918, 385] on button "Confirmar" at bounding box center [941, 399] width 74 height 28
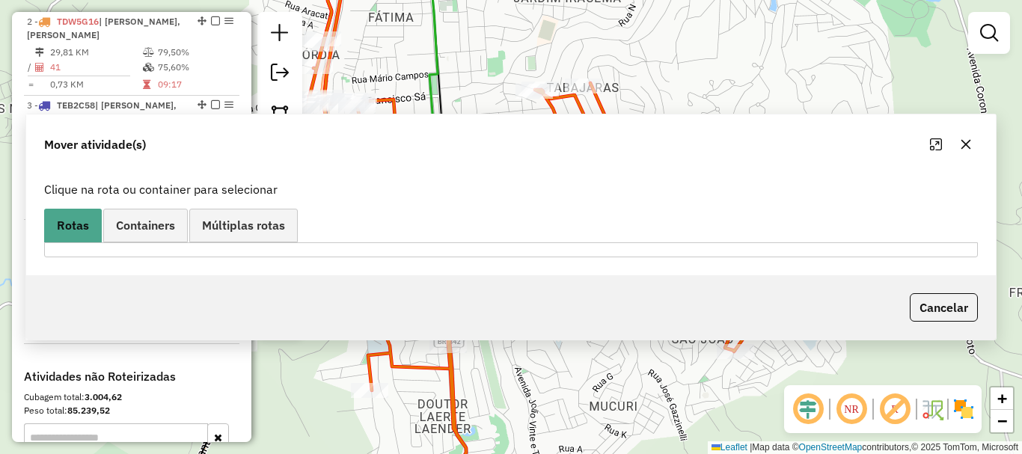
scroll to position [0, 0]
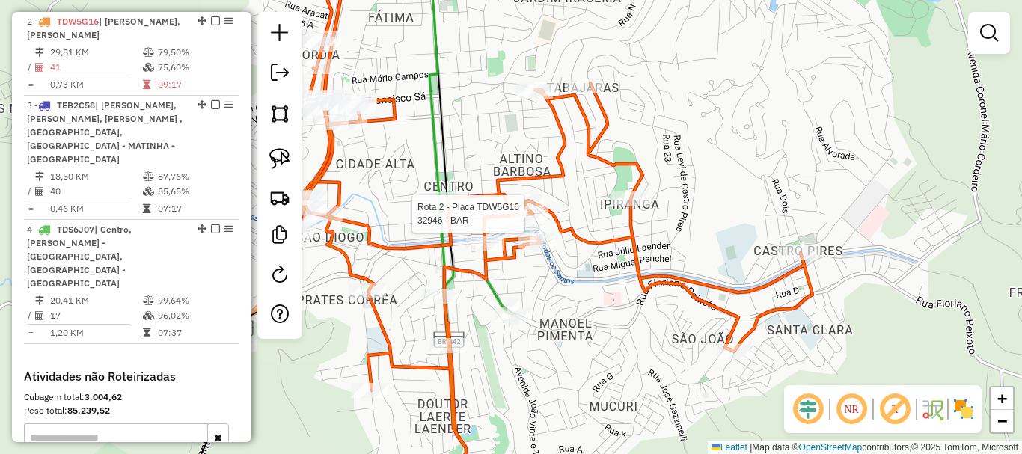
select select "*********"
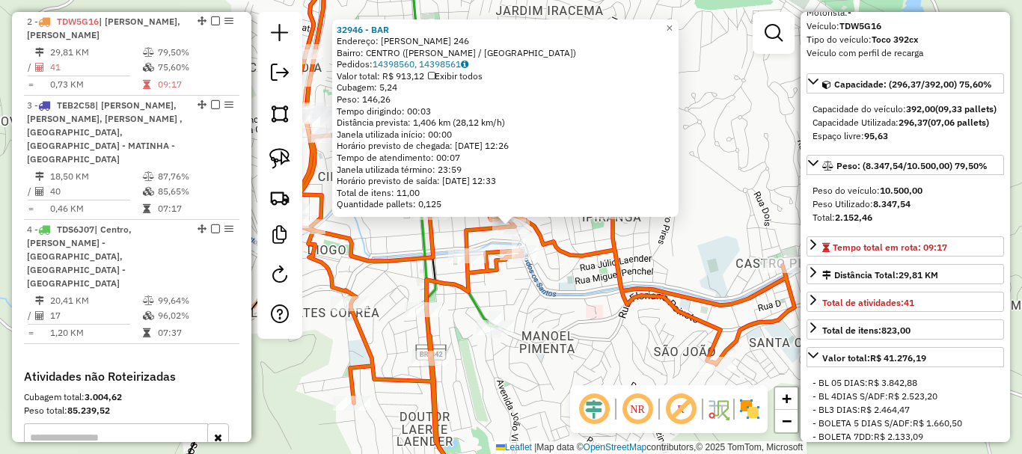
scroll to position [150, 0]
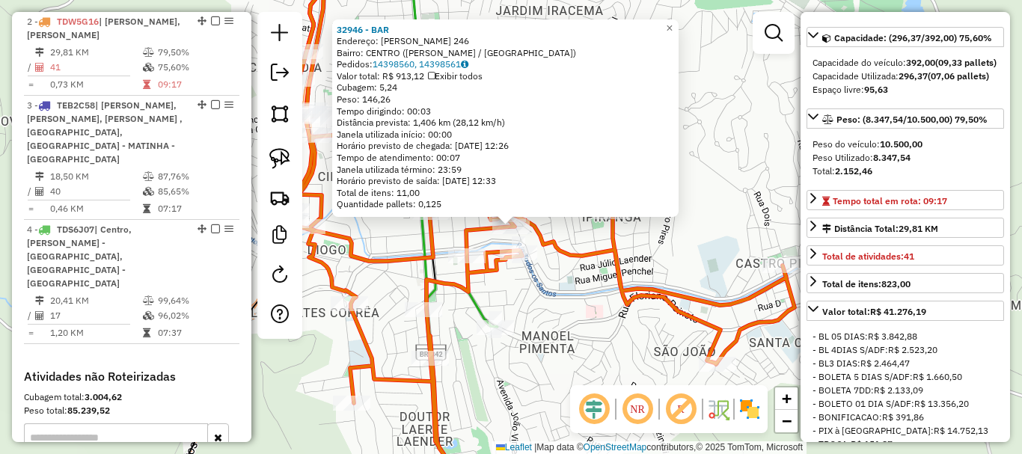
click at [541, 360] on div "32946 - BAR Endereço: WENEFREDO PORTELA 246 Bairro: CENTRO (TEOFILO OTONI / MG)…" at bounding box center [511, 227] width 1022 height 454
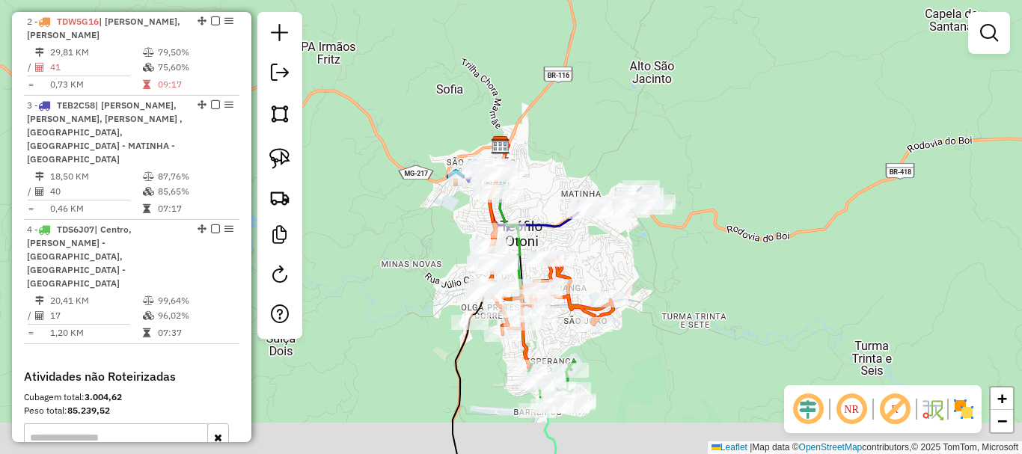
drag, startPoint x: 627, startPoint y: 386, endPoint x: 637, endPoint y: 352, distance: 35.0
click at [637, 352] on div "Janela de atendimento Grade de atendimento Capacidade Transportadoras Veículos …" at bounding box center [511, 227] width 1022 height 454
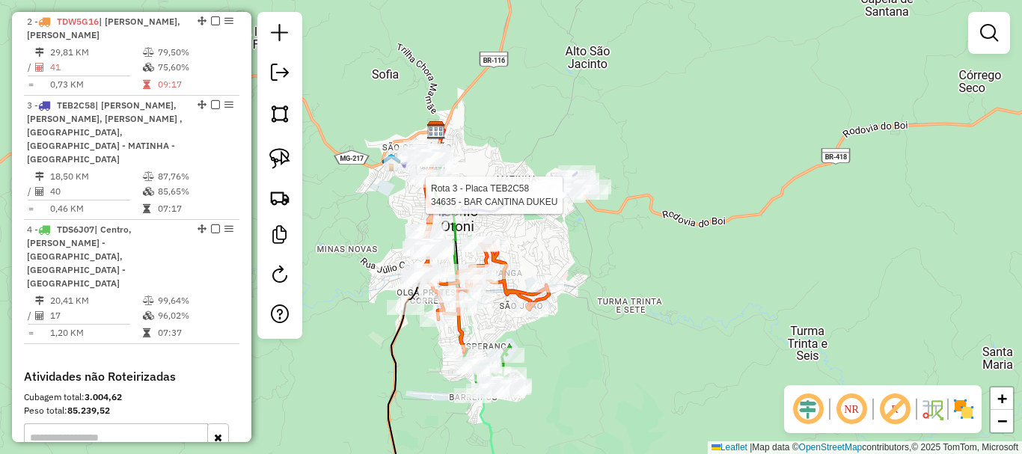
select select "*********"
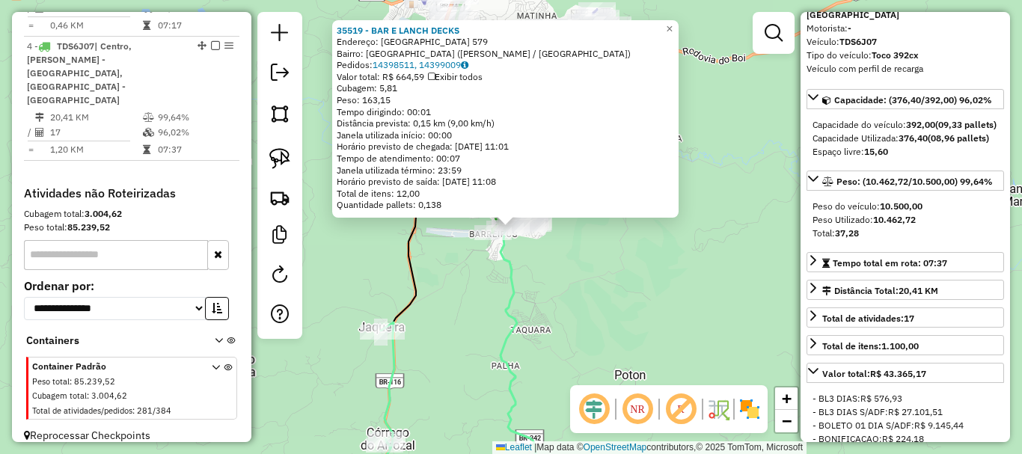
scroll to position [61, 0]
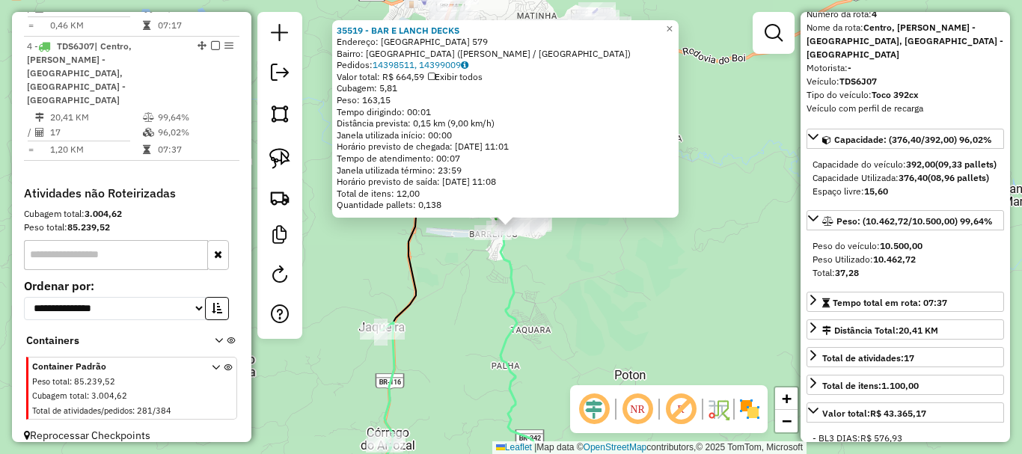
click at [595, 306] on div "35519 - BAR E LANCH DECKS Endereço: SAO VICENTE 579 Bairro: JARDIM SAO PAULO (T…" at bounding box center [511, 227] width 1022 height 454
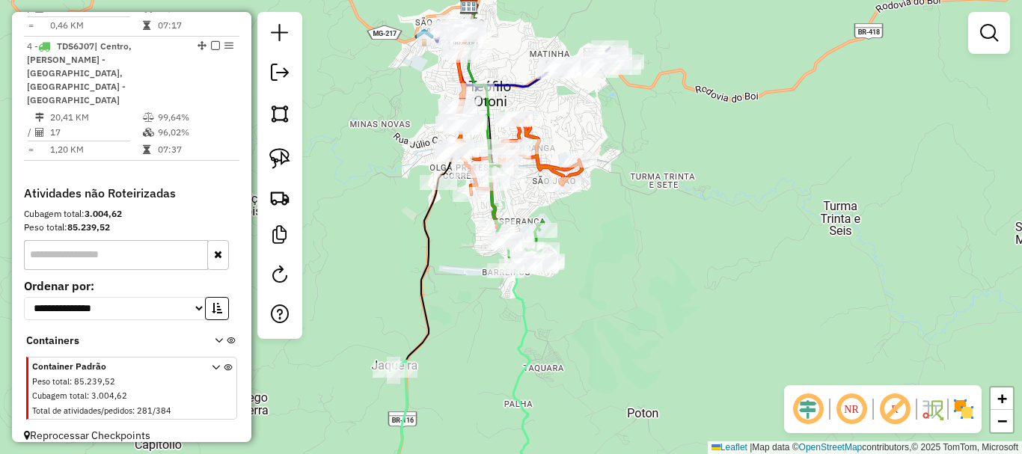
drag, startPoint x: 561, startPoint y: 175, endPoint x: 581, endPoint y: 228, distance: 56.8
click at [581, 228] on div "Janela de atendimento Grade de atendimento Capacidade Transportadoras Veículos …" at bounding box center [511, 227] width 1022 height 454
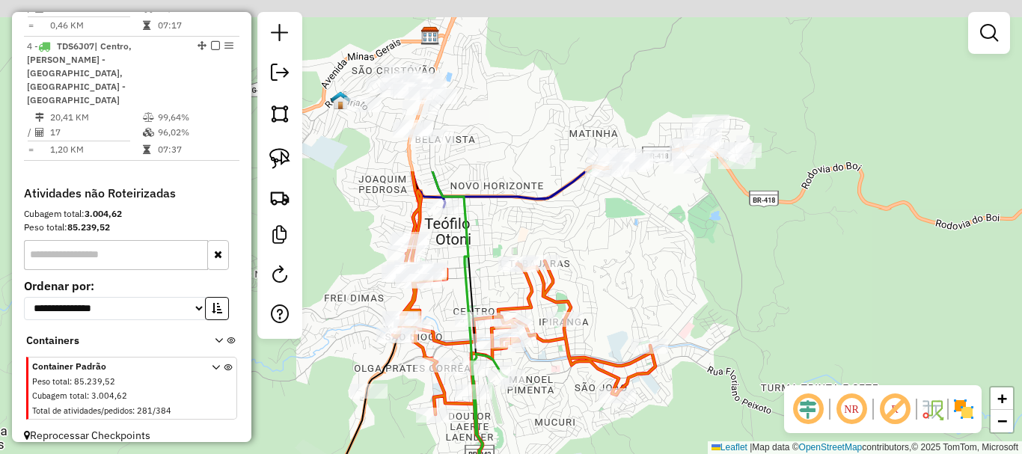
drag, startPoint x: 637, startPoint y: 219, endPoint x: 640, endPoint y: 436, distance: 217.0
click at [640, 436] on div "Janela de atendimento Grade de atendimento Capacidade Transportadoras Veículos …" at bounding box center [511, 227] width 1022 height 454
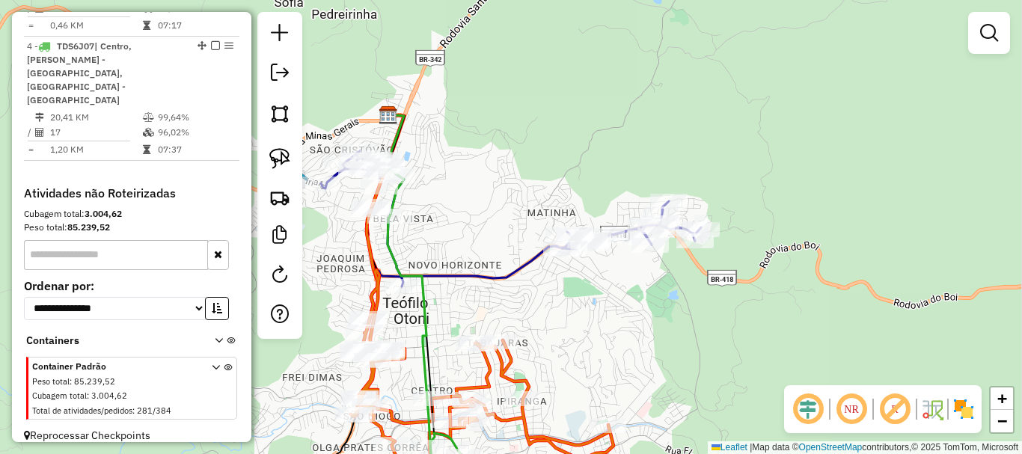
drag, startPoint x: 642, startPoint y: 257, endPoint x: 595, endPoint y: 346, distance: 101.4
click at [595, 346] on div "Janela de atendimento Grade de atendimento Capacidade Transportadoras Veículos …" at bounding box center [511, 227] width 1022 height 454
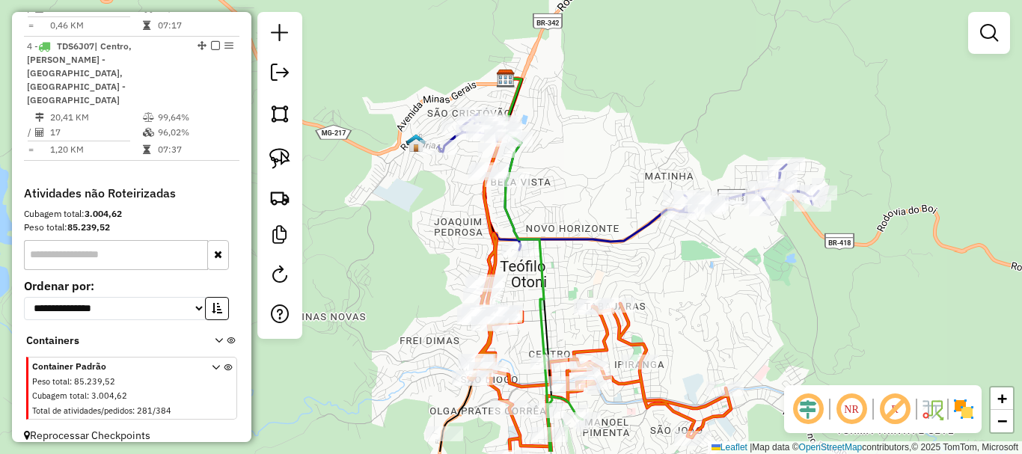
drag, startPoint x: 534, startPoint y: 326, endPoint x: 685, endPoint y: 249, distance: 169.0
click at [685, 249] on div "Janela de atendimento Grade de atendimento Capacidade Transportadoras Veículos …" at bounding box center [511, 227] width 1022 height 454
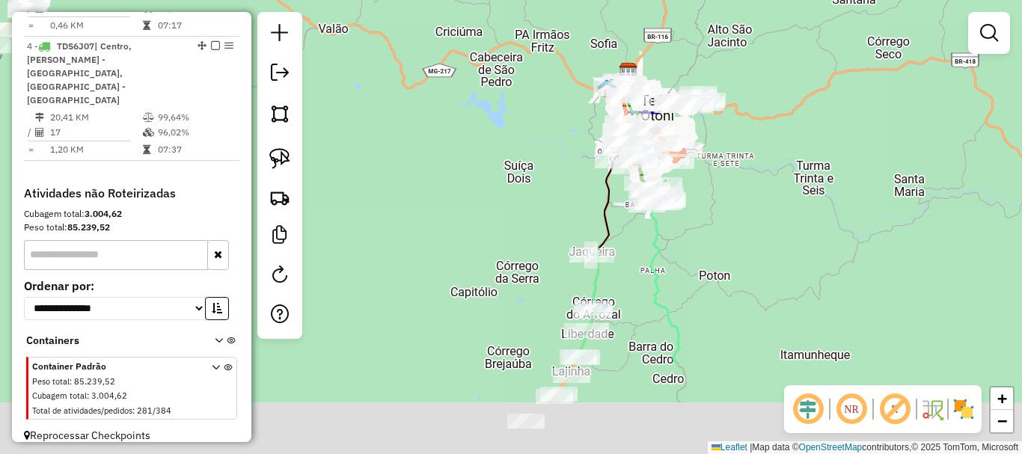
drag, startPoint x: 688, startPoint y: 333, endPoint x: 721, endPoint y: 199, distance: 137.9
click at [721, 199] on div "Janela de atendimento Grade de atendimento Capacidade Transportadoras Veículos …" at bounding box center [511, 227] width 1022 height 454
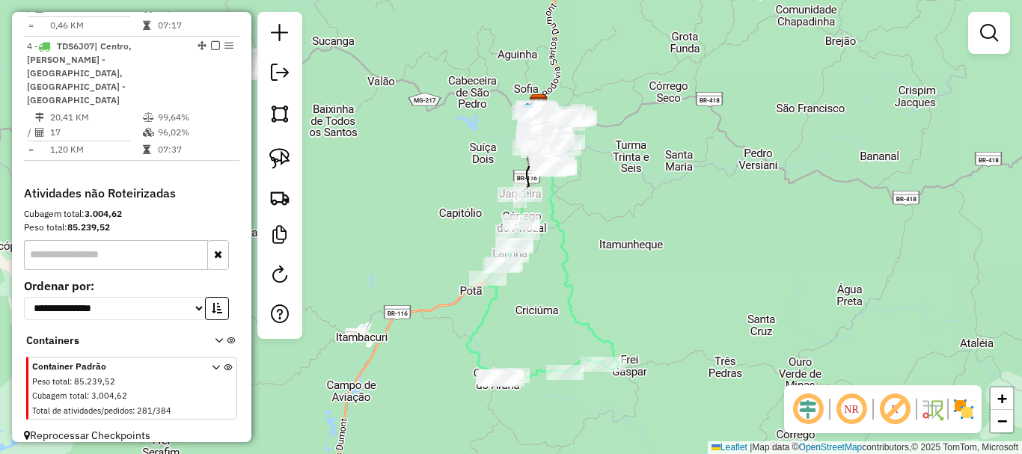
drag, startPoint x: 731, startPoint y: 216, endPoint x: 778, endPoint y: 388, distance: 178.4
click at [780, 394] on div "Janela de atendimento Grade de atendimento Capacidade Transportadoras Veículos …" at bounding box center [511, 227] width 1022 height 454
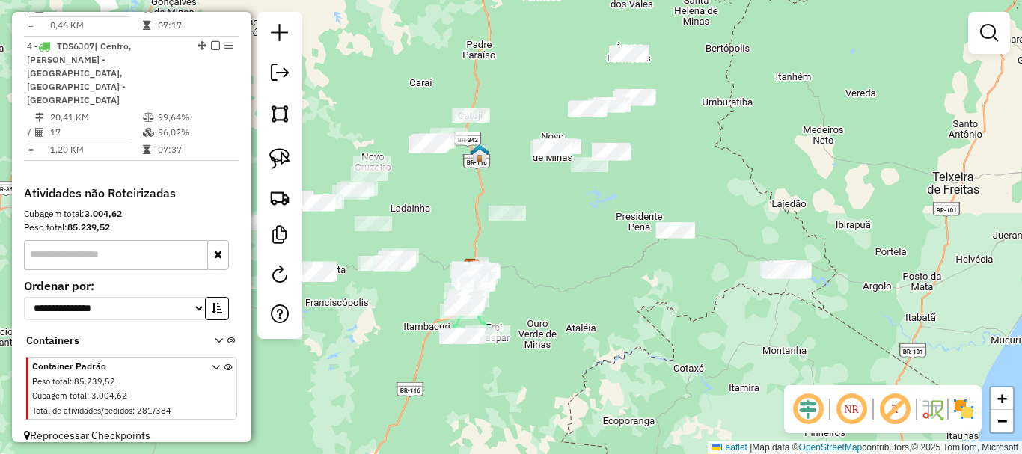
drag, startPoint x: 932, startPoint y: 260, endPoint x: 771, endPoint y: 301, distance: 166.0
click at [771, 301] on div "Janela de atendimento Grade de atendimento Capacidade Transportadoras Veículos …" at bounding box center [511, 227] width 1022 height 454
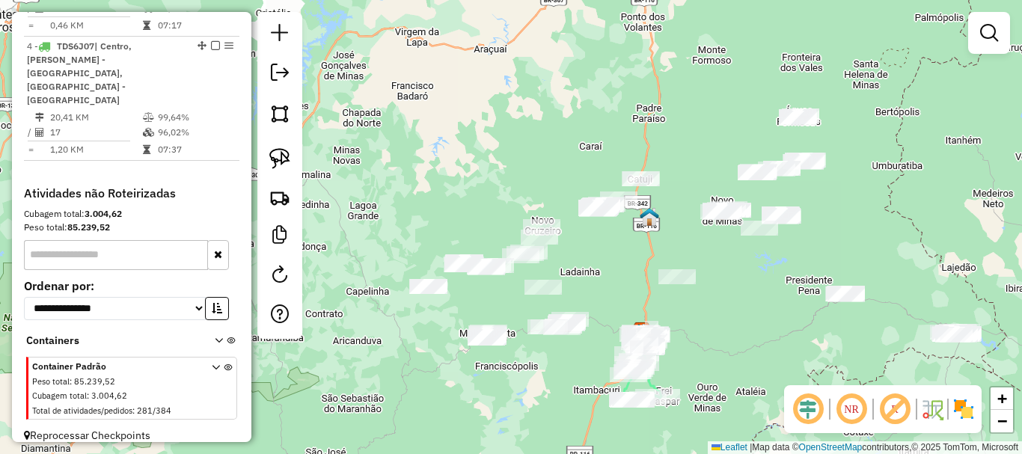
drag, startPoint x: 596, startPoint y: 242, endPoint x: 753, endPoint y: 303, distance: 168.7
click at [753, 303] on div "Janela de atendimento Grade de atendimento Capacidade Transportadoras Veículos …" at bounding box center [511, 227] width 1022 height 454
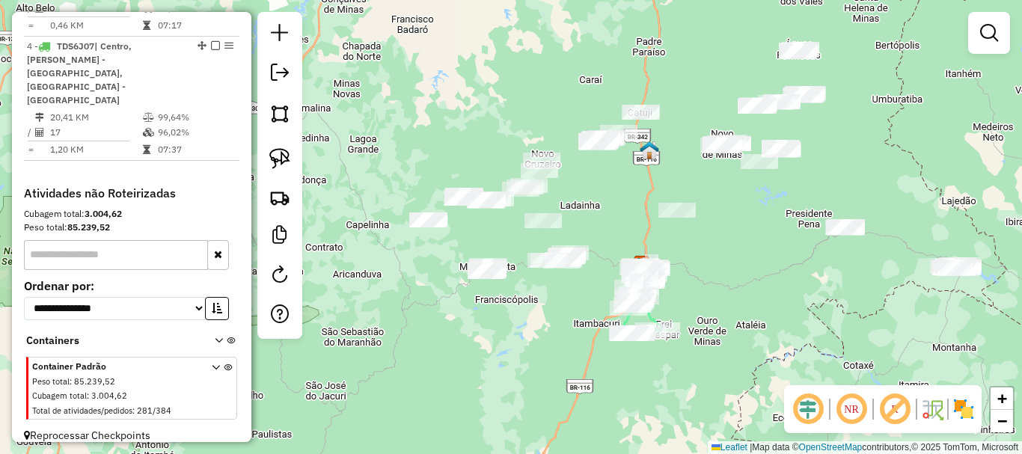
drag, startPoint x: 697, startPoint y: 304, endPoint x: 695, endPoint y: 260, distance: 43.5
click at [695, 260] on div "Janela de atendimento Grade de atendimento Capacidade Transportadoras Veículos …" at bounding box center [511, 227] width 1022 height 454
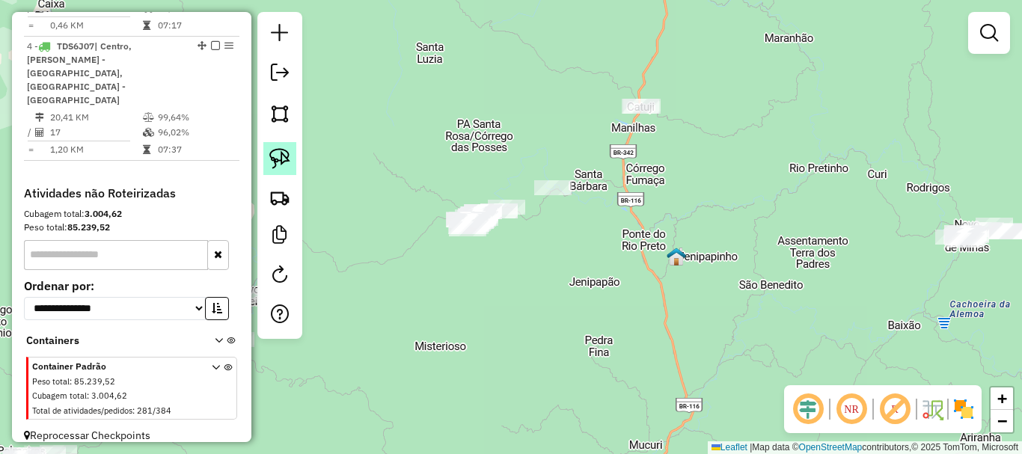
click at [277, 153] on img at bounding box center [279, 158] width 21 height 21
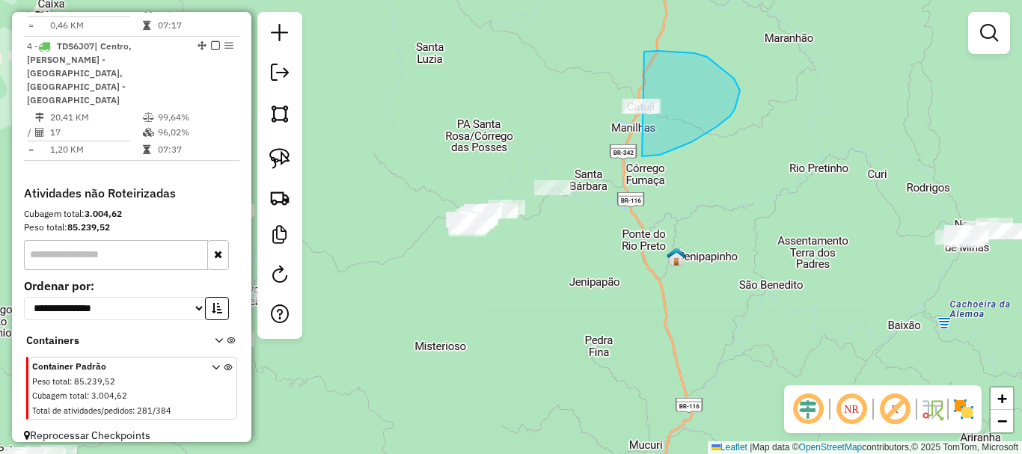
drag, startPoint x: 660, startPoint y: 155, endPoint x: 606, endPoint y: 167, distance: 55.2
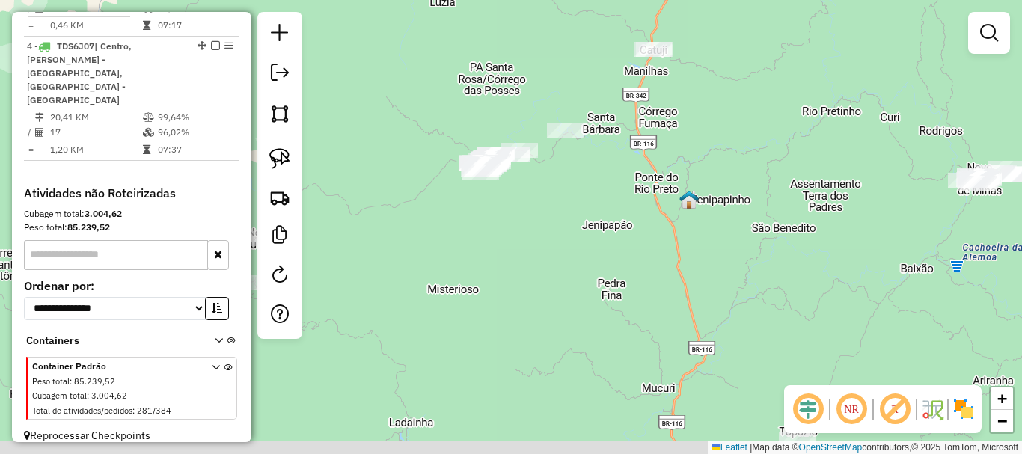
drag, startPoint x: 621, startPoint y: 184, endPoint x: 634, endPoint y: 118, distance: 67.2
click at [634, 118] on div "Janela de atendimento Grade de atendimento Capacidade Transportadoras Veículos …" at bounding box center [511, 227] width 1022 height 454
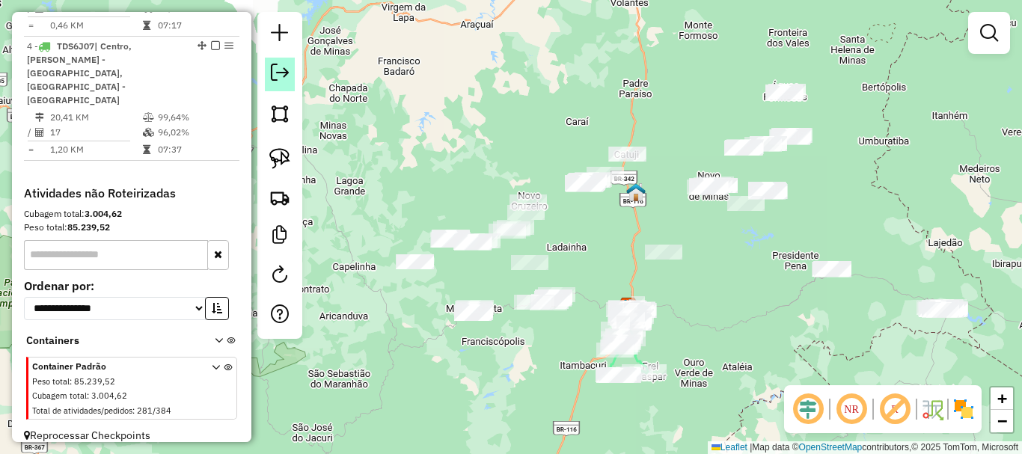
click at [283, 71] on em at bounding box center [280, 73] width 18 height 18
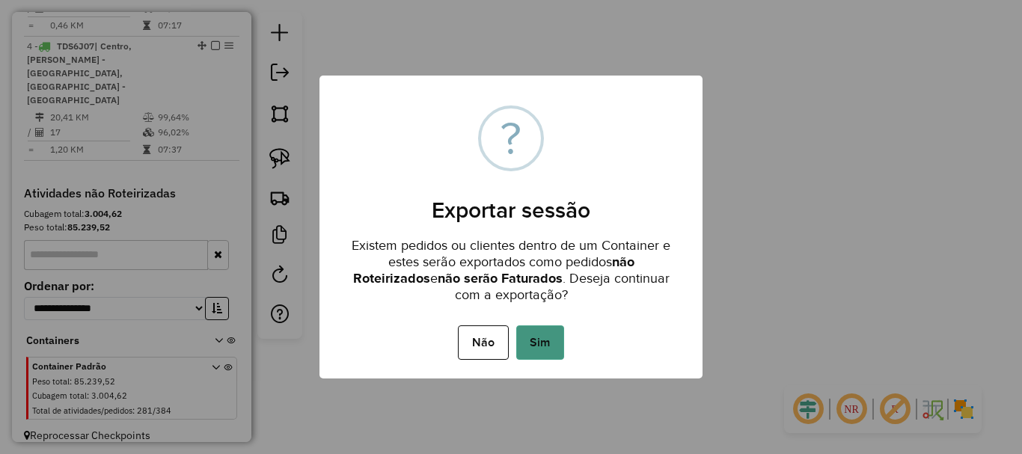
click at [544, 349] on button "Sim" at bounding box center [540, 342] width 48 height 34
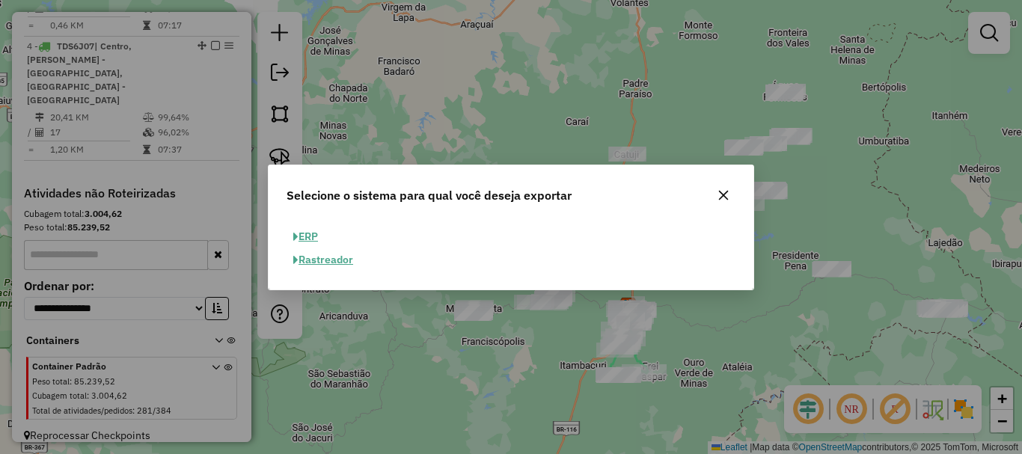
click at [319, 238] on button "ERP" at bounding box center [306, 236] width 38 height 23
select select "**"
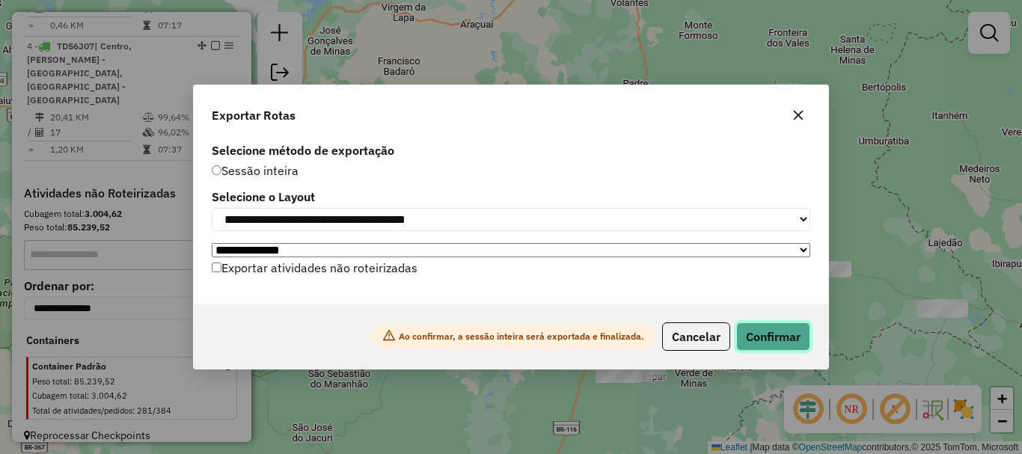
click at [766, 351] on button "Confirmar" at bounding box center [773, 336] width 74 height 28
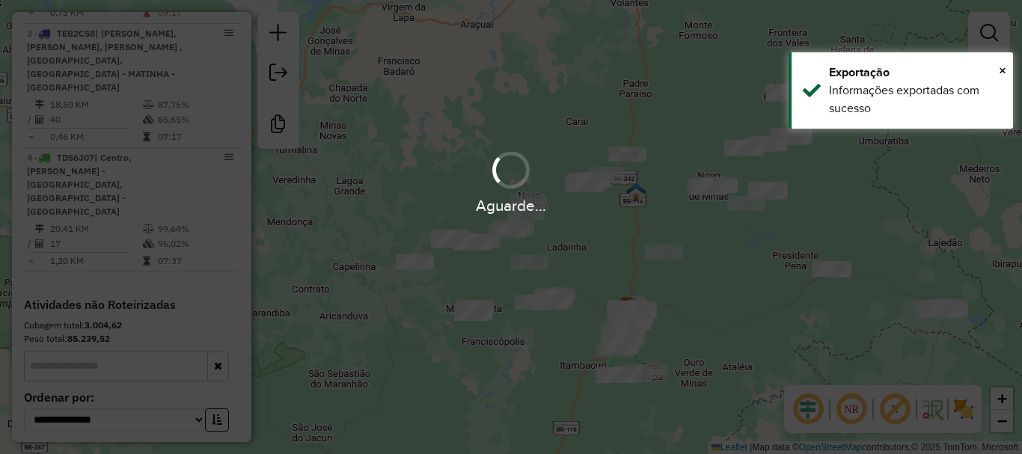
scroll to position [823, 0]
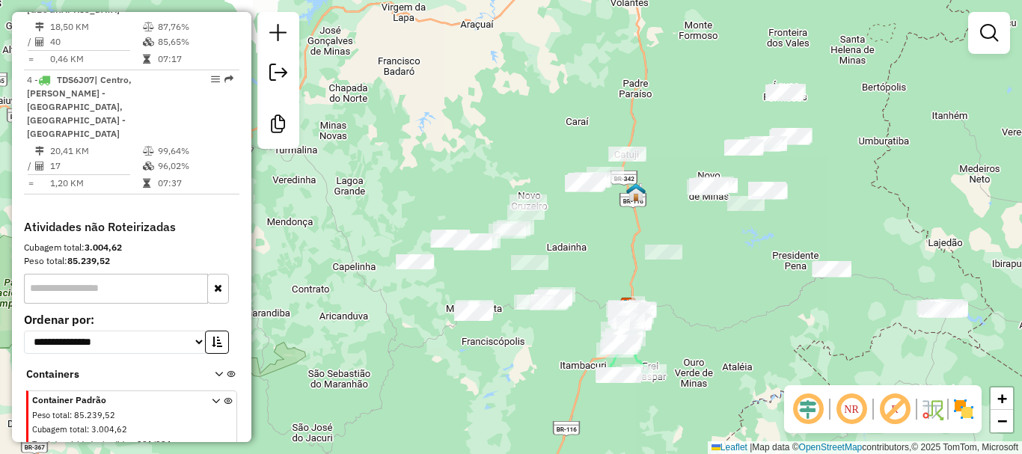
click at [570, 245] on div "Janela de atendimento Grade de atendimento Capacidade Transportadoras Veículos …" at bounding box center [511, 227] width 1022 height 454
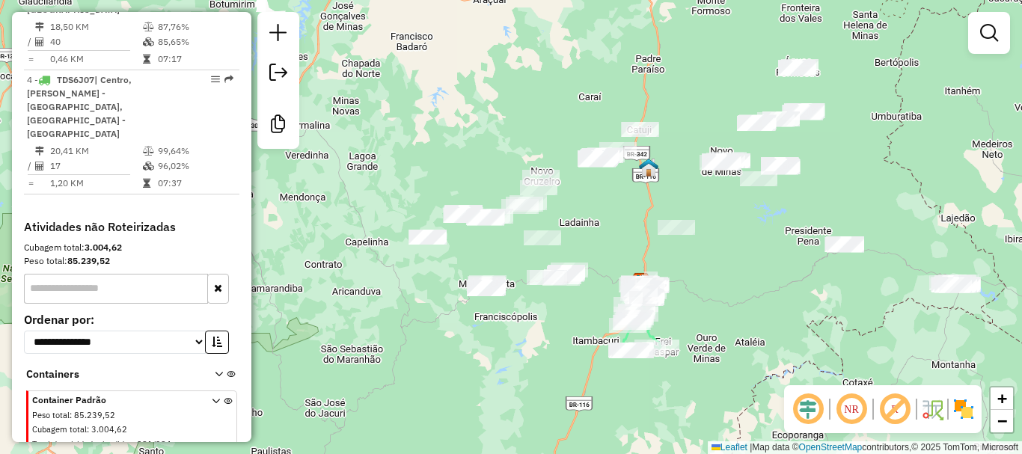
drag, startPoint x: 575, startPoint y: 261, endPoint x: 611, endPoint y: 188, distance: 81.3
click at [611, 188] on div "Janela de atendimento Grade de atendimento Capacidade Transportadoras Veículos …" at bounding box center [511, 227] width 1022 height 454
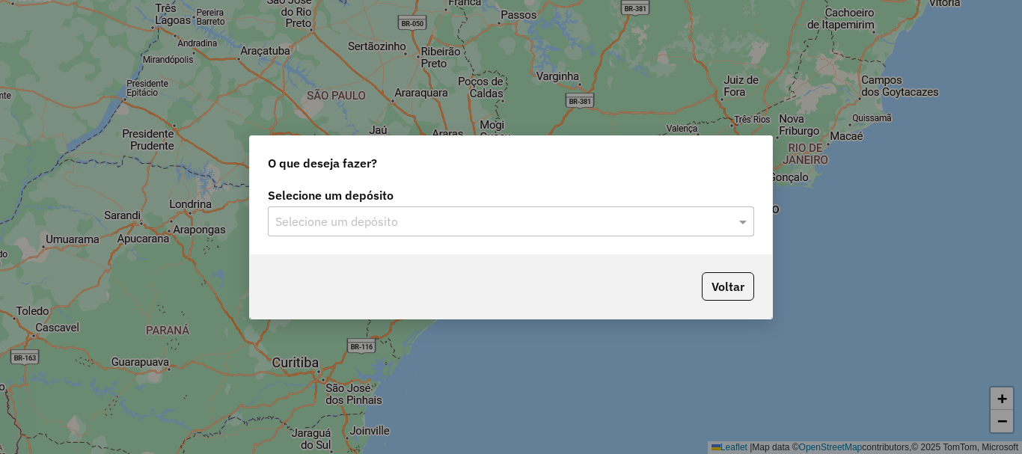
click at [465, 228] on input "text" at bounding box center [495, 222] width 441 height 18
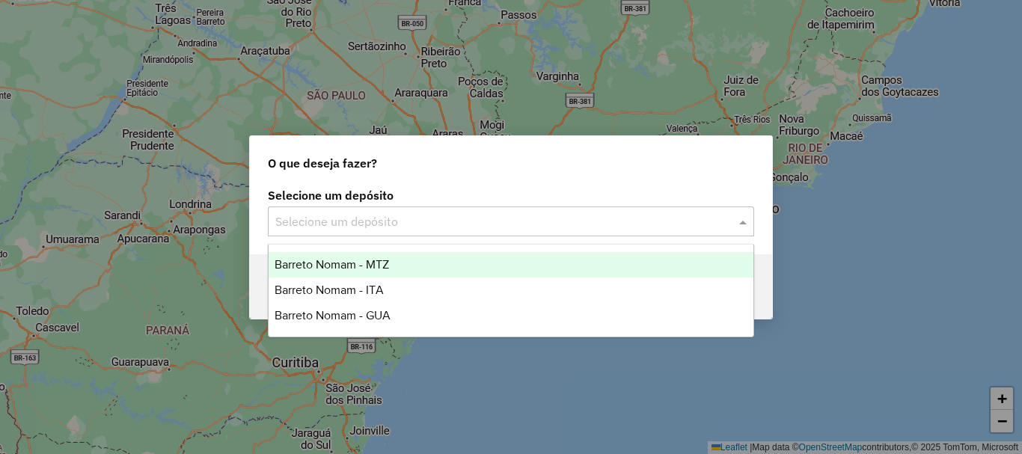
click at [432, 258] on div "Barreto Nomam - MTZ" at bounding box center [511, 264] width 485 height 25
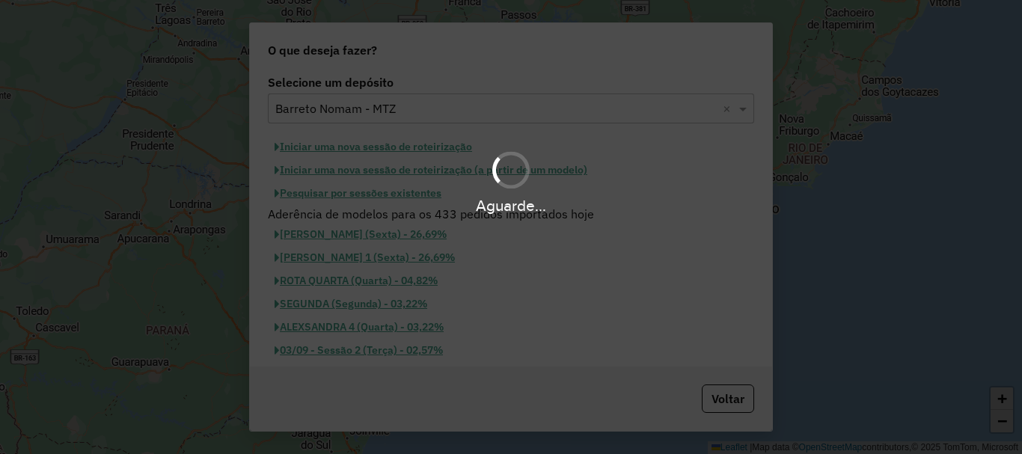
click at [408, 148] on button "Iniciar uma nova sessão de roteirização" at bounding box center [373, 146] width 211 height 23
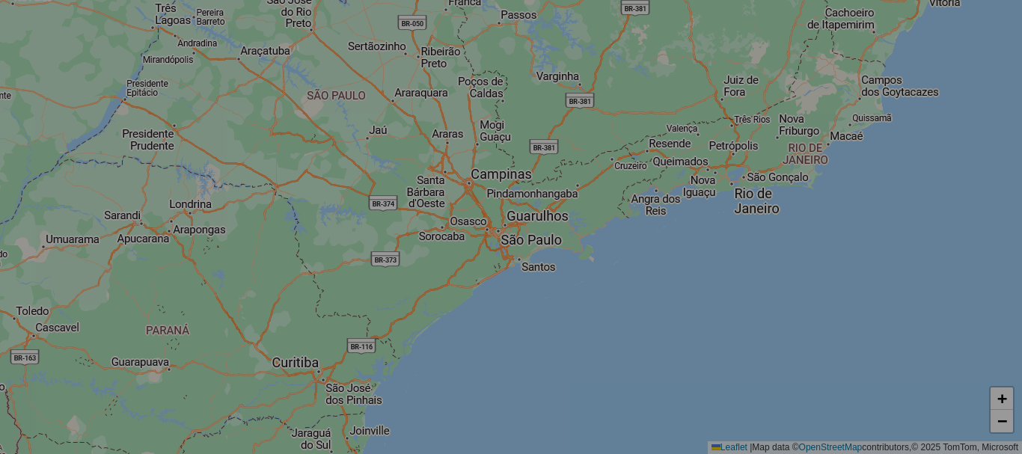
select select "*"
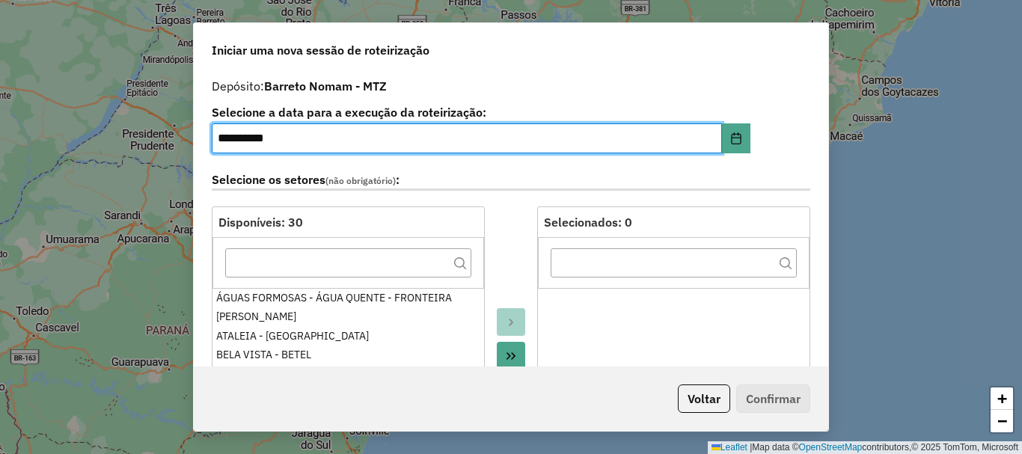
click at [512, 352] on icon "Move All to Target" at bounding box center [511, 356] width 12 height 12
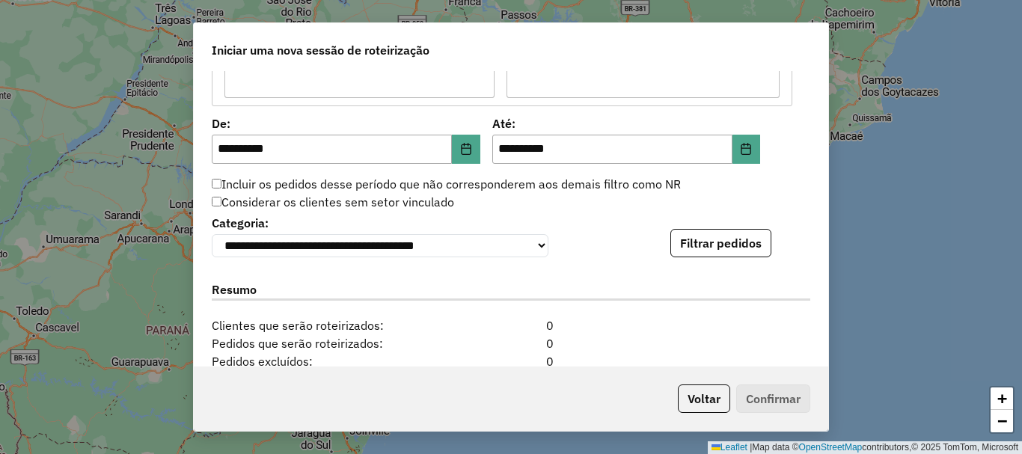
scroll to position [1496, 0]
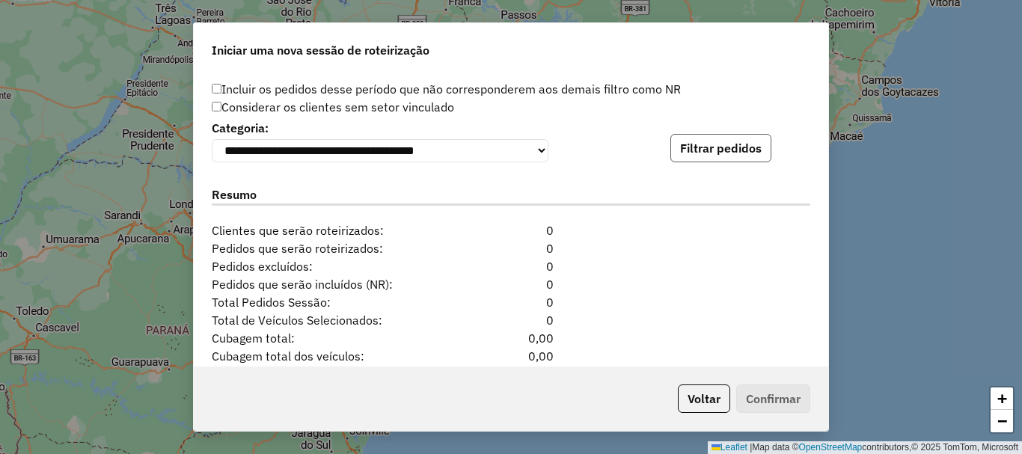
click at [709, 153] on button "Filtrar pedidos" at bounding box center [720, 148] width 101 height 28
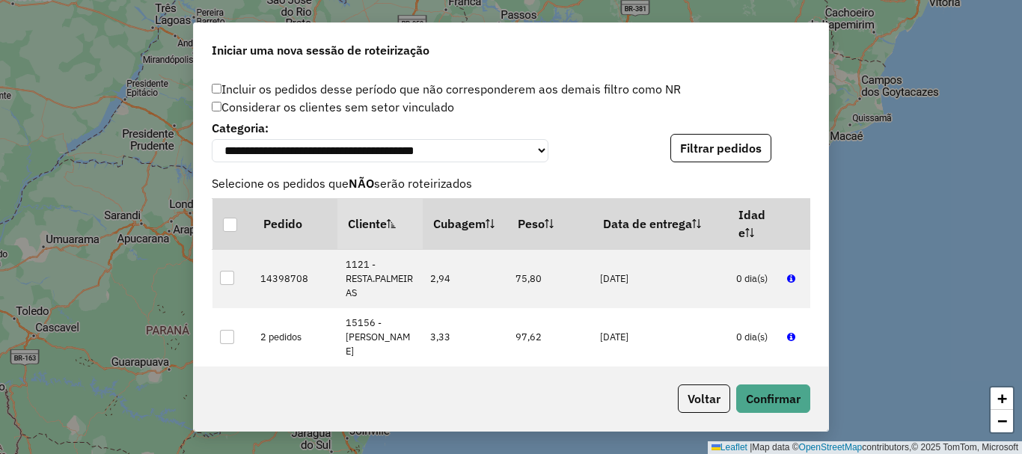
scroll to position [1911, 0]
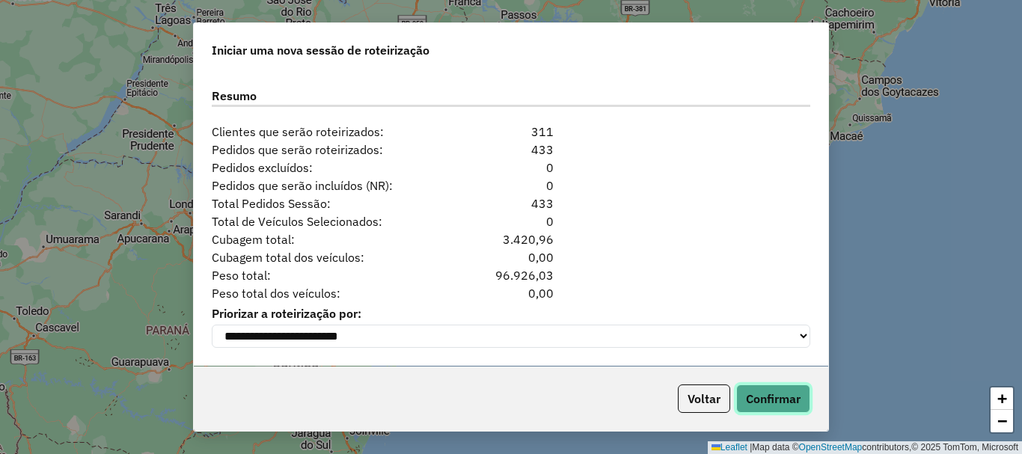
click at [778, 401] on button "Confirmar" at bounding box center [773, 399] width 74 height 28
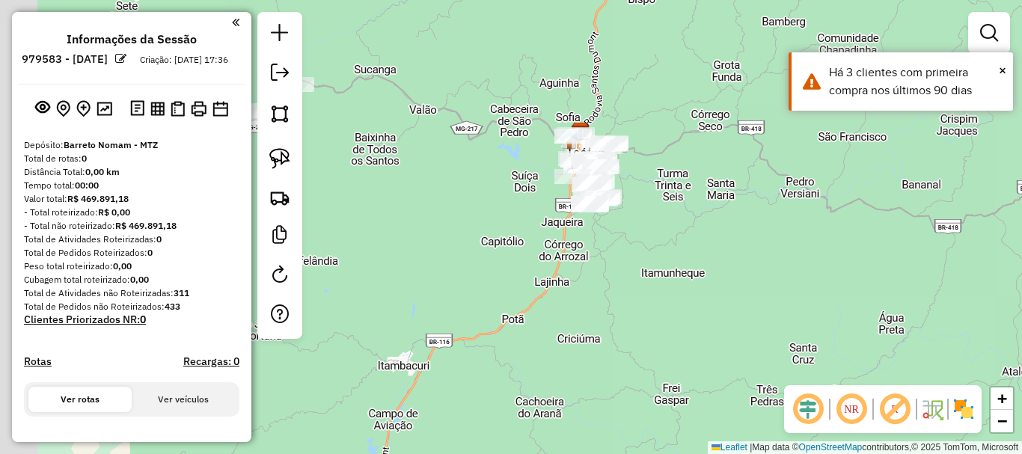
drag, startPoint x: 549, startPoint y: 242, endPoint x: 643, endPoint y: 141, distance: 138.2
click at [648, 138] on div "Janela de atendimento Grade de atendimento Capacidade Transportadoras Veículos …" at bounding box center [511, 227] width 1022 height 454
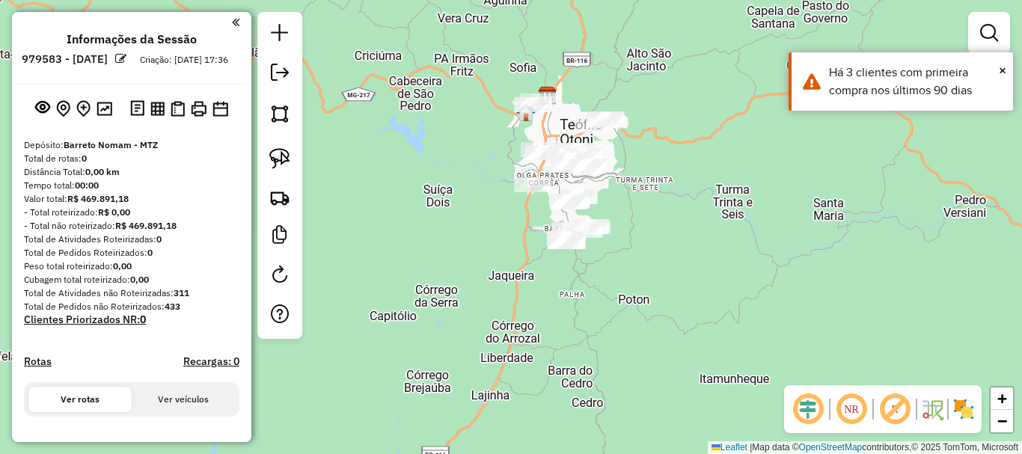
drag, startPoint x: 637, startPoint y: 149, endPoint x: 632, endPoint y: 168, distance: 19.4
click at [632, 168] on div "Janela de atendimento Grade de atendimento Capacidade Transportadoras Veículos …" at bounding box center [511, 227] width 1022 height 454
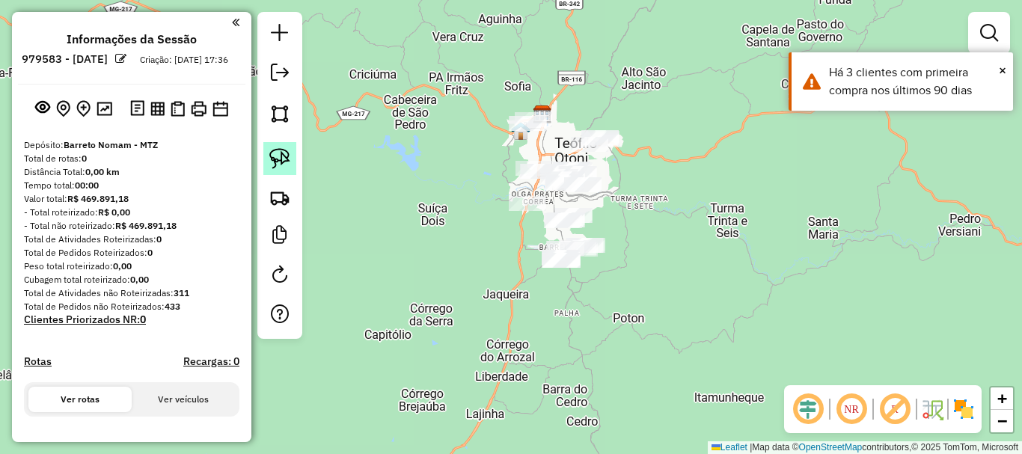
click at [283, 159] on img at bounding box center [279, 158] width 21 height 21
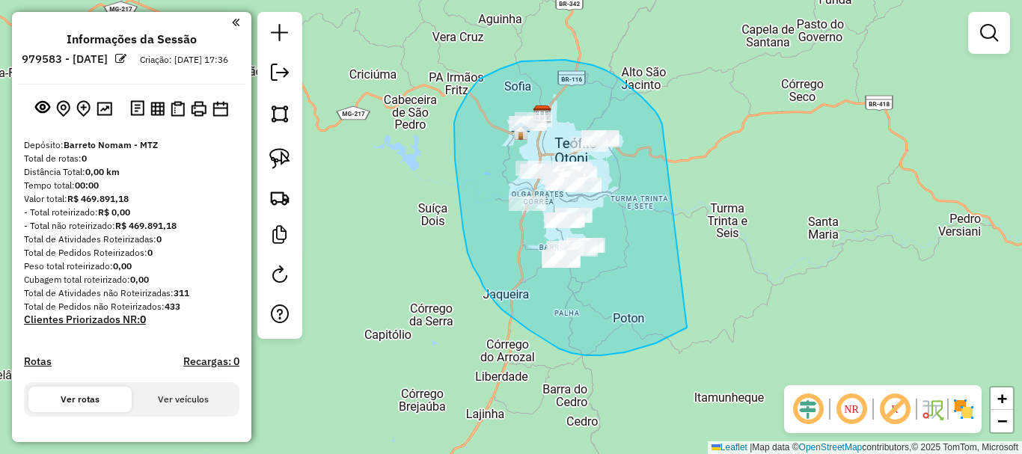
drag, startPoint x: 661, startPoint y: 122, endPoint x: 734, endPoint y: 294, distance: 186.8
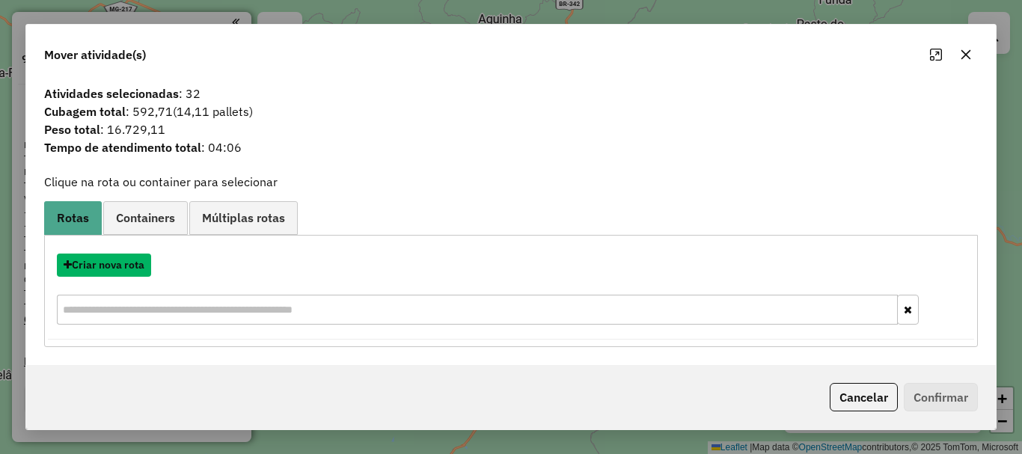
click at [113, 269] on button "Criar nova rota" at bounding box center [104, 265] width 94 height 23
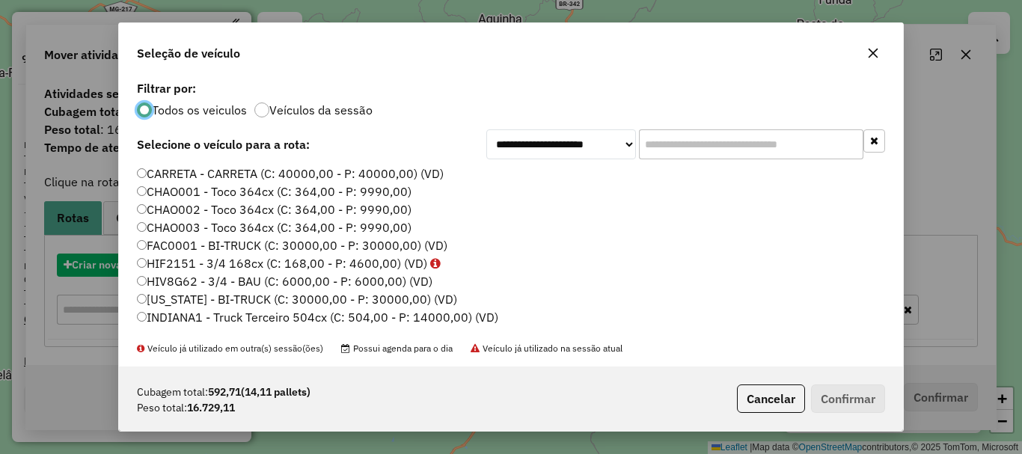
scroll to position [8, 4]
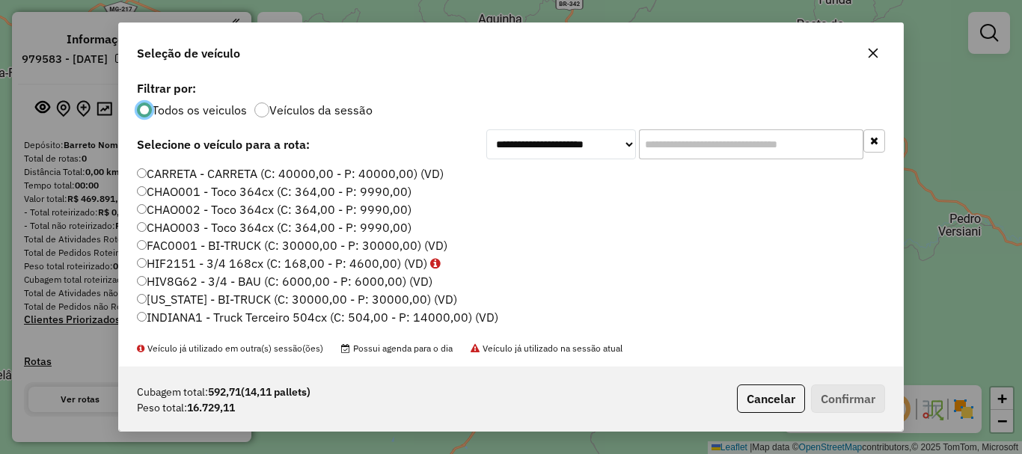
click at [675, 148] on input "text" at bounding box center [751, 144] width 224 height 30
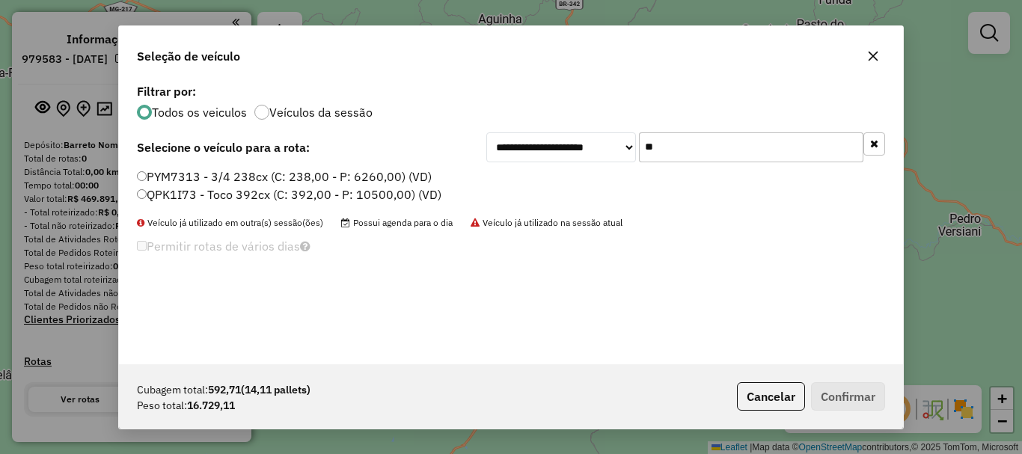
type input "**"
click at [236, 176] on label "PYM7313 - 3/4 238cx (C: 238,00 - P: 6260,00) (VD)" at bounding box center [284, 177] width 295 height 18
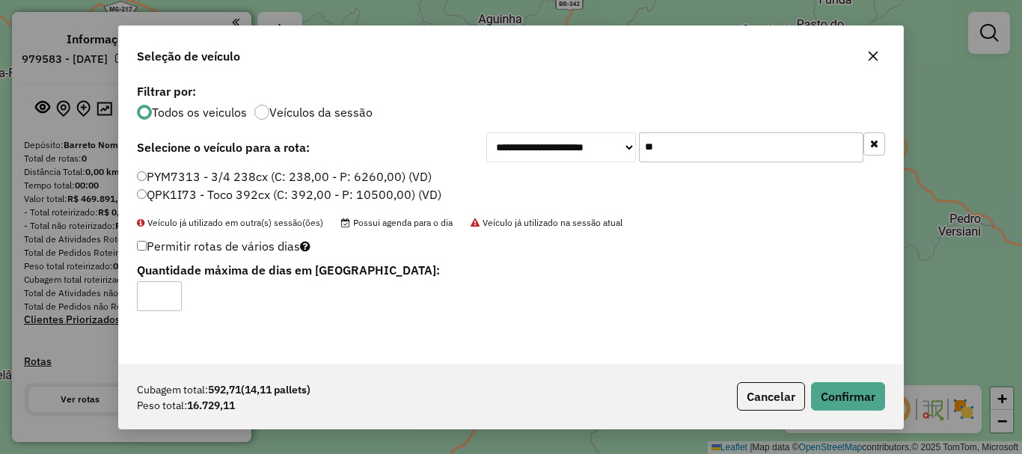
click at [893, 421] on div "Cubagem total: 592,71 (14,11 pallets) Peso total: 16.729,11 Cancelar Confirmar" at bounding box center [511, 396] width 784 height 64
click at [872, 403] on button "Confirmar" at bounding box center [848, 396] width 74 height 28
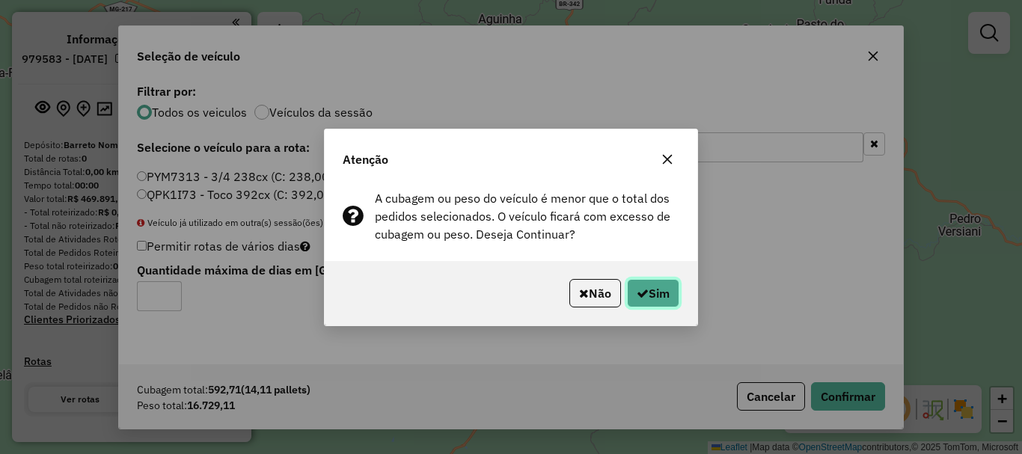
click at [659, 300] on button "Sim" at bounding box center [653, 293] width 52 height 28
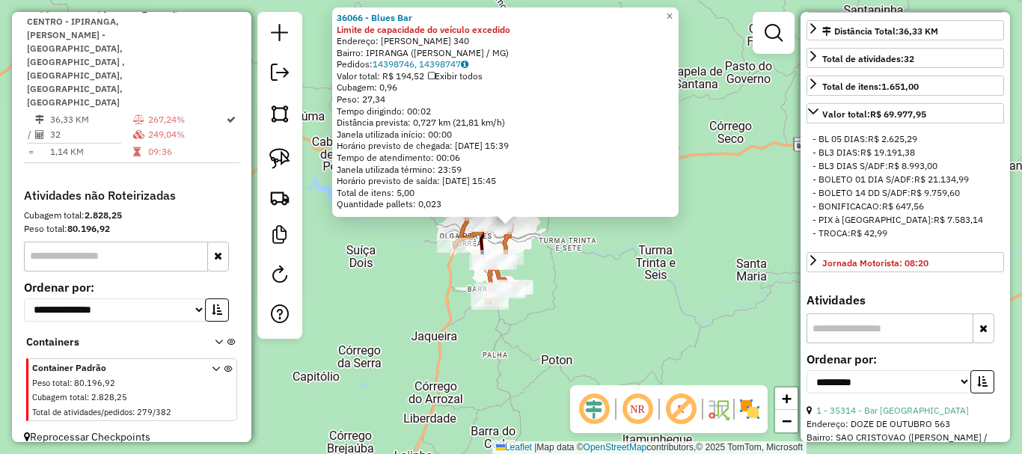
scroll to position [599, 0]
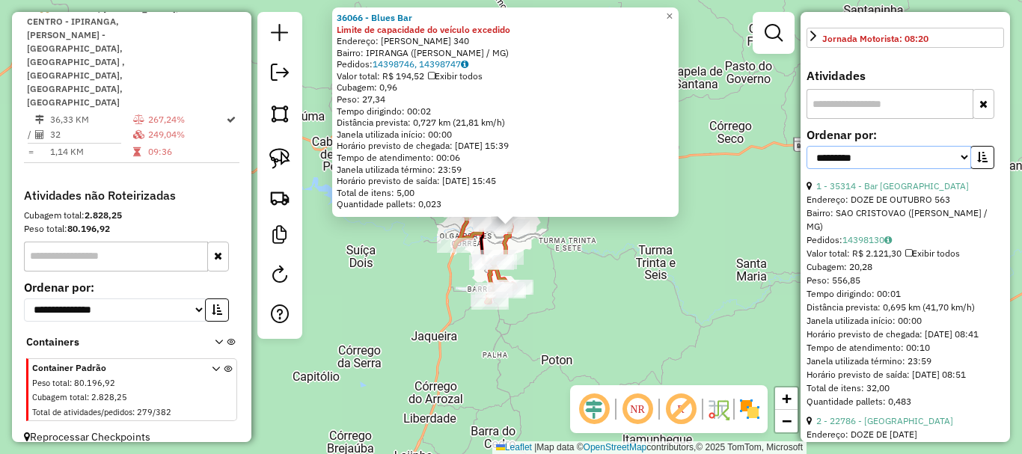
click at [892, 169] on select "**********" at bounding box center [889, 157] width 165 height 23
select select "*********"
click at [807, 169] on select "**********" at bounding box center [889, 157] width 165 height 23
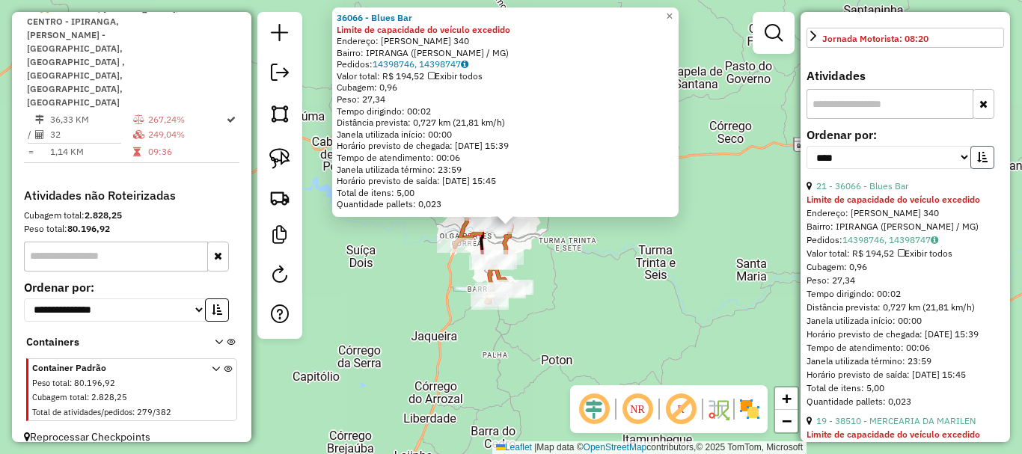
click at [971, 169] on button "button" at bounding box center [982, 157] width 24 height 23
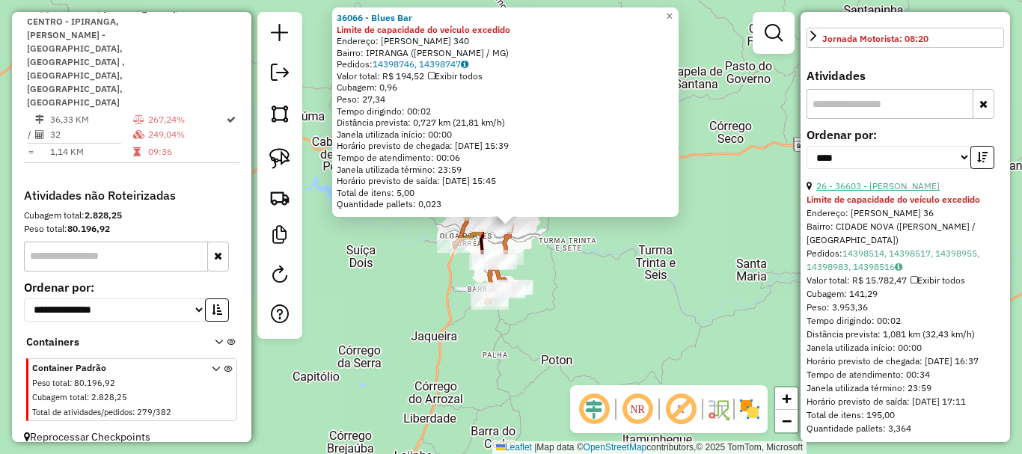
click at [902, 192] on link "26 - 36603 - SELMA FERREIRA" at bounding box center [877, 185] width 123 height 11
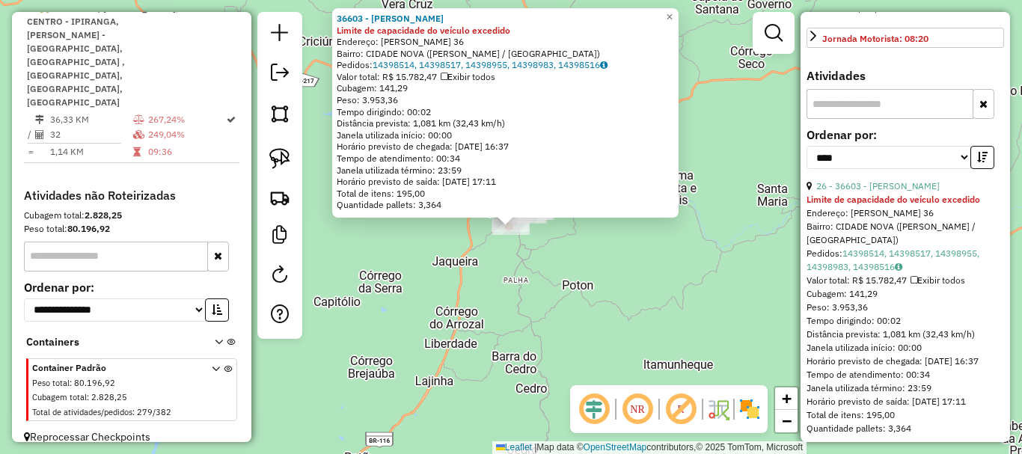
click at [591, 292] on div "36603 - SELMA FERREIRA Limite de capacidade do veículo excedido Endereço: CECIL…" at bounding box center [511, 227] width 1022 height 454
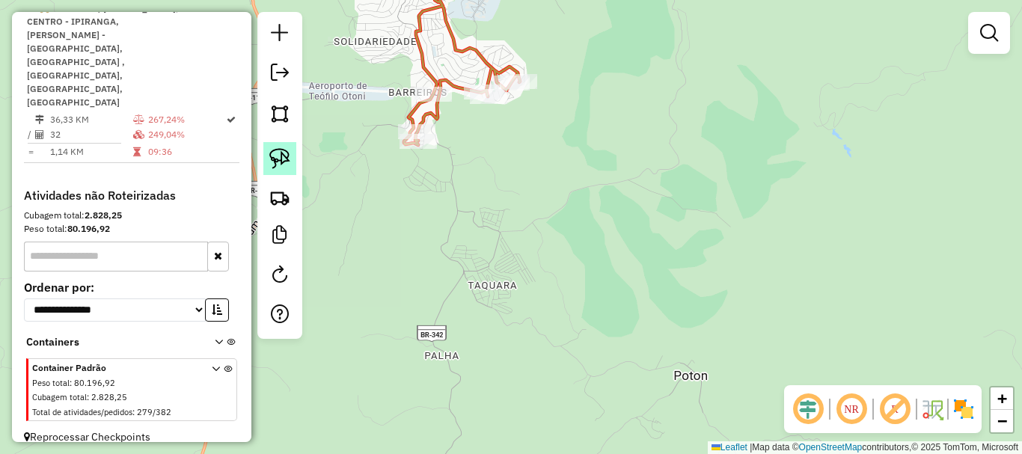
click at [271, 156] on img at bounding box center [279, 158] width 21 height 21
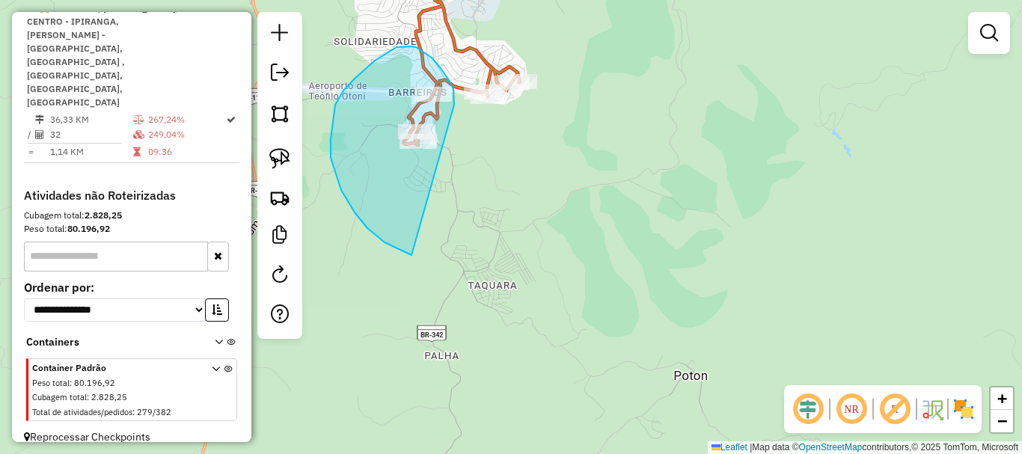
drag, startPoint x: 440, startPoint y: 67, endPoint x: 554, endPoint y: 224, distance: 194.0
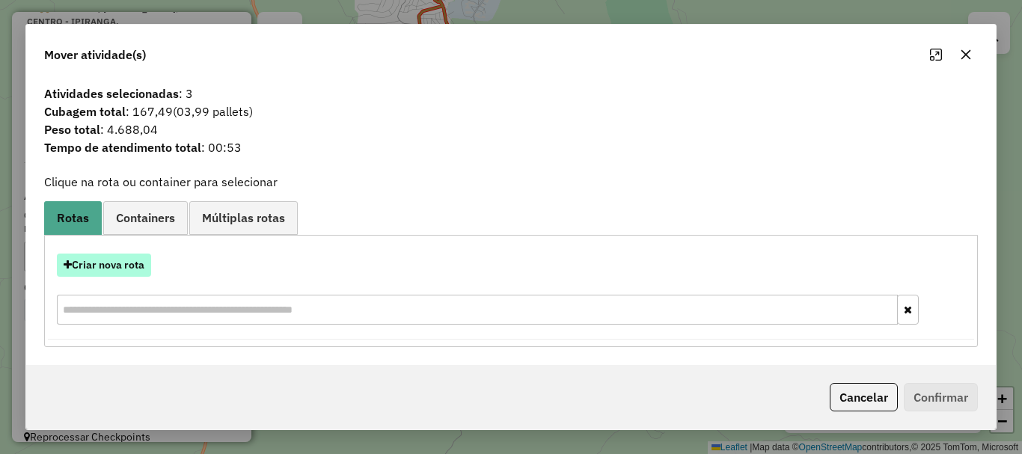
click at [108, 267] on button "Criar nova rota" at bounding box center [104, 265] width 94 height 23
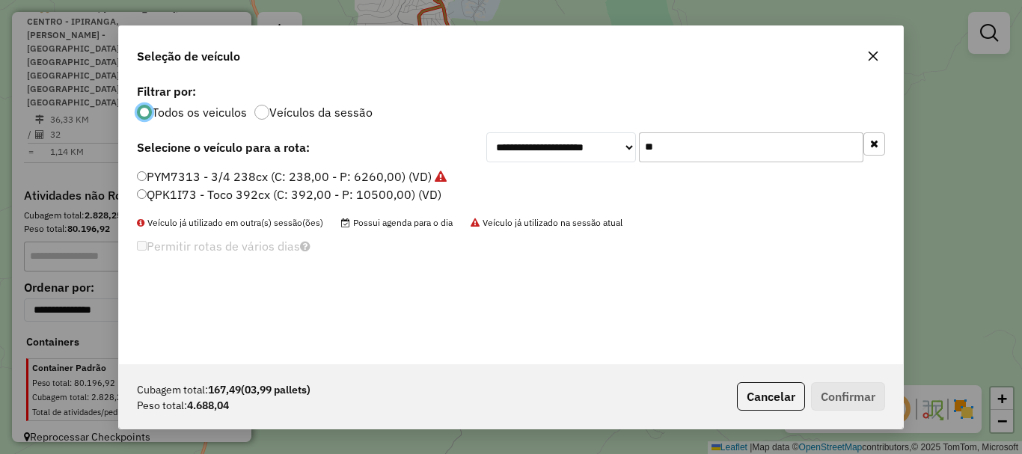
scroll to position [8, 4]
drag, startPoint x: 700, startPoint y: 145, endPoint x: 386, endPoint y: 117, distance: 314.7
click at [386, 117] on div "**********" at bounding box center [511, 222] width 784 height 284
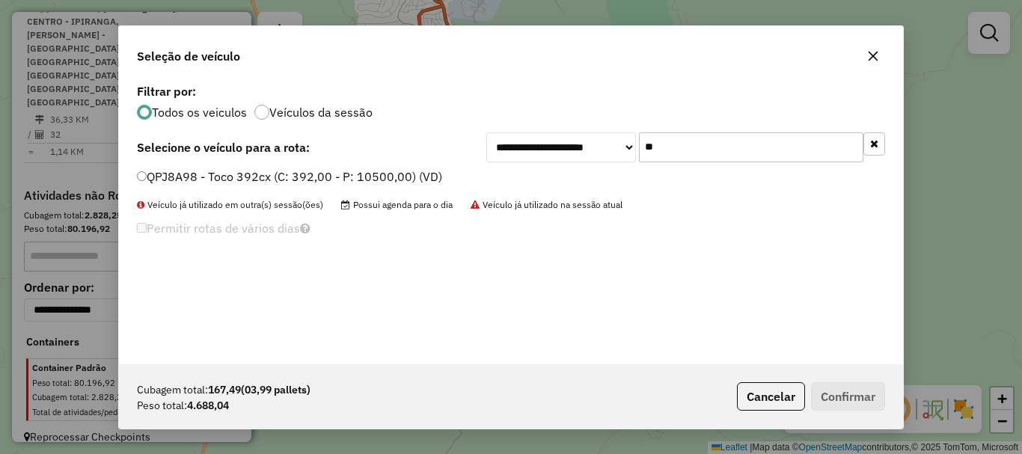
type input "**"
click at [215, 177] on label "QPJ8A98 - Toco 392cx (C: 392,00 - P: 10500,00) (VD)" at bounding box center [289, 177] width 305 height 18
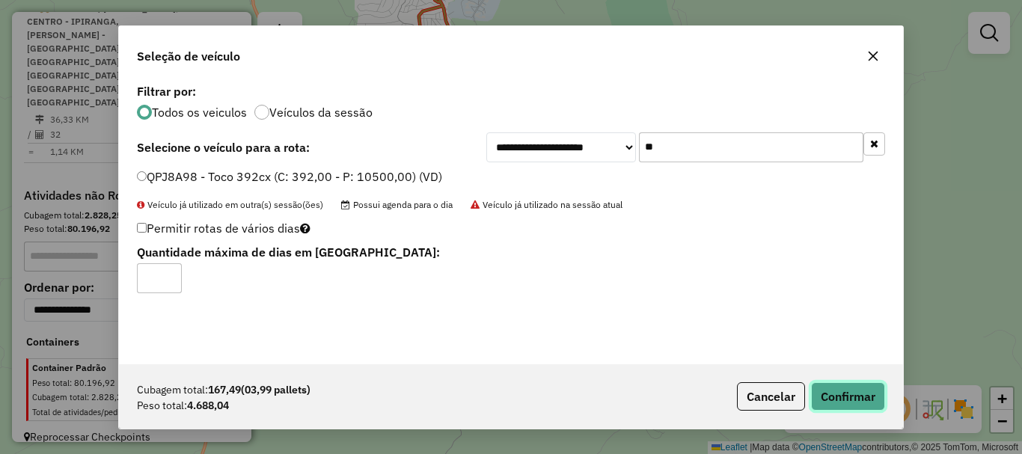
click at [842, 394] on button "Confirmar" at bounding box center [848, 396] width 74 height 28
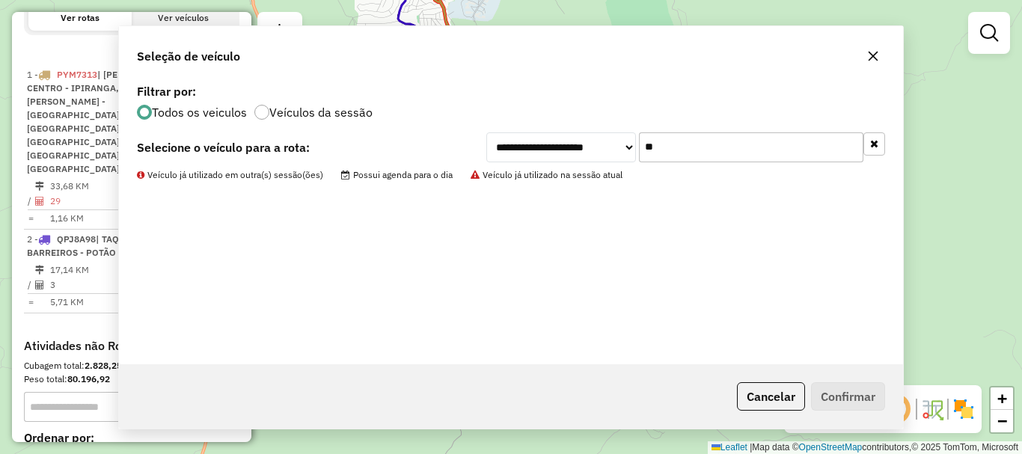
scroll to position [598, 0]
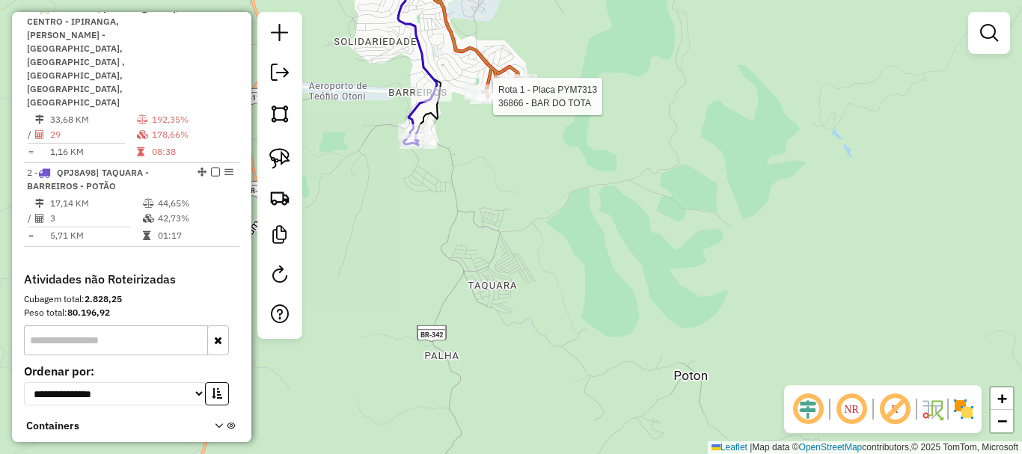
select select "*********"
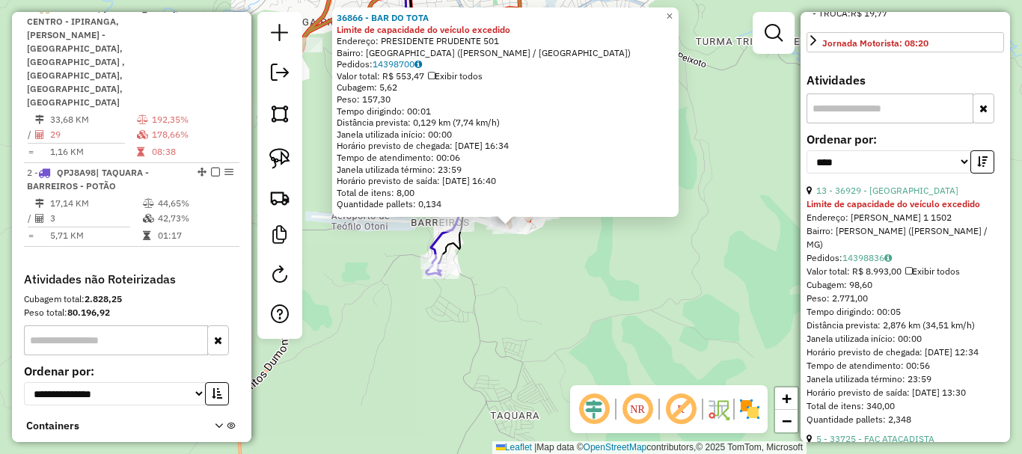
scroll to position [599, 0]
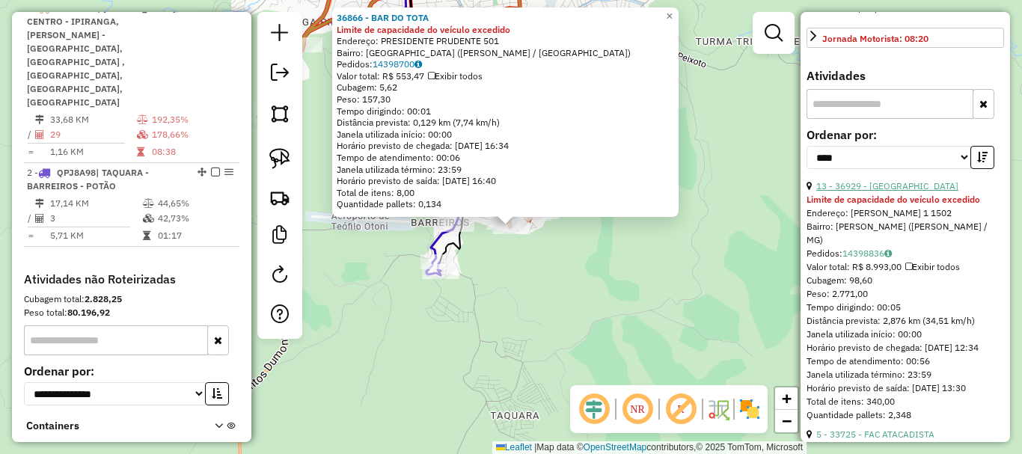
click at [907, 192] on link "13 - 36929 - TORRE TELE CERVEJA" at bounding box center [887, 185] width 142 height 11
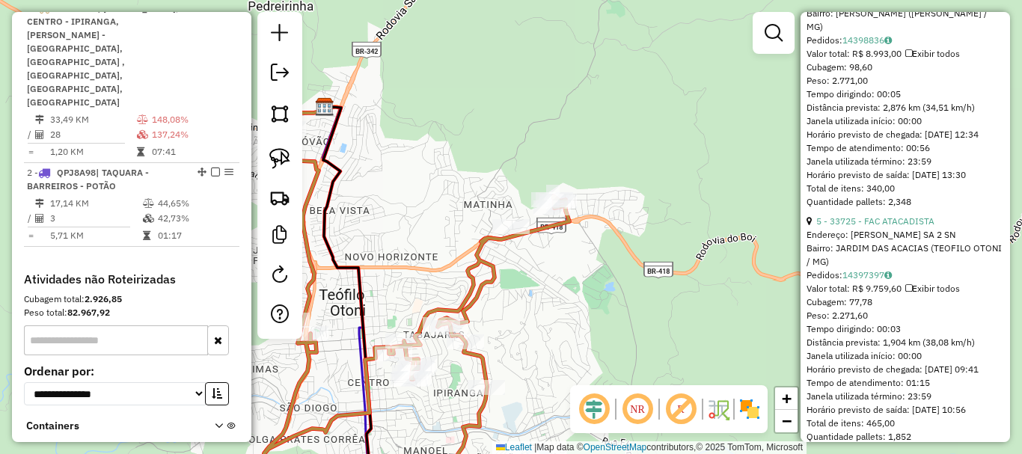
scroll to position [823, 0]
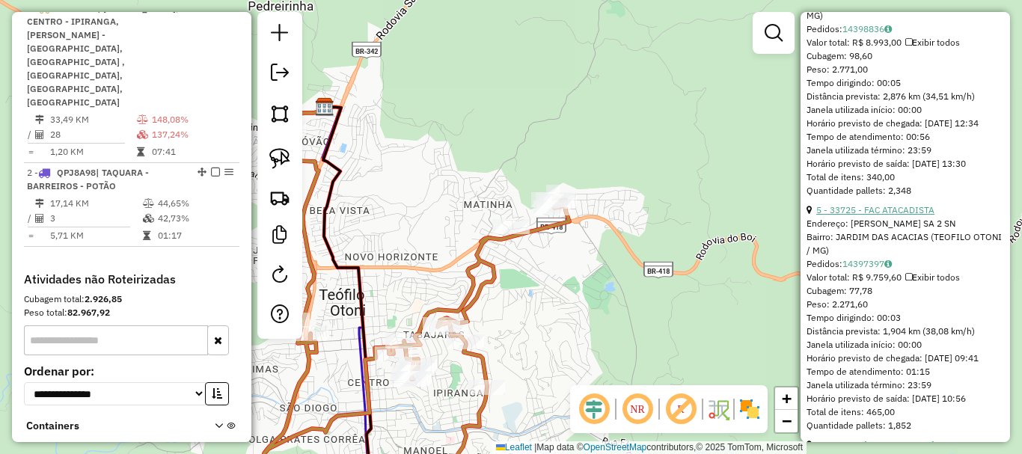
click at [899, 215] on link "5 - 33725 - FAC ATACADISTA" at bounding box center [875, 209] width 118 height 11
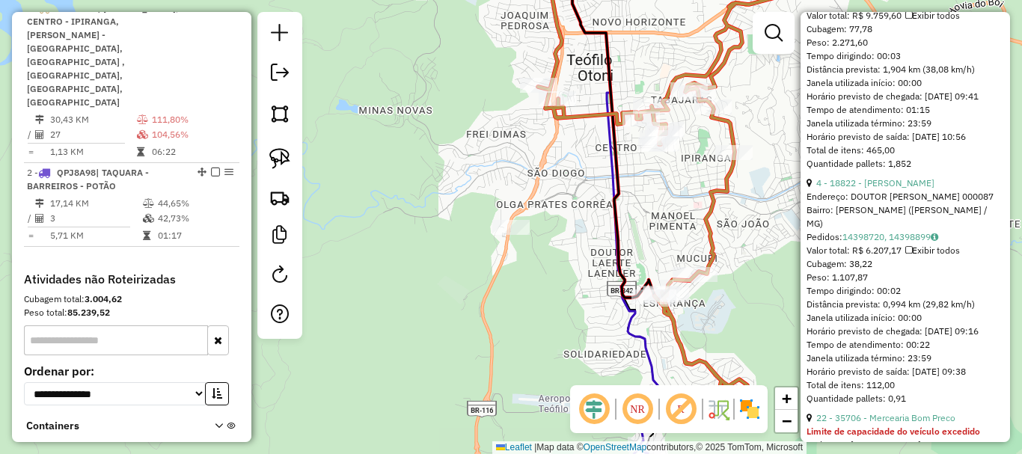
scroll to position [548, 0]
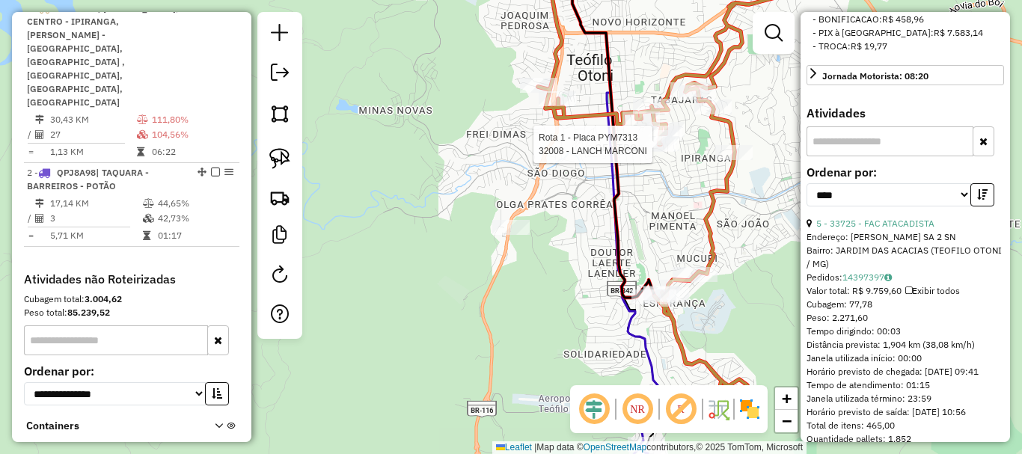
click at [658, 152] on div at bounding box center [656, 144] width 37 height 15
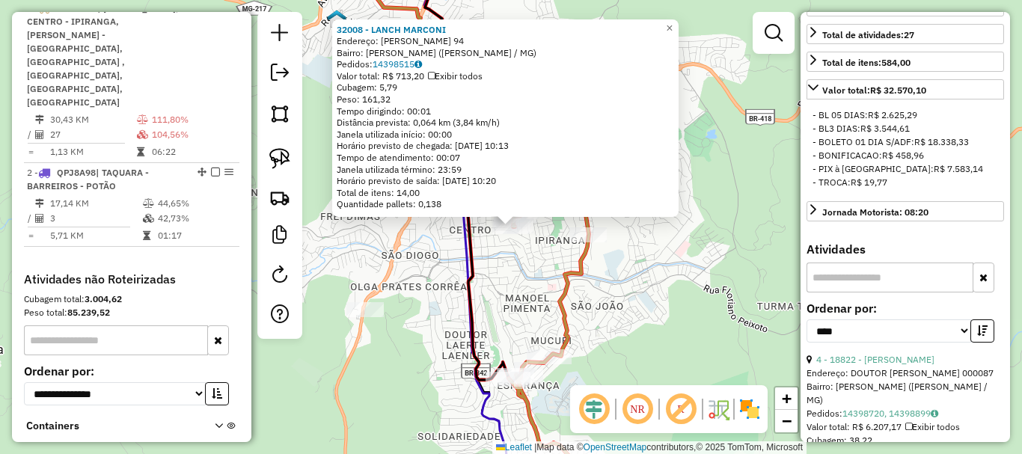
scroll to position [473, 0]
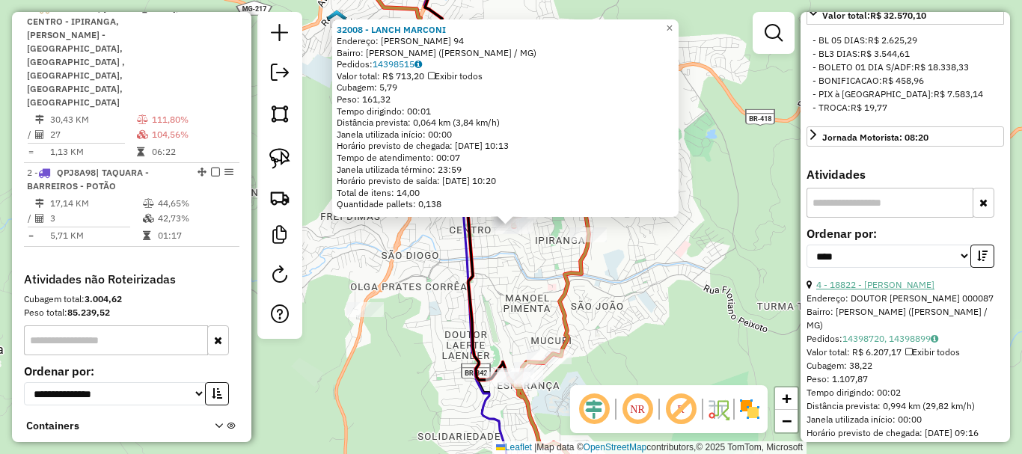
click at [922, 290] on link "4 - 18822 - HUMBERTO GOMES DE SO" at bounding box center [875, 284] width 118 height 11
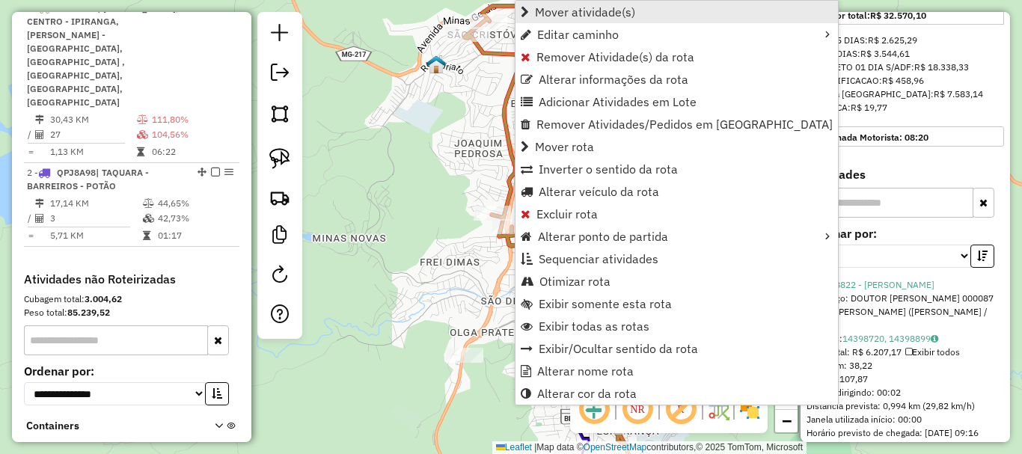
click at [579, 13] on span "Mover atividade(s)" at bounding box center [585, 12] width 100 height 12
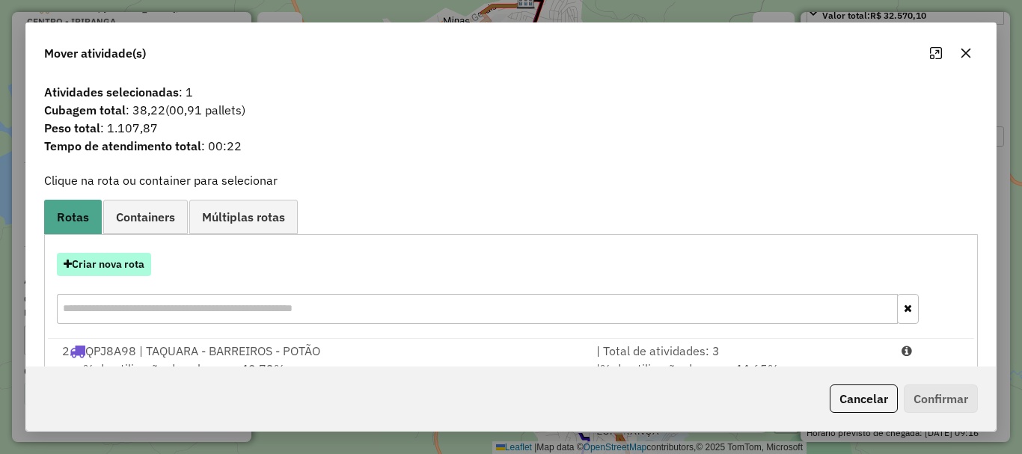
click at [129, 266] on button "Criar nova rota" at bounding box center [104, 264] width 94 height 23
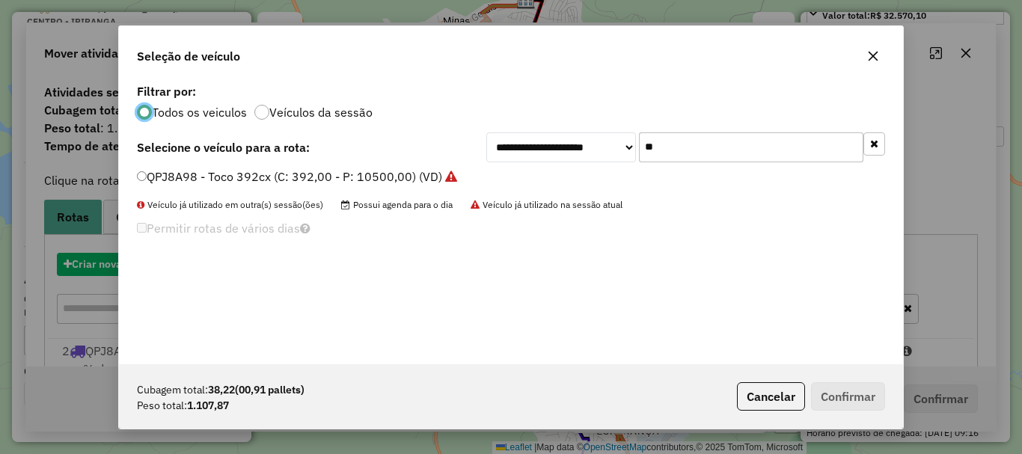
scroll to position [8, 4]
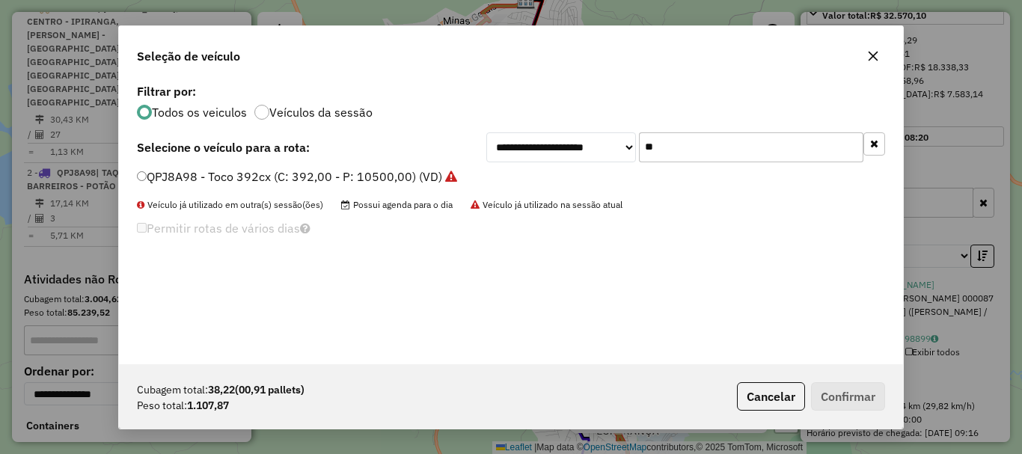
drag, startPoint x: 691, startPoint y: 138, endPoint x: 540, endPoint y: 157, distance: 151.5
click at [540, 157] on div "**********" at bounding box center [685, 147] width 399 height 30
type input "***"
click at [316, 175] on label "MORRO01 - 3/4 238cx (C: 238,00 - P: 6260,00)" at bounding box center [272, 177] width 271 height 18
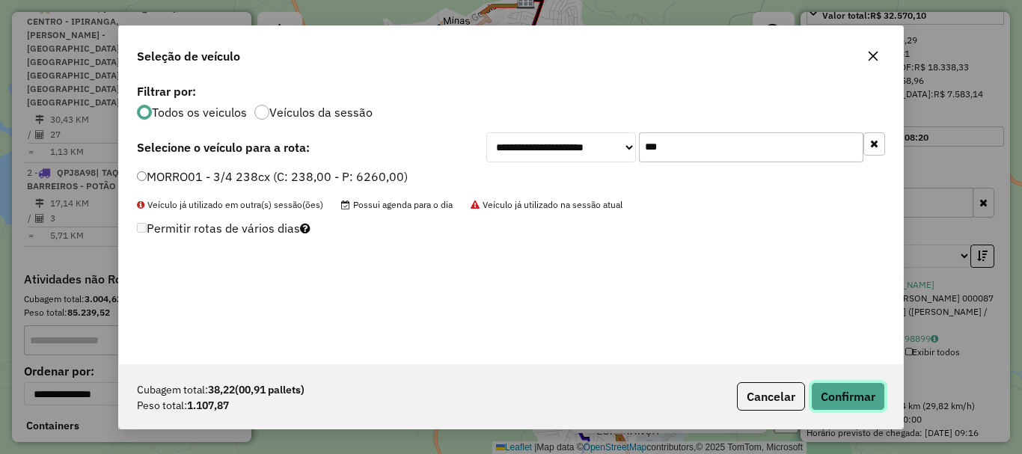
click at [853, 390] on button "Confirmar" at bounding box center [848, 396] width 74 height 28
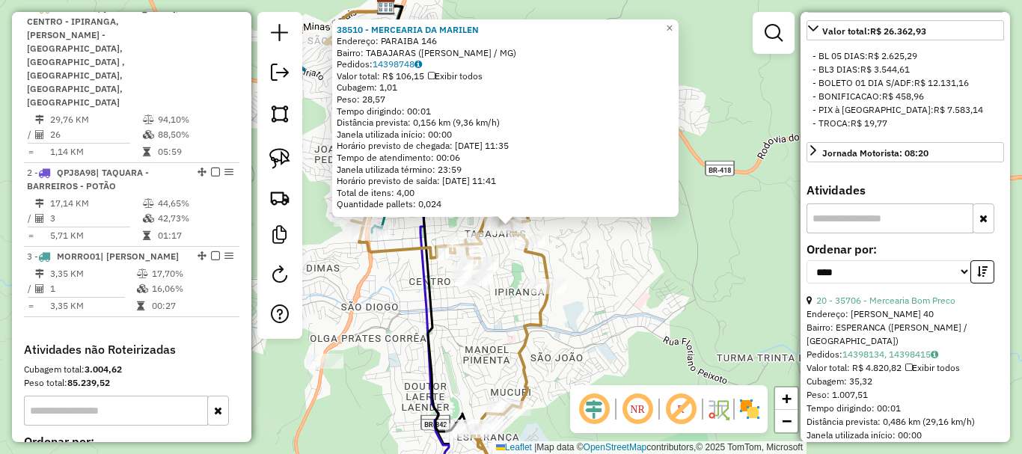
scroll to position [459, 0]
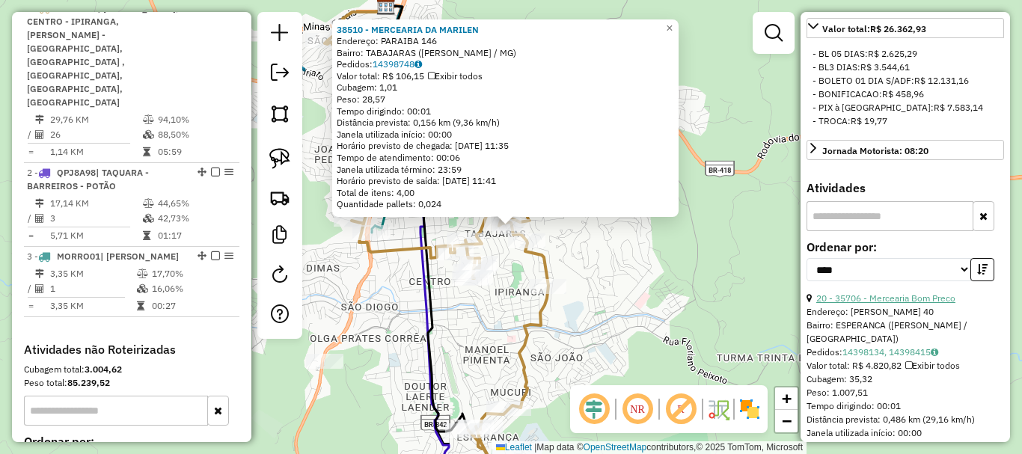
click at [919, 304] on link "20 - 35706 - Mercearia Bom Preco" at bounding box center [885, 298] width 139 height 11
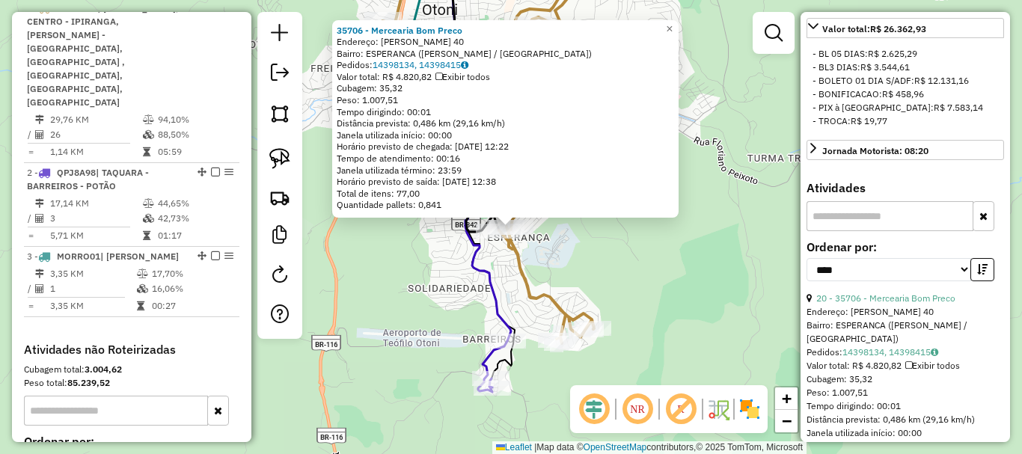
click at [588, 260] on div "35706 - Mercearia Bom Preco Endereço: AYRTON SENNA 40 Bairro: ESPERANCA (TEOFIL…" at bounding box center [511, 227] width 1022 height 454
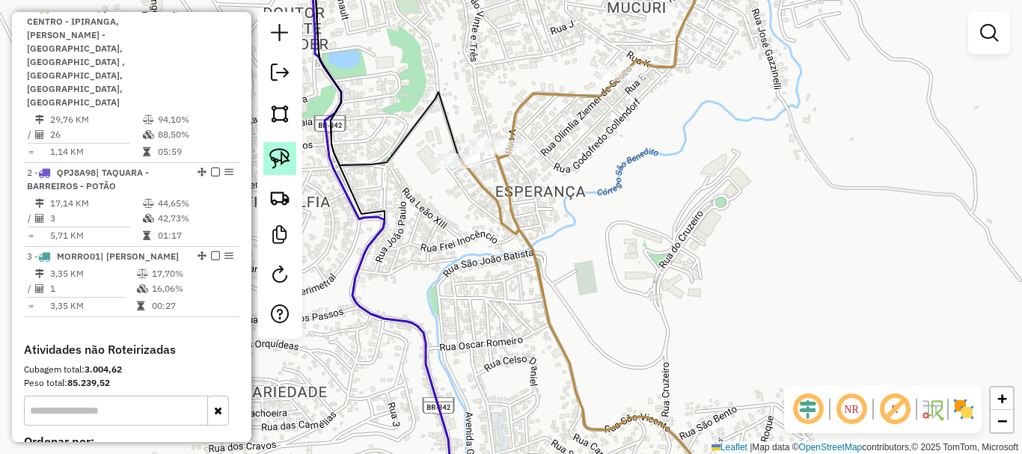
click at [281, 162] on img at bounding box center [279, 158] width 21 height 21
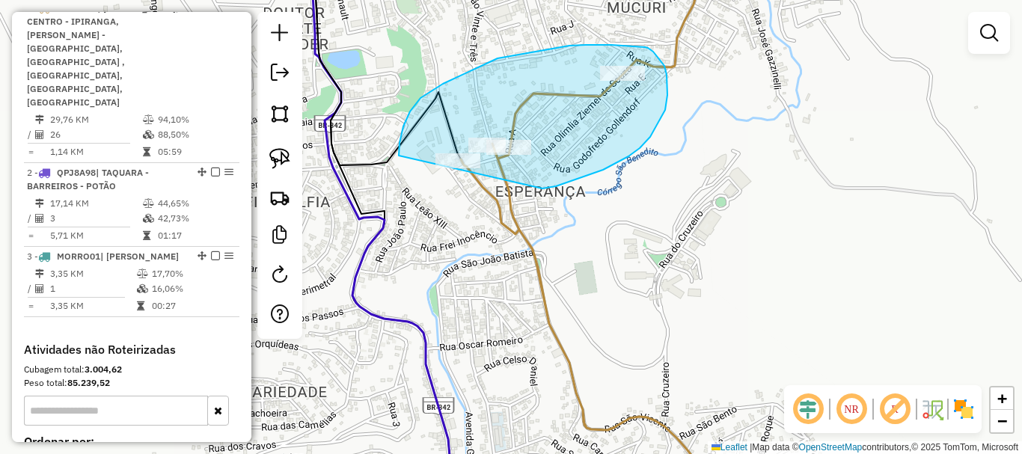
drag, startPoint x: 542, startPoint y: 189, endPoint x: 418, endPoint y: 219, distance: 127.9
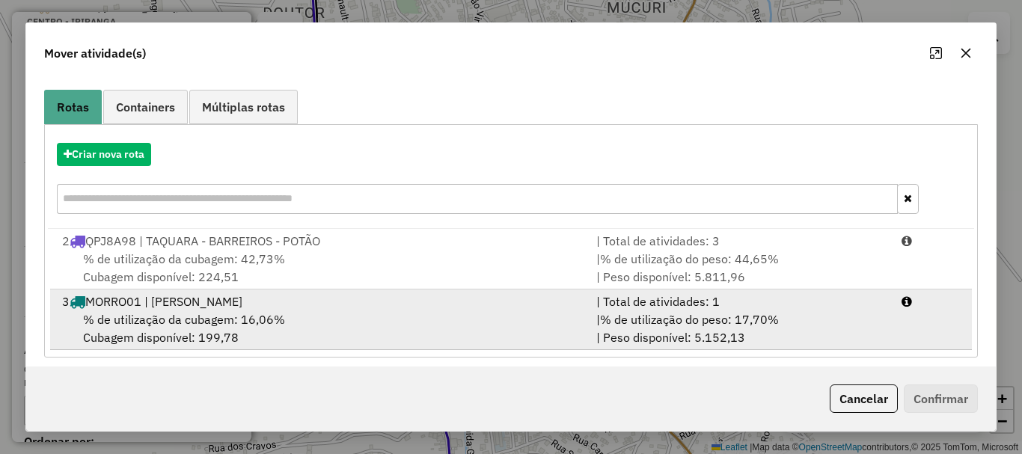
scroll to position [119, 0]
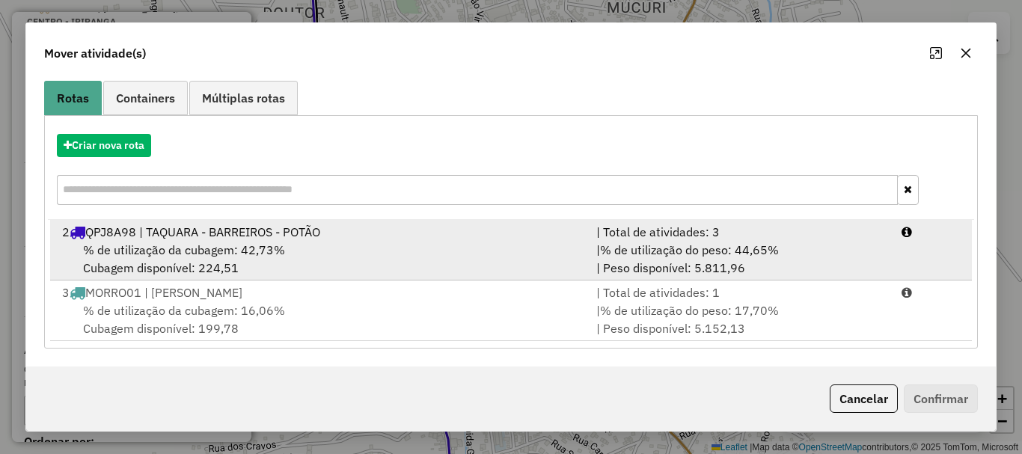
click at [281, 262] on div "% de utilização da cubagem: 42,73% Cubagem disponível: 224,51" at bounding box center [320, 259] width 534 height 36
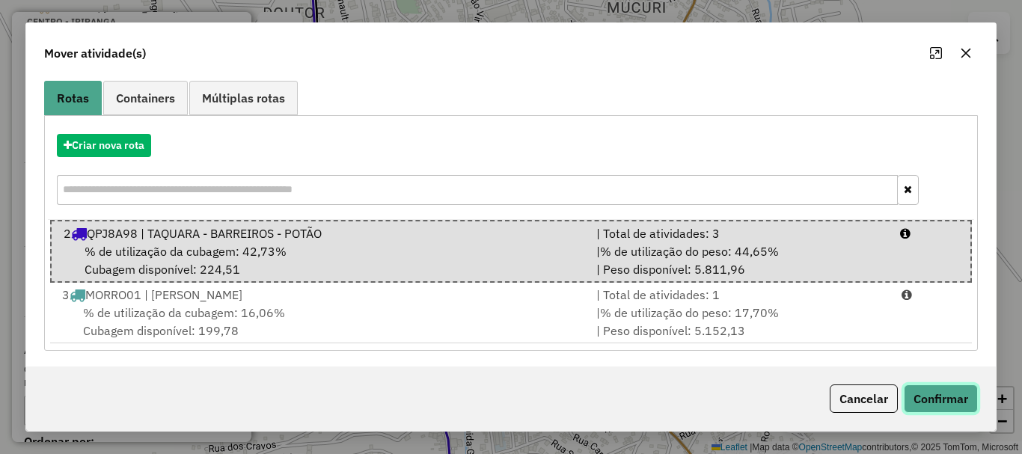
click at [949, 400] on button "Confirmar" at bounding box center [941, 399] width 74 height 28
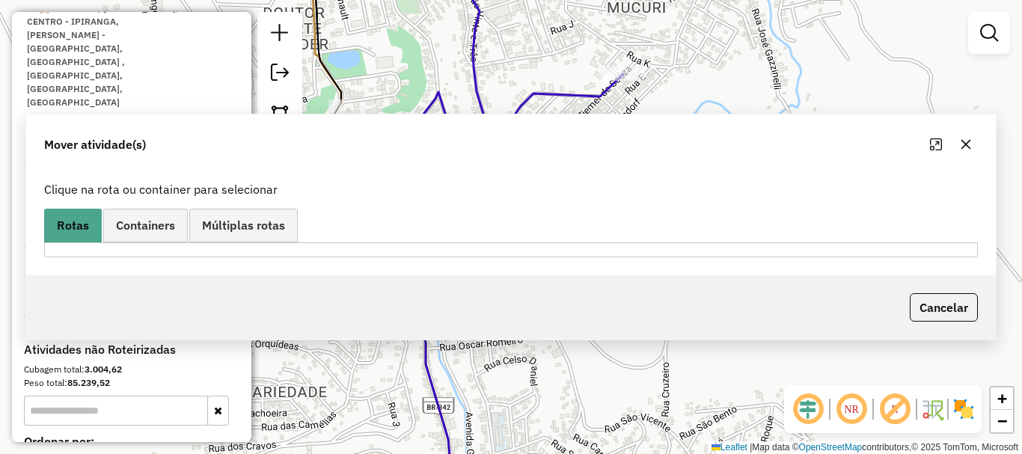
scroll to position [0, 0]
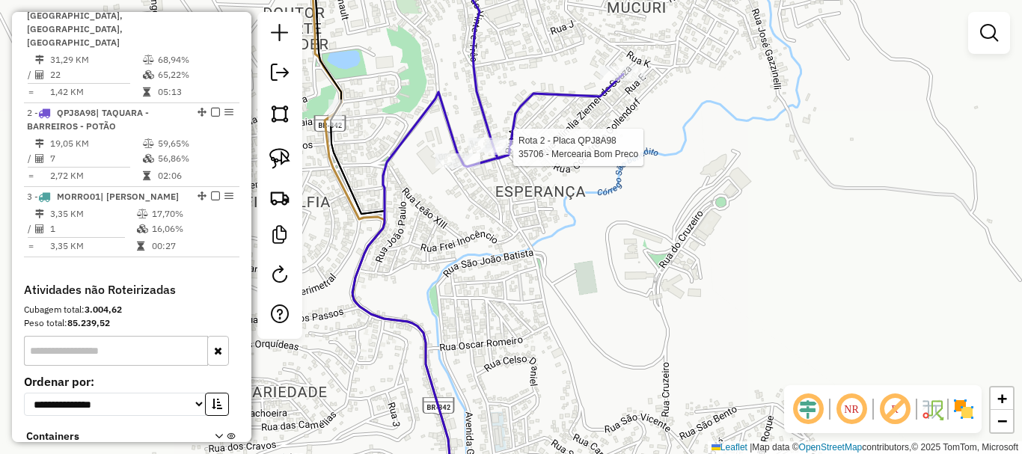
select select "*********"
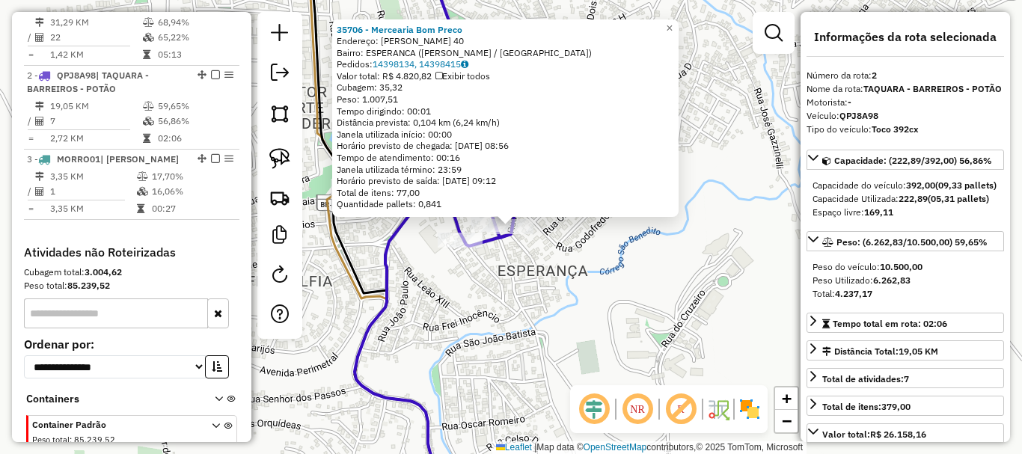
scroll to position [749, 0]
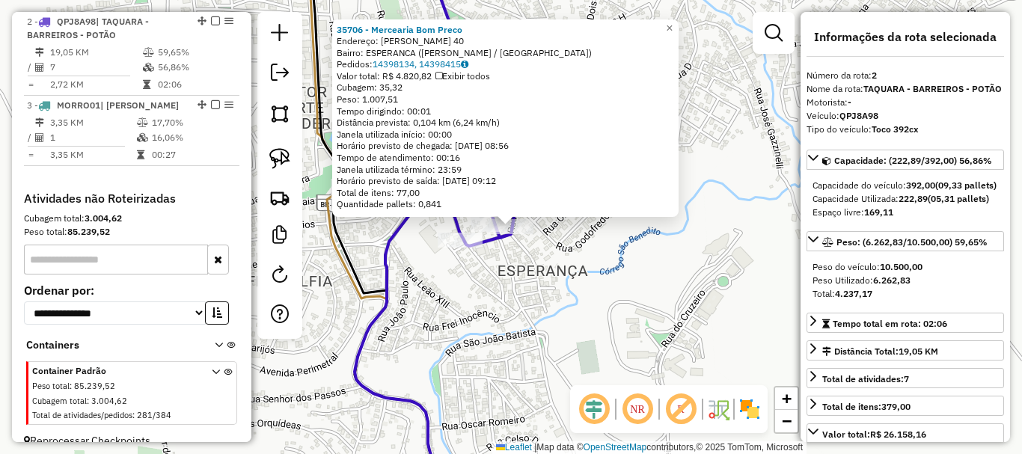
click at [670, 301] on div "35706 - Mercearia Bom Preco Endereço: AYRTON SENNA 40 Bairro: ESPERANCA (TEOFIL…" at bounding box center [511, 227] width 1022 height 454
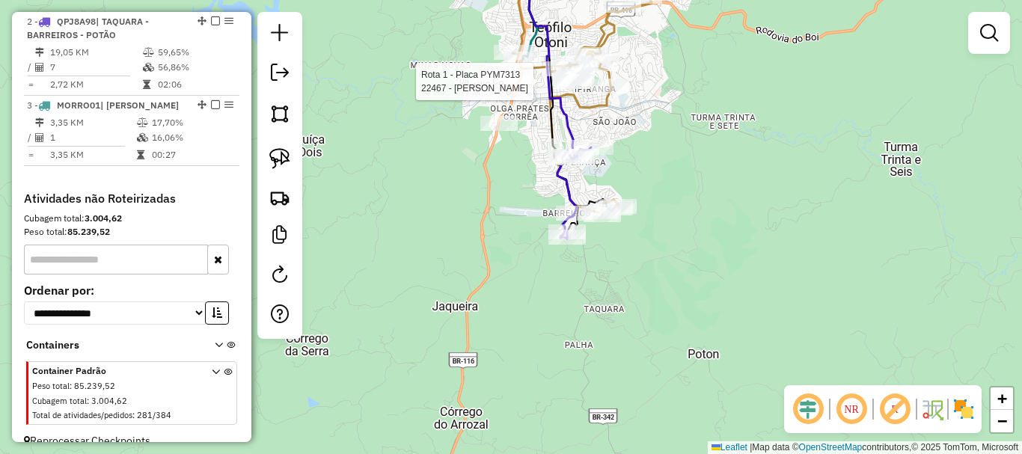
select select "*********"
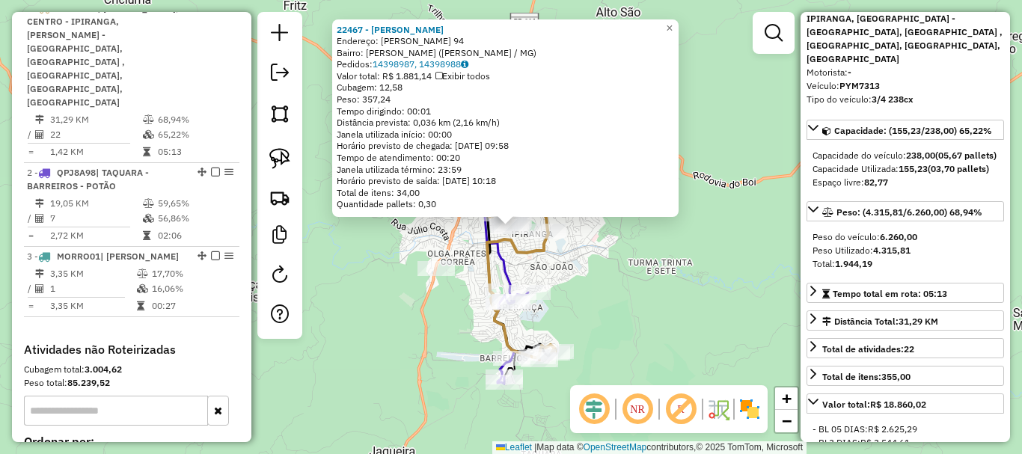
scroll to position [150, 0]
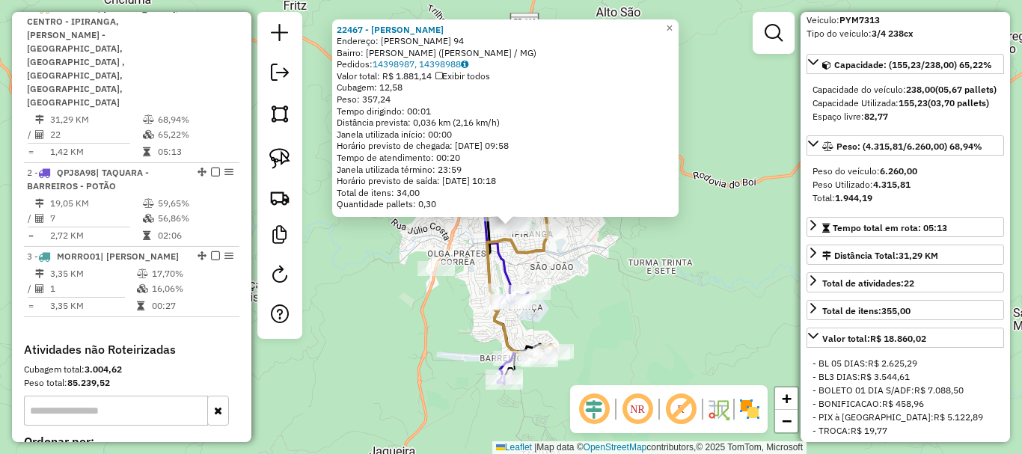
click at [712, 272] on div "22467 - MERCEARIA RODRIGUES Endereço: CONSELHEIRO MAYRINCK 94 Bairro: ALTINO BA…" at bounding box center [511, 227] width 1022 height 454
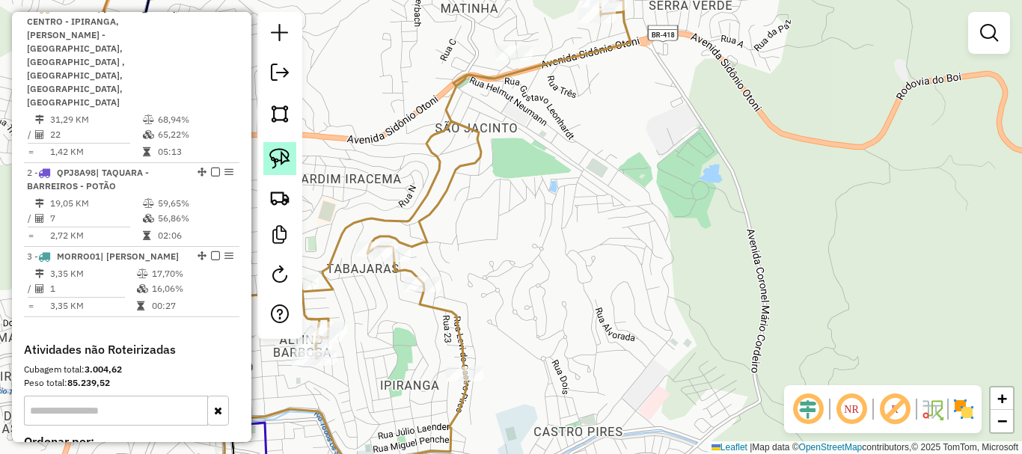
click at [295, 160] on link at bounding box center [279, 158] width 33 height 33
drag, startPoint x: 524, startPoint y: 79, endPoint x: 465, endPoint y: 83, distance: 59.2
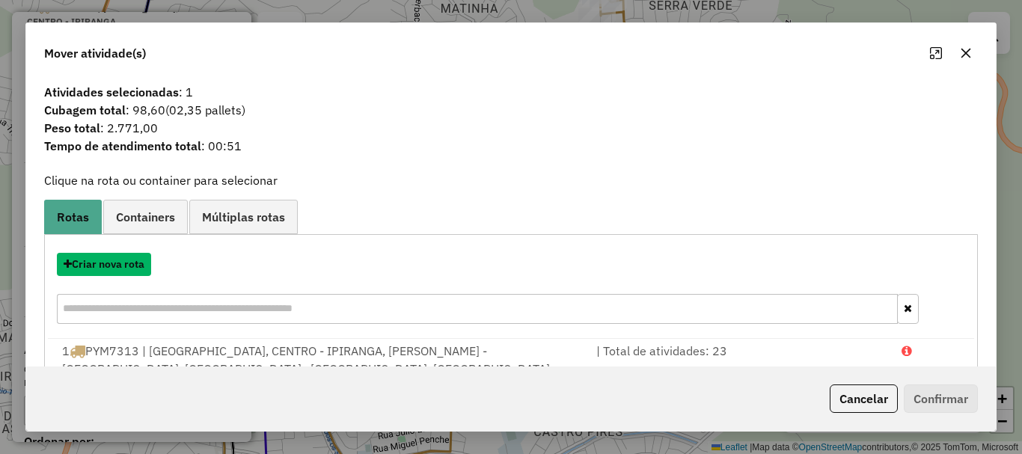
click at [122, 263] on button "Criar nova rota" at bounding box center [104, 264] width 94 height 23
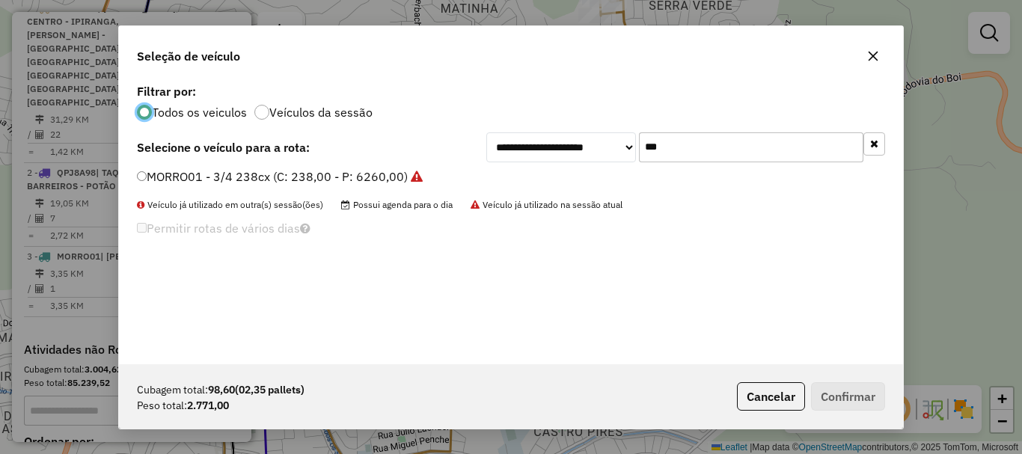
scroll to position [8, 4]
drag, startPoint x: 682, startPoint y: 150, endPoint x: 586, endPoint y: 149, distance: 95.8
click at [586, 149] on div "**********" at bounding box center [685, 147] width 399 height 30
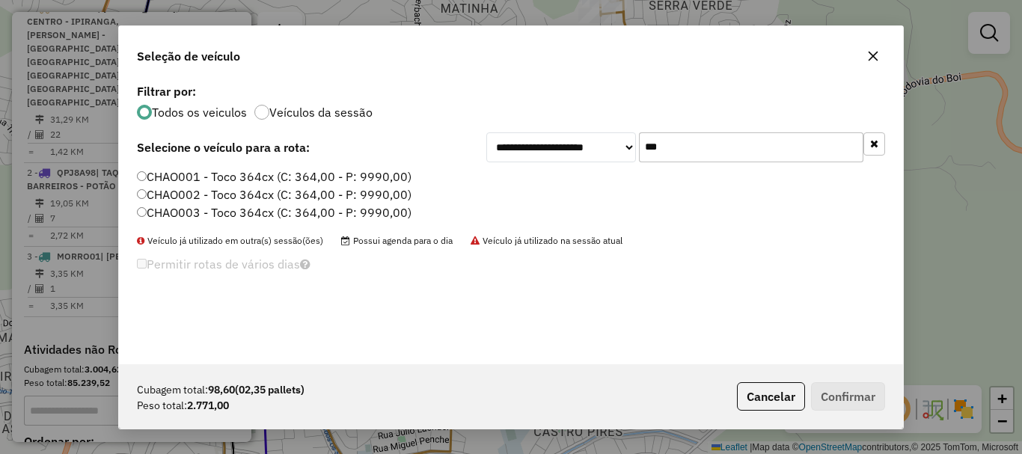
type input "***"
click at [182, 166] on div "**********" at bounding box center [511, 222] width 784 height 284
click at [181, 174] on label "CHAO001 - Toco 364cx (C: 364,00 - P: 9990,00)" at bounding box center [274, 177] width 275 height 18
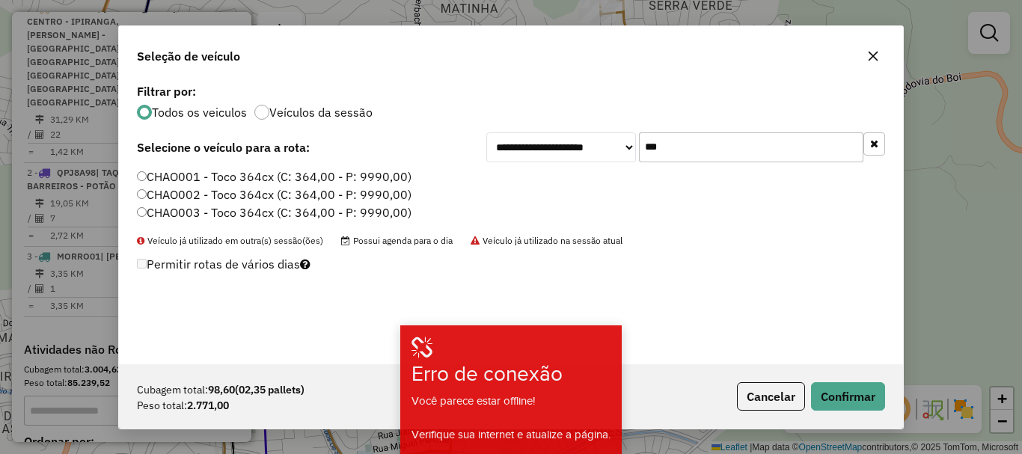
click at [830, 380] on div "Cubagem total: 98,60 (02,35 pallets) Peso total: 2.771,00 Cancelar Confirmar" at bounding box center [511, 396] width 784 height 64
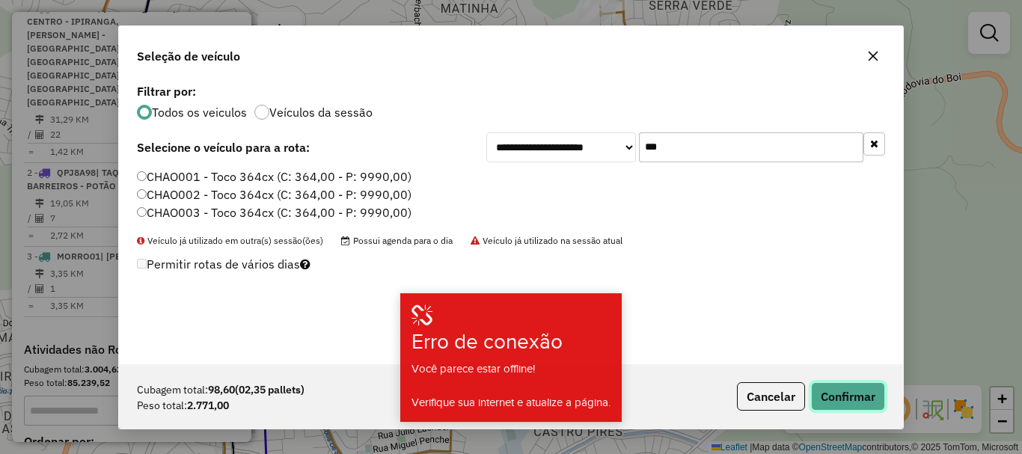
click at [836, 386] on button "Confirmar" at bounding box center [848, 396] width 74 height 28
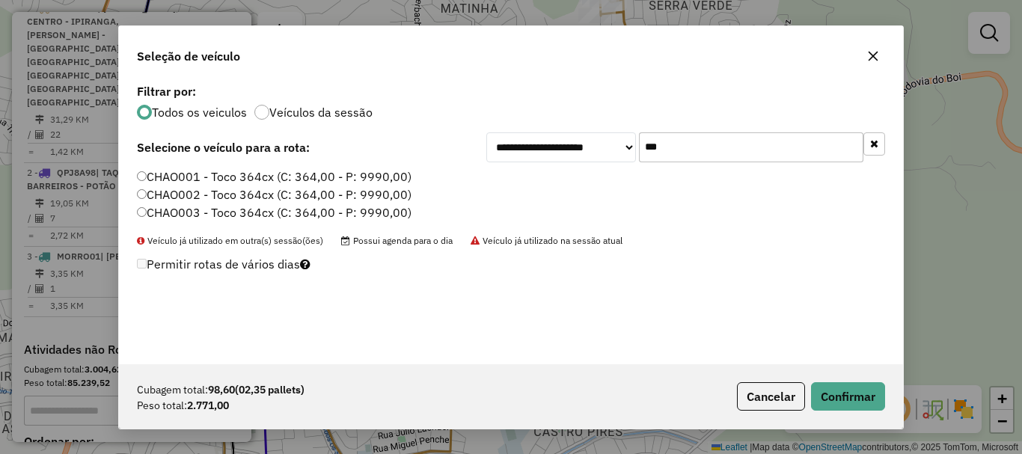
click at [688, 312] on div "**********" at bounding box center [511, 222] width 784 height 284
click at [848, 391] on button "Confirmar" at bounding box center [848, 396] width 74 height 28
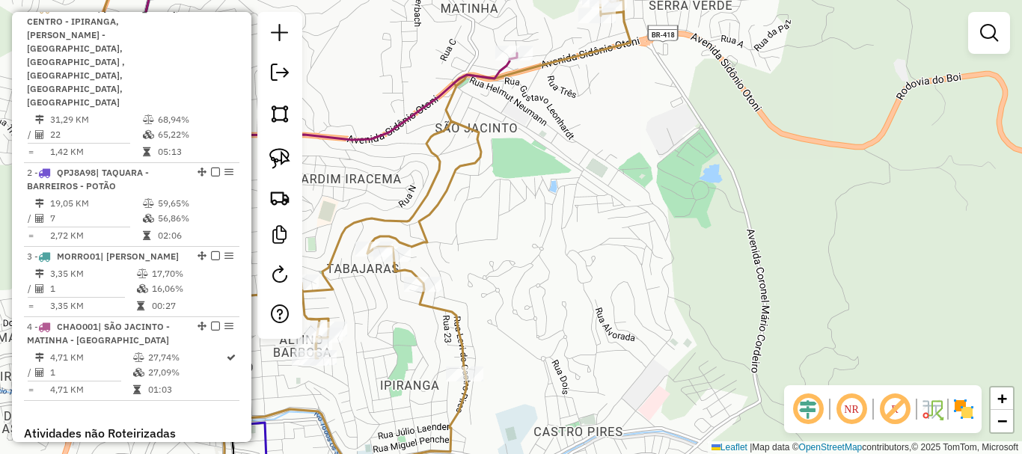
click at [663, 235] on div "Janela de atendimento Grade de atendimento Capacidade Transportadoras Veículos …" at bounding box center [511, 227] width 1022 height 454
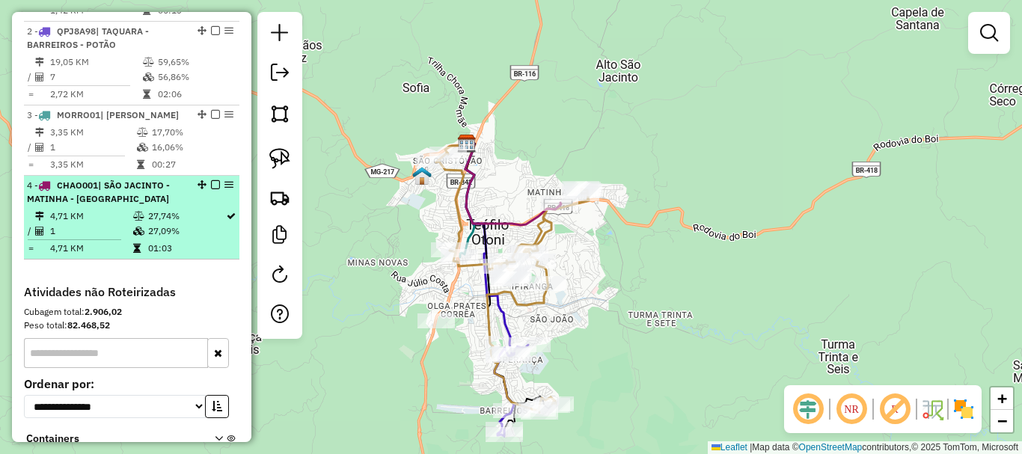
scroll to position [747, 0]
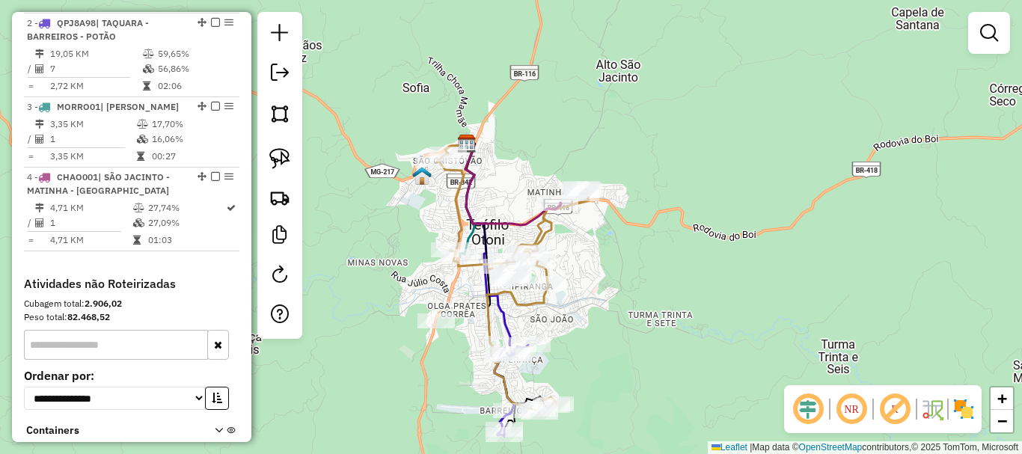
click at [577, 292] on div "Janela de atendimento Grade de atendimento Capacidade Transportadoras Veículos …" at bounding box center [511, 227] width 1022 height 454
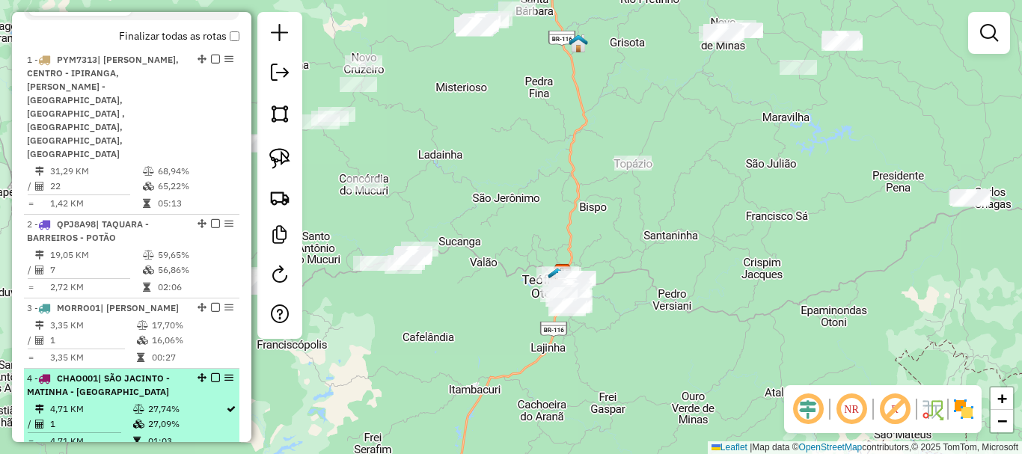
scroll to position [523, 0]
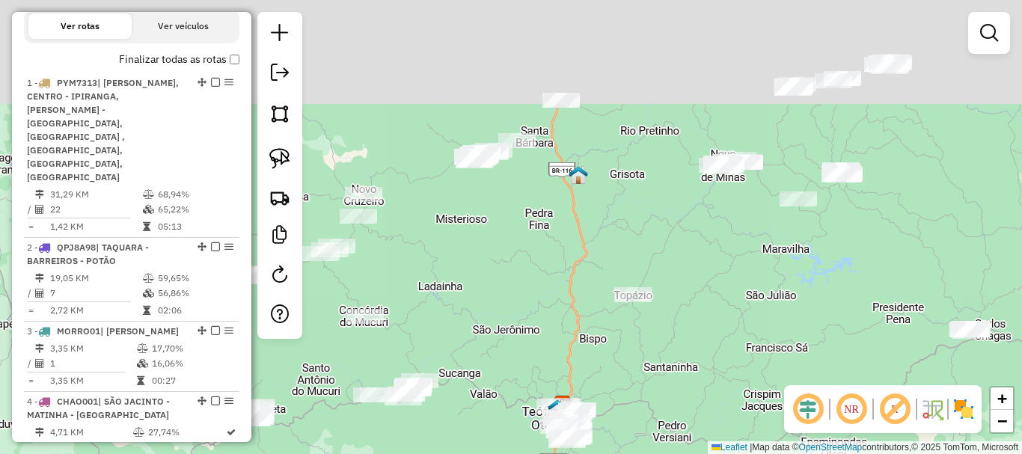
drag, startPoint x: 549, startPoint y: 117, endPoint x: 548, endPoint y: 257, distance: 139.2
click at [548, 257] on div "Janela de atendimento Grade de atendimento Capacidade Transportadoras Veículos …" at bounding box center [511, 227] width 1022 height 454
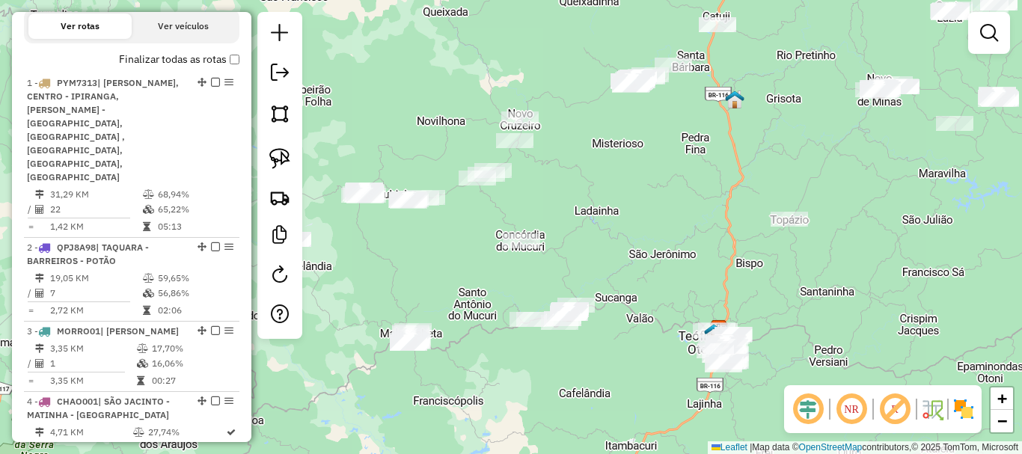
drag, startPoint x: 527, startPoint y: 226, endPoint x: 684, endPoint y: 143, distance: 177.7
click at [684, 143] on div "Janela de atendimento Grade de atendimento Capacidade Transportadoras Veículos …" at bounding box center [511, 227] width 1022 height 454
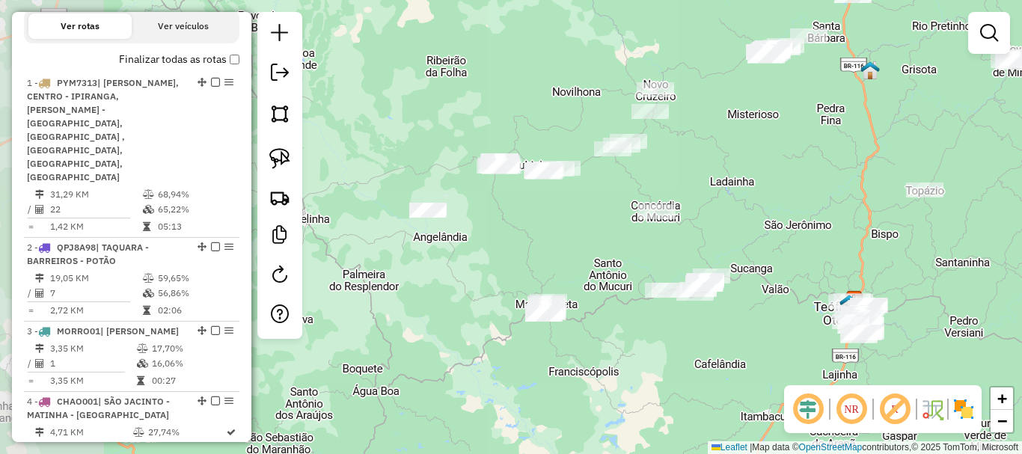
drag, startPoint x: 593, startPoint y: 199, endPoint x: 729, endPoint y: 170, distance: 138.5
click at [729, 170] on div "Janela de atendimento Grade de atendimento Capacidade Transportadoras Veículos …" at bounding box center [511, 227] width 1022 height 454
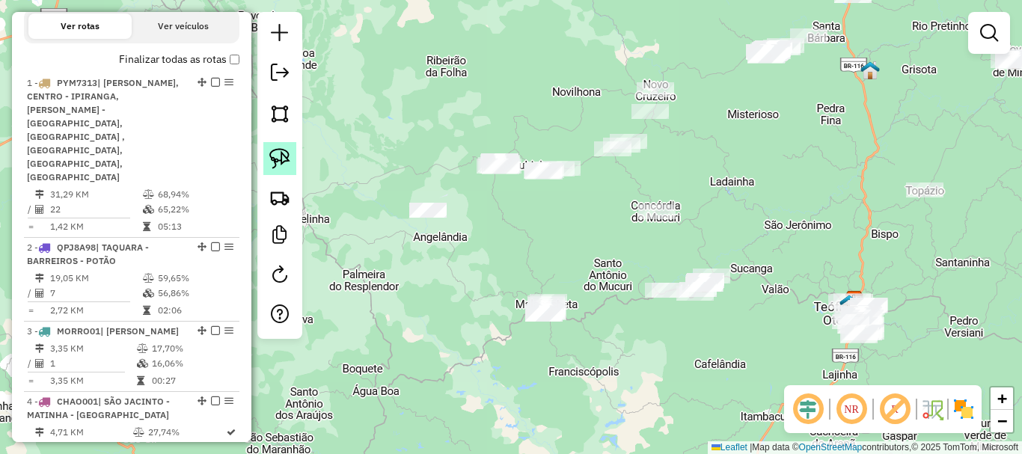
click at [287, 161] on img at bounding box center [279, 158] width 21 height 21
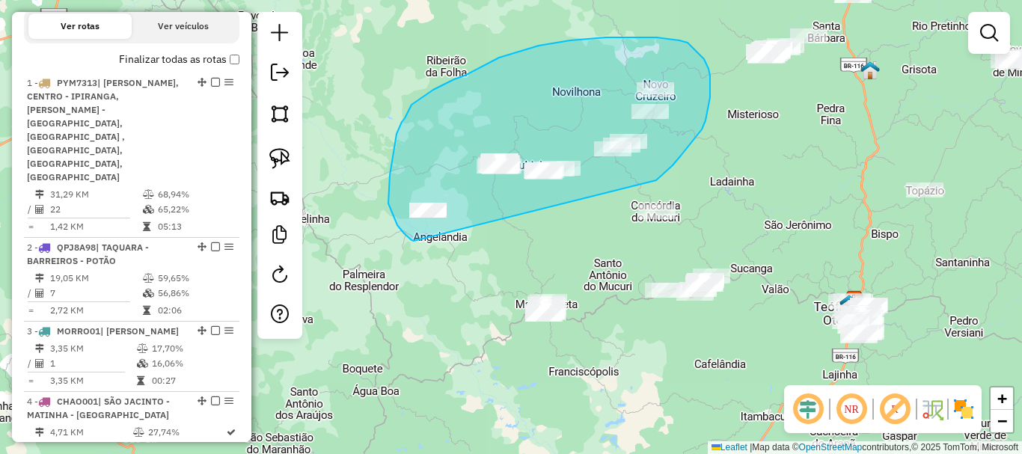
drag, startPoint x: 673, startPoint y: 165, endPoint x: 414, endPoint y: 241, distance: 269.7
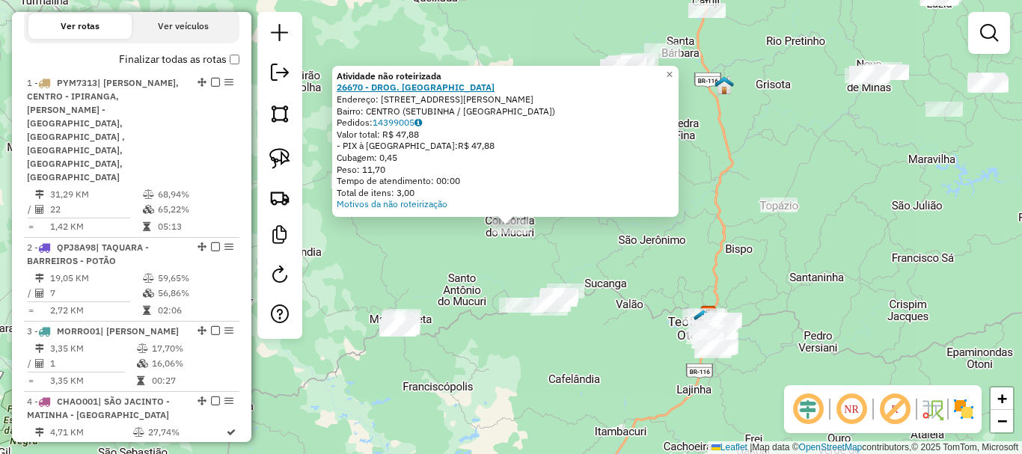
click at [416, 87] on strong "26670 - DROG. SANTA TEREZINH" at bounding box center [416, 87] width 158 height 11
click at [618, 281] on div "Atividade não roteirizada 26670 - DROG. SANTA TEREZINH Endereço: RUA ONOFRE JOS…" at bounding box center [511, 227] width 1022 height 454
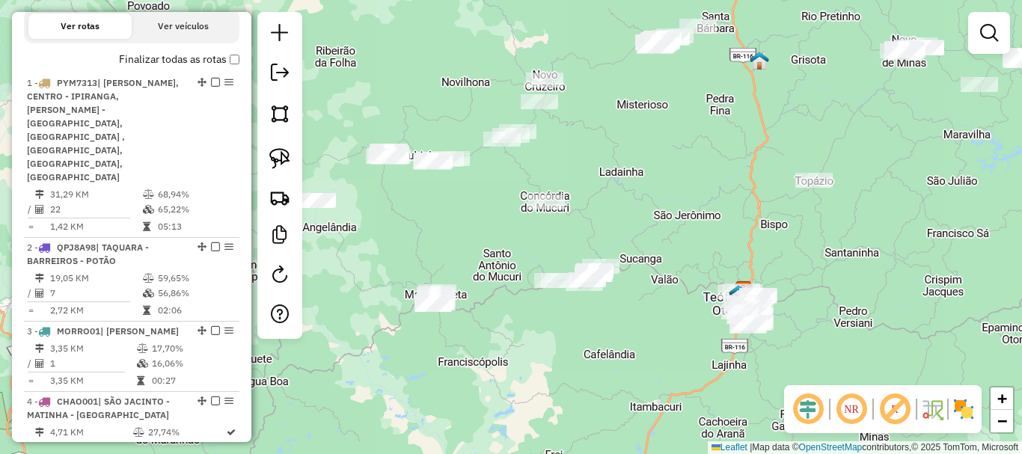
drag, startPoint x: 604, startPoint y: 230, endPoint x: 670, endPoint y: 181, distance: 81.9
click at [670, 181] on div "Janela de atendimento Grade de atendimento Capacidade Transportadoras Veículos …" at bounding box center [511, 227] width 1022 height 454
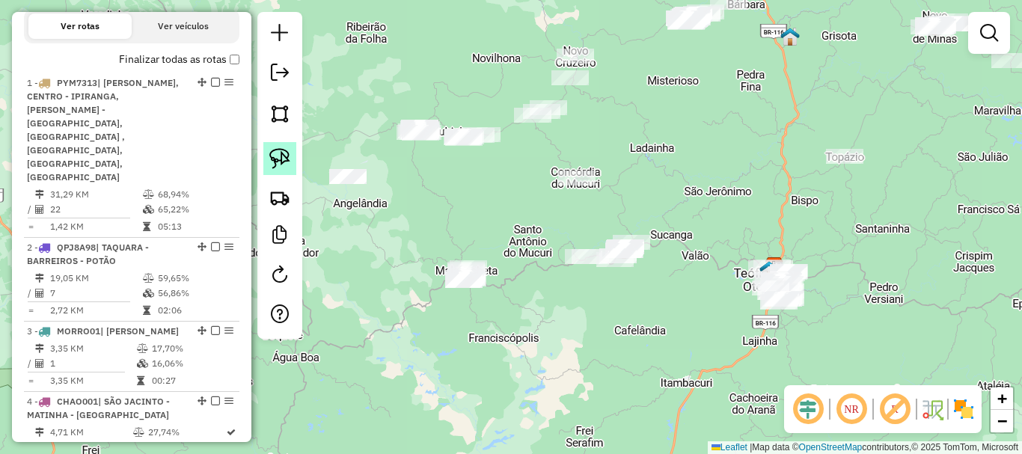
click at [290, 158] on link at bounding box center [279, 158] width 33 height 33
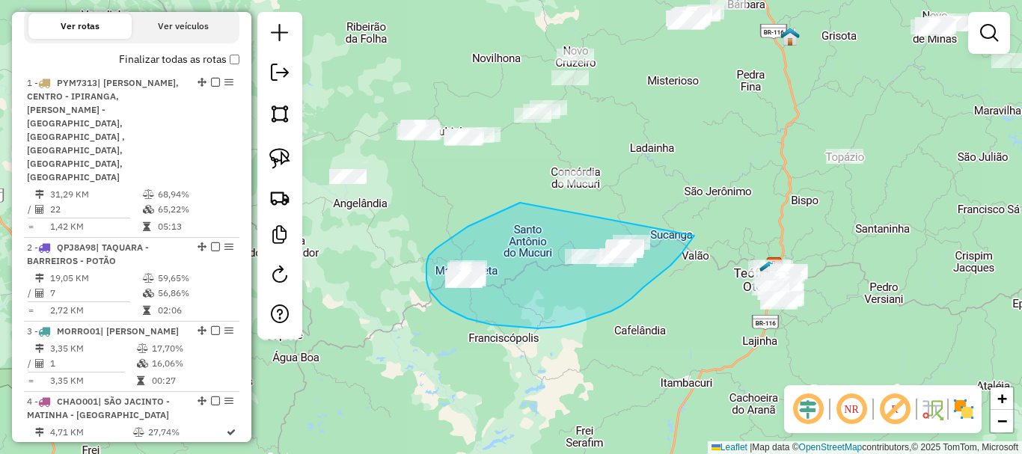
drag, startPoint x: 516, startPoint y: 204, endPoint x: 694, endPoint y: 236, distance: 180.8
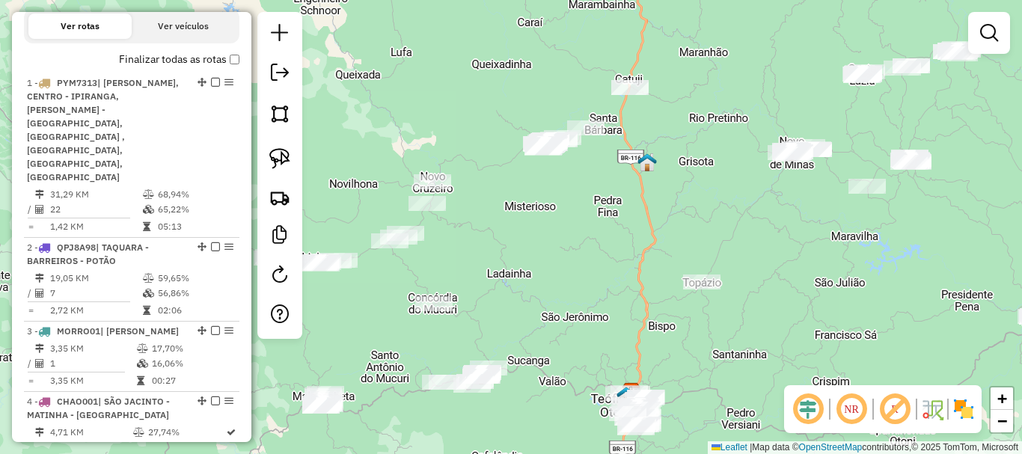
drag, startPoint x: 700, startPoint y: 132, endPoint x: 557, endPoint y: 258, distance: 190.3
click at [557, 258] on div "Janela de atendimento Grade de atendimento Capacidade Transportadoras Veículos …" at bounding box center [511, 227] width 1022 height 454
click at [286, 153] on img at bounding box center [279, 158] width 21 height 21
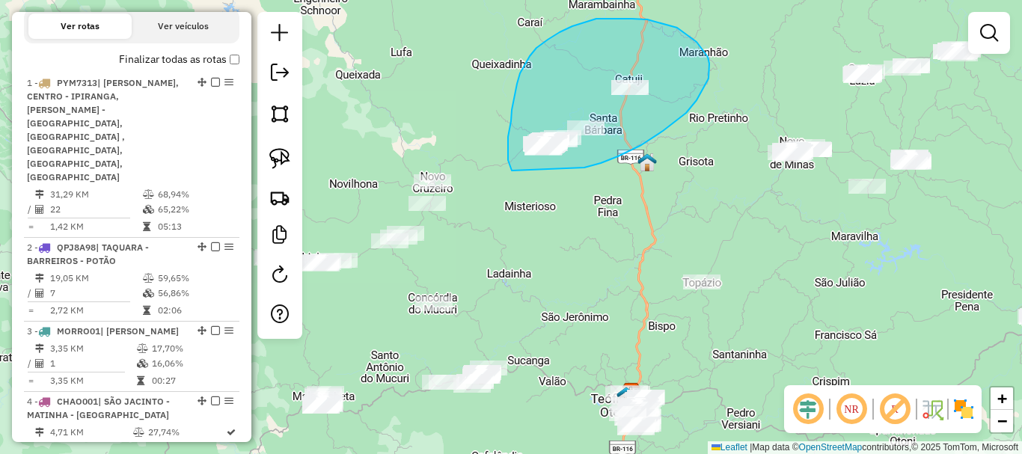
drag, startPoint x: 584, startPoint y: 168, endPoint x: 512, endPoint y: 171, distance: 72.6
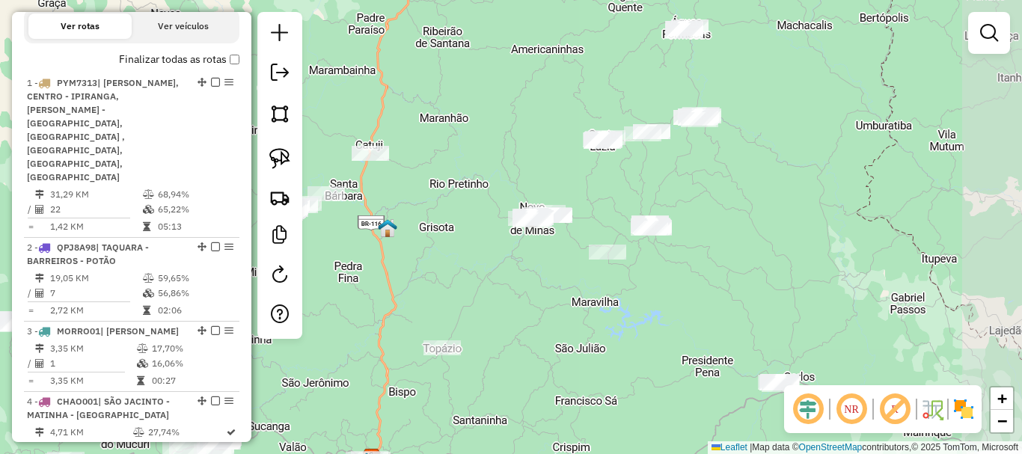
drag, startPoint x: 753, startPoint y: 290, endPoint x: 524, endPoint y: 346, distance: 235.5
click at [524, 346] on div "Janela de atendimento Grade de atendimento Capacidade Transportadoras Veículos …" at bounding box center [511, 227] width 1022 height 454
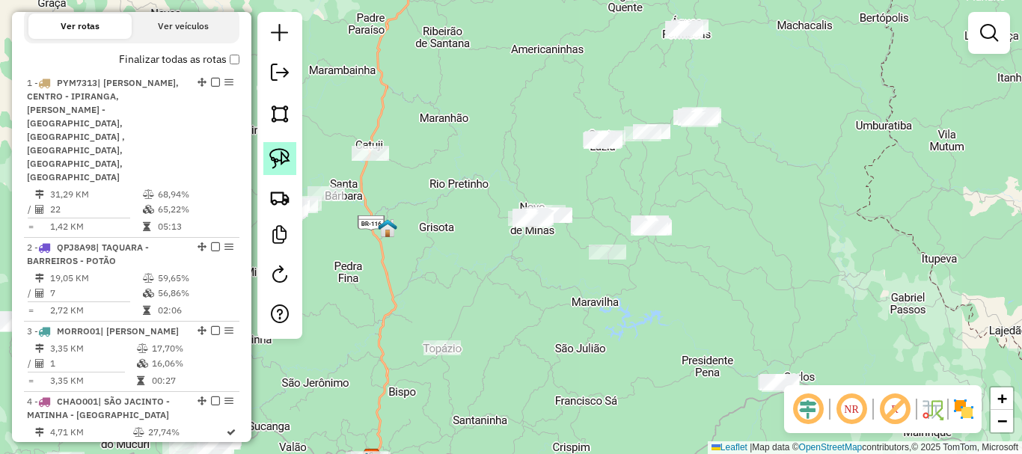
click at [272, 159] on img at bounding box center [279, 158] width 21 height 21
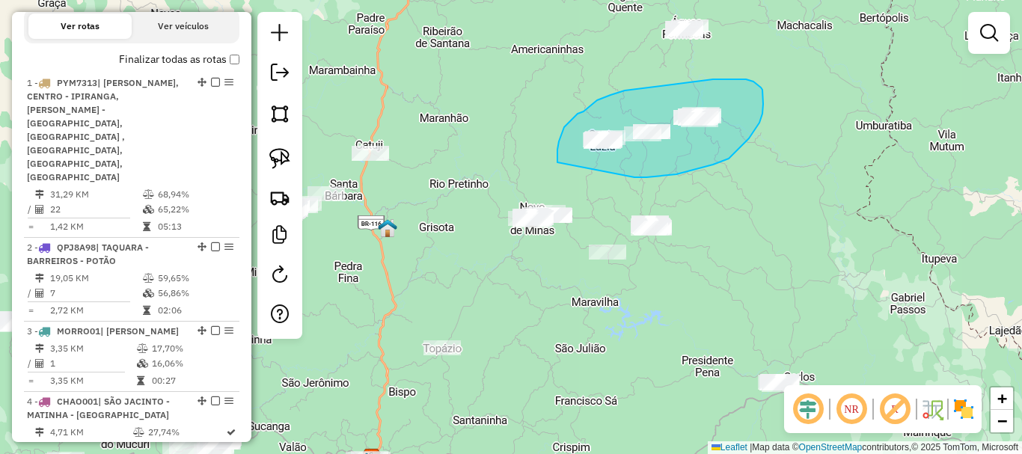
drag, startPoint x: 634, startPoint y: 177, endPoint x: 557, endPoint y: 165, distance: 78.1
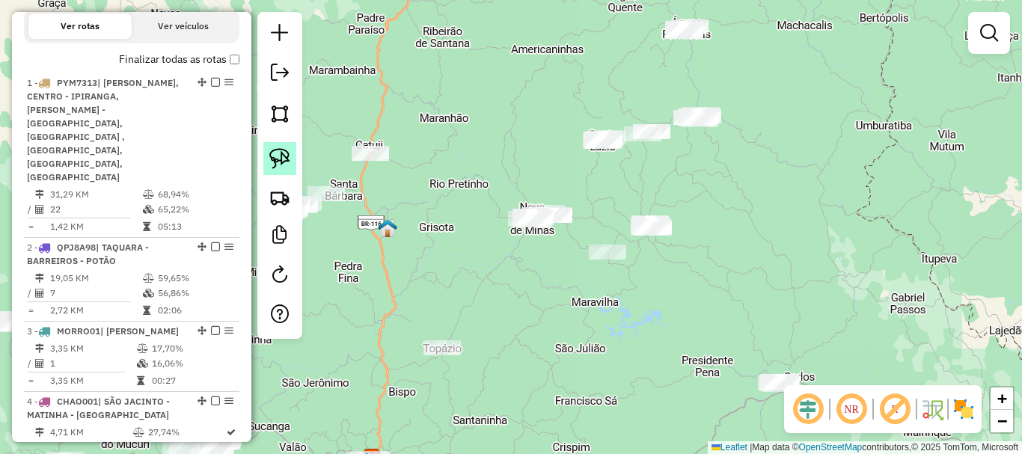
click at [278, 156] on img at bounding box center [279, 158] width 21 height 21
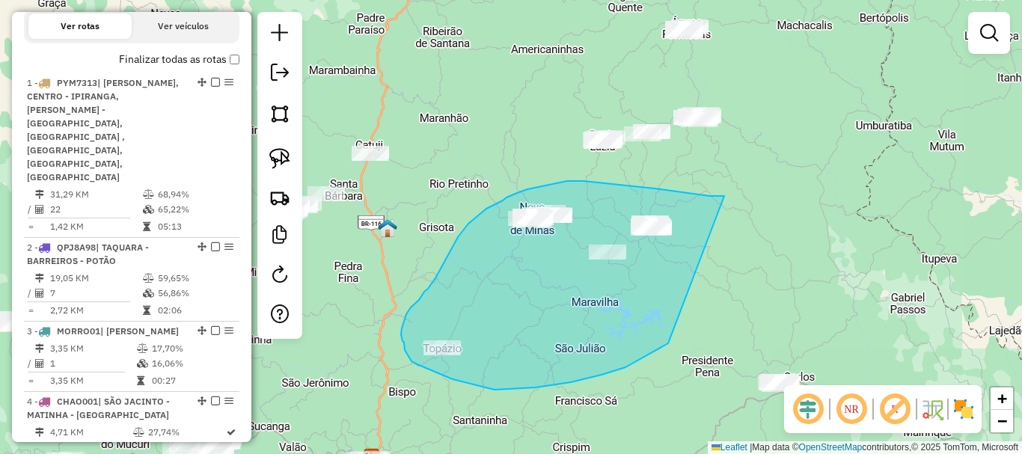
drag, startPoint x: 724, startPoint y: 196, endPoint x: 673, endPoint y: 340, distance: 152.6
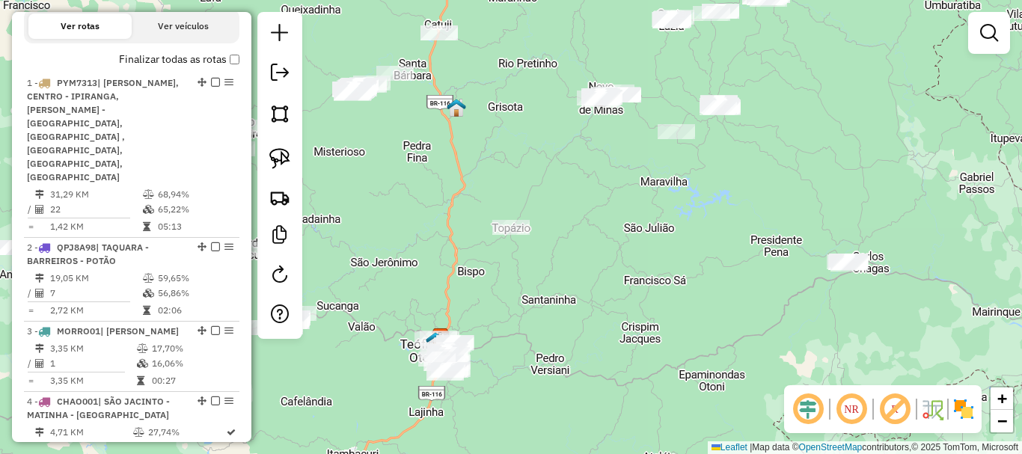
drag, startPoint x: 671, startPoint y: 292, endPoint x: 747, endPoint y: 139, distance: 170.3
click at [747, 139] on div "Janela de atendimento Grade de atendimento Capacidade Transportadoras Veículos …" at bounding box center [511, 227] width 1022 height 454
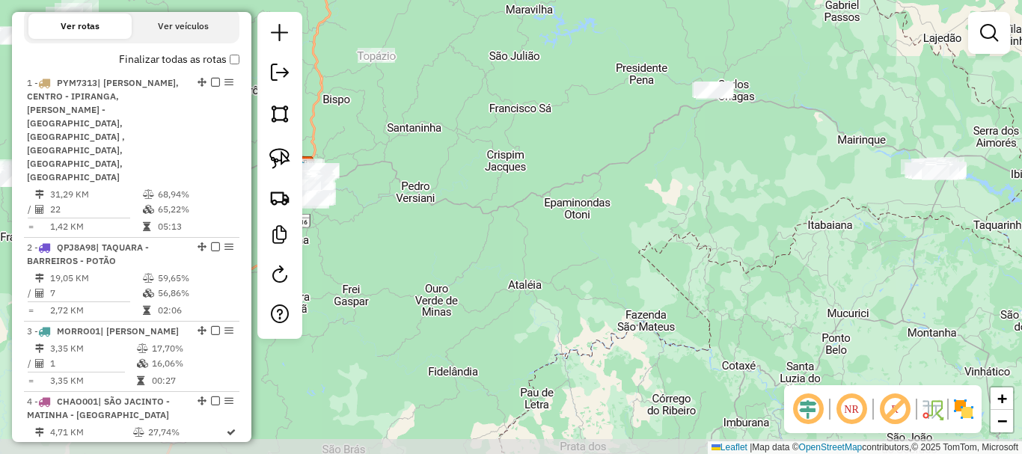
drag, startPoint x: 784, startPoint y: 278, endPoint x: 643, endPoint y: 138, distance: 198.9
click at [643, 138] on div "Janela de atendimento Grade de atendimento Capacidade Transportadoras Veículos …" at bounding box center [511, 227] width 1022 height 454
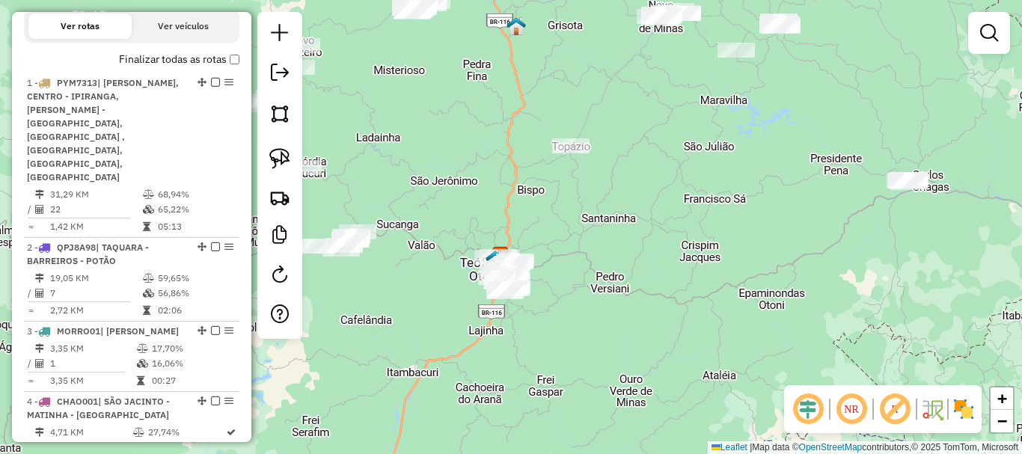
drag, startPoint x: 606, startPoint y: 146, endPoint x: 801, endPoint y: 236, distance: 214.6
click at [801, 236] on div "Janela de atendimento Grade de atendimento Capacidade Transportadoras Veículos …" at bounding box center [511, 227] width 1022 height 454
click at [292, 78] on link at bounding box center [280, 75] width 30 height 34
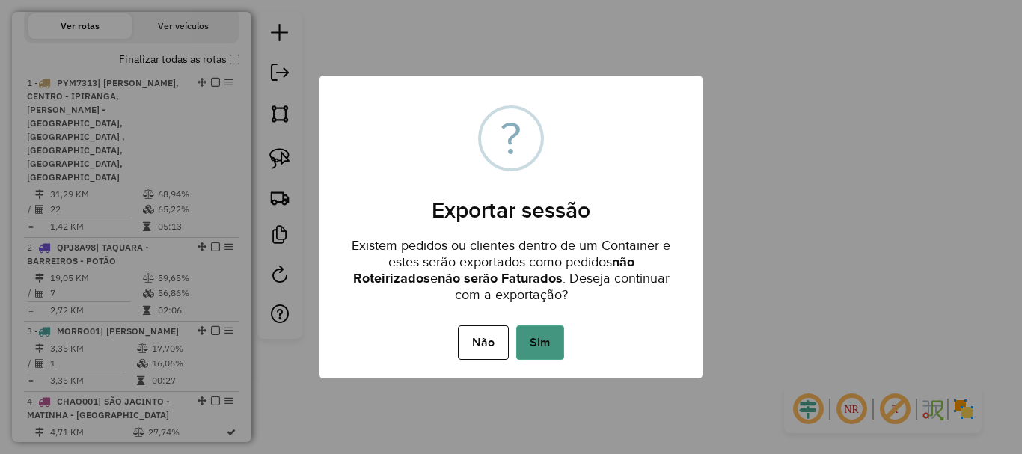
click at [545, 348] on button "Sim" at bounding box center [540, 342] width 48 height 34
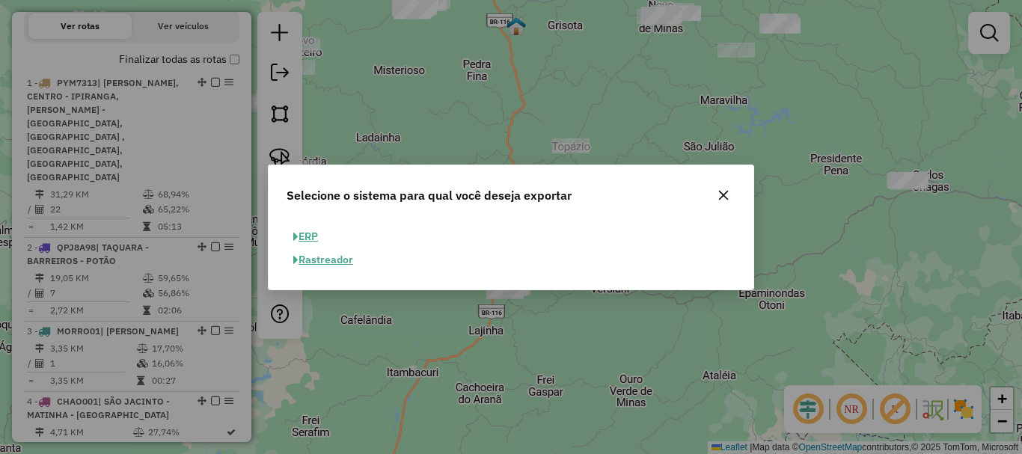
click at [317, 242] on button "ERP" at bounding box center [306, 236] width 38 height 23
select select "**"
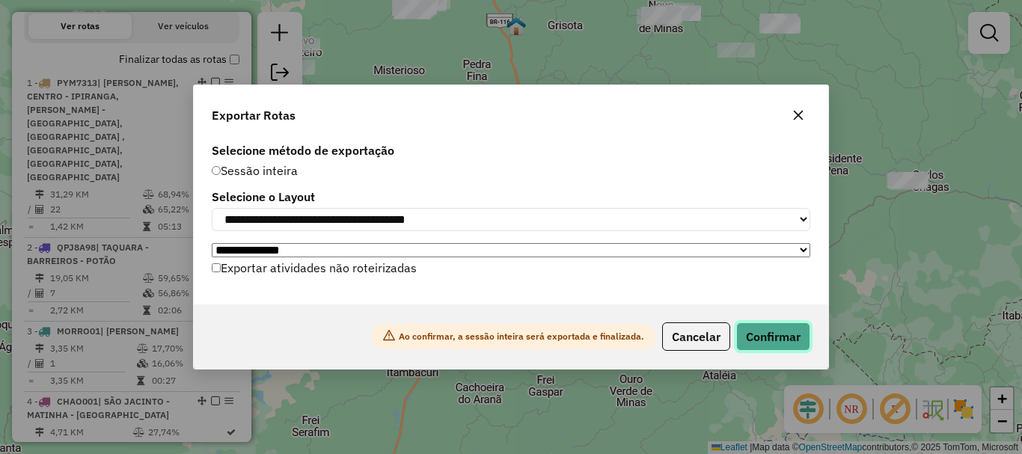
click at [789, 343] on button "Confirmar" at bounding box center [773, 336] width 74 height 28
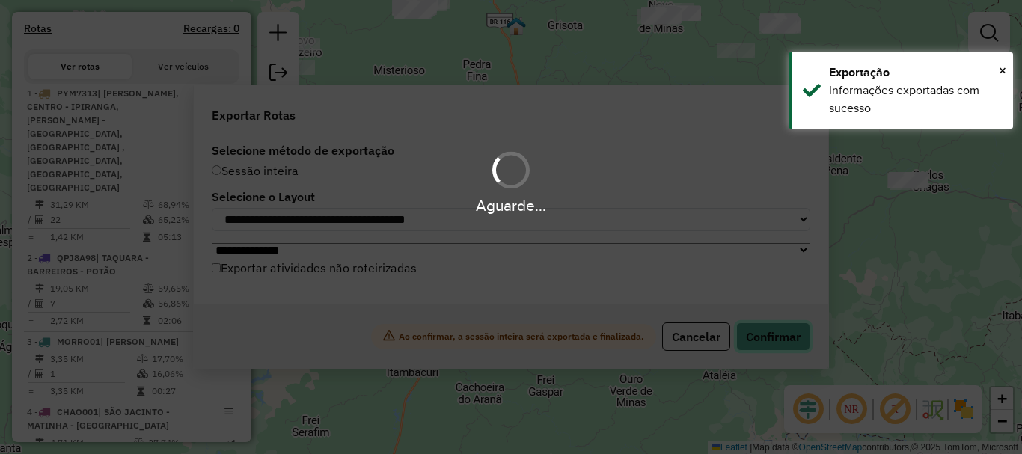
scroll to position [563, 0]
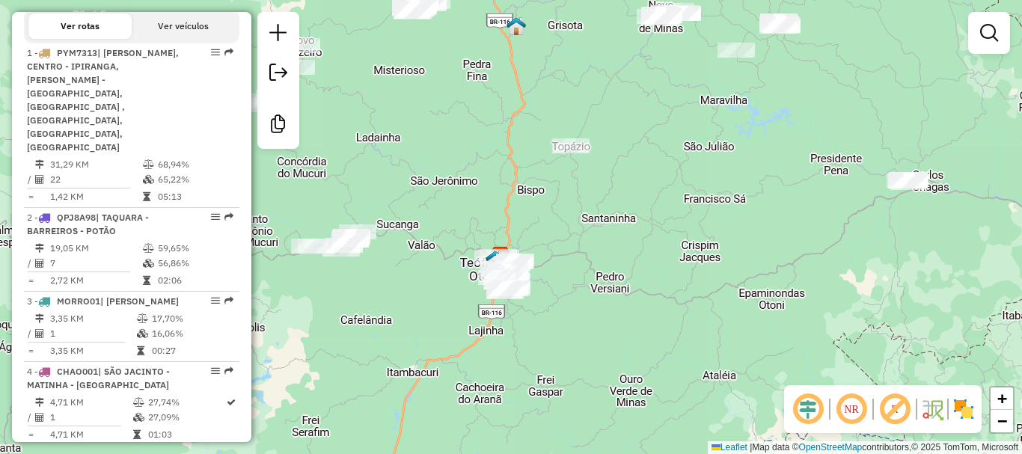
click at [655, 237] on div "Janela de atendimento Grade de atendimento Capacidade Transportadoras Veículos …" at bounding box center [511, 227] width 1022 height 454
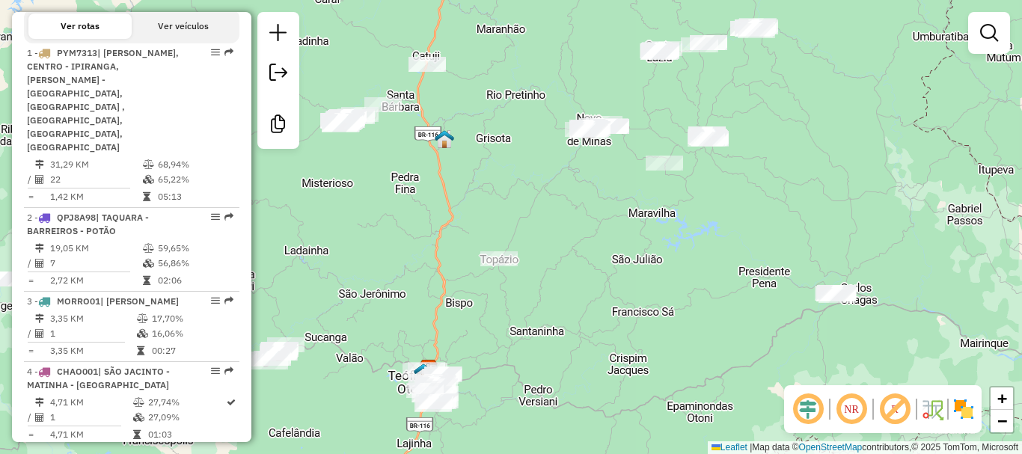
drag, startPoint x: 732, startPoint y: 193, endPoint x: 604, endPoint y: 277, distance: 153.6
click at [656, 306] on div "Janela de atendimento Grade de atendimento Capacidade Transportadoras Veículos …" at bounding box center [511, 227] width 1022 height 454
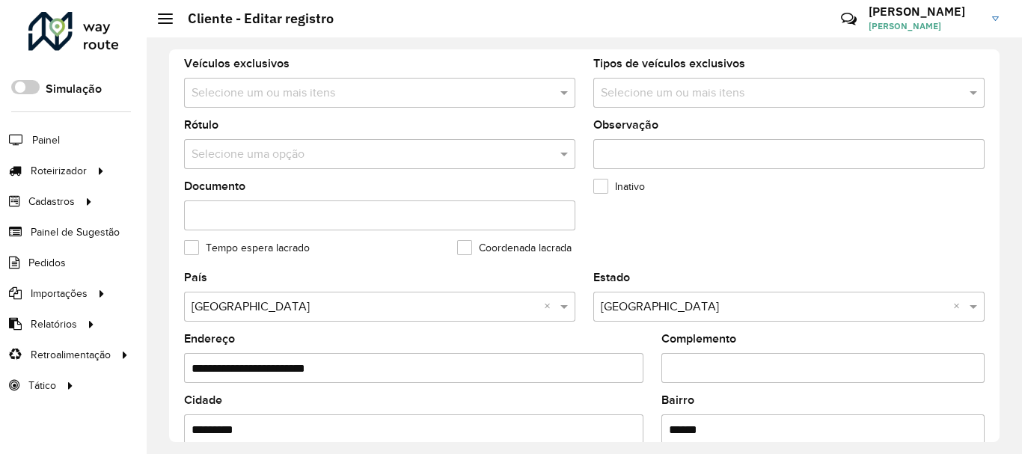
scroll to position [599, 0]
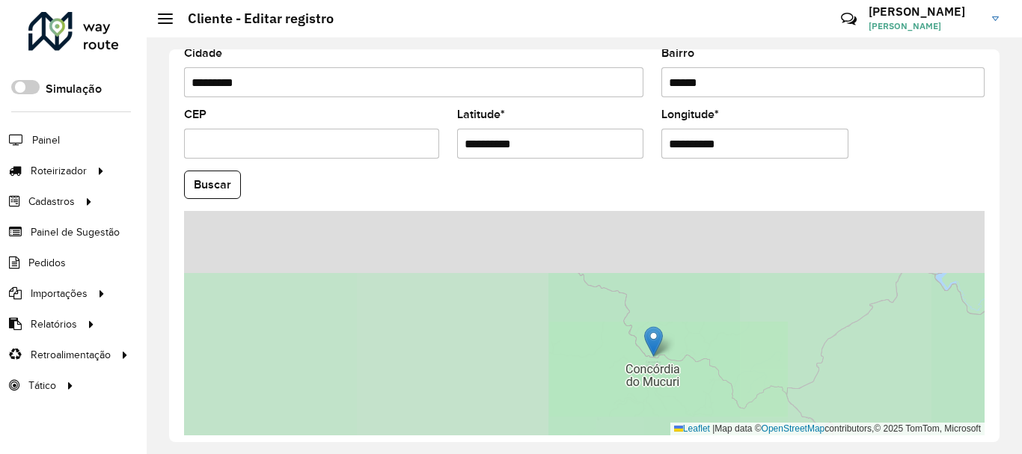
drag, startPoint x: 501, startPoint y: 280, endPoint x: 587, endPoint y: 355, distance: 115.1
click at [587, 355] on div "Leaflet | Map data © OpenStreetMap contributors,© 2025 TomTom, Microsoft" at bounding box center [584, 323] width 801 height 224
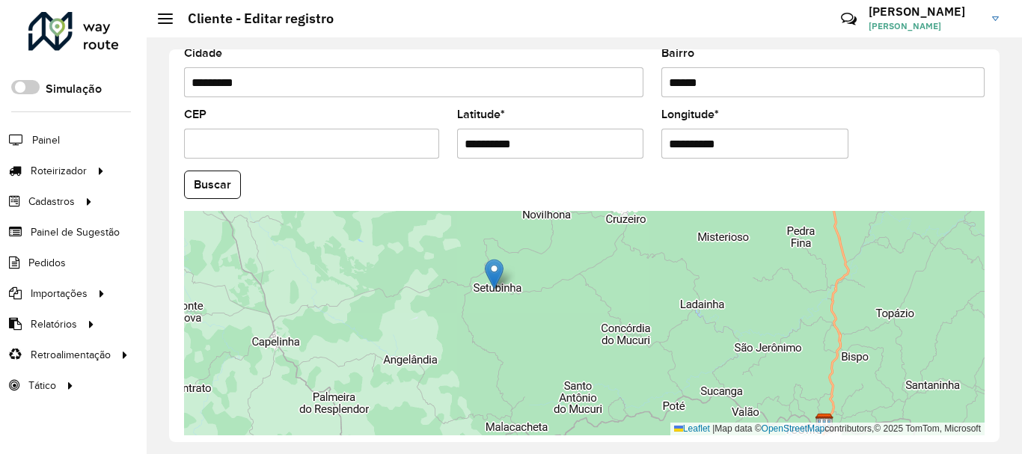
drag, startPoint x: 606, startPoint y: 312, endPoint x: 502, endPoint y: 275, distance: 110.5
click at [502, 275] on img at bounding box center [494, 274] width 19 height 31
type input "**********"
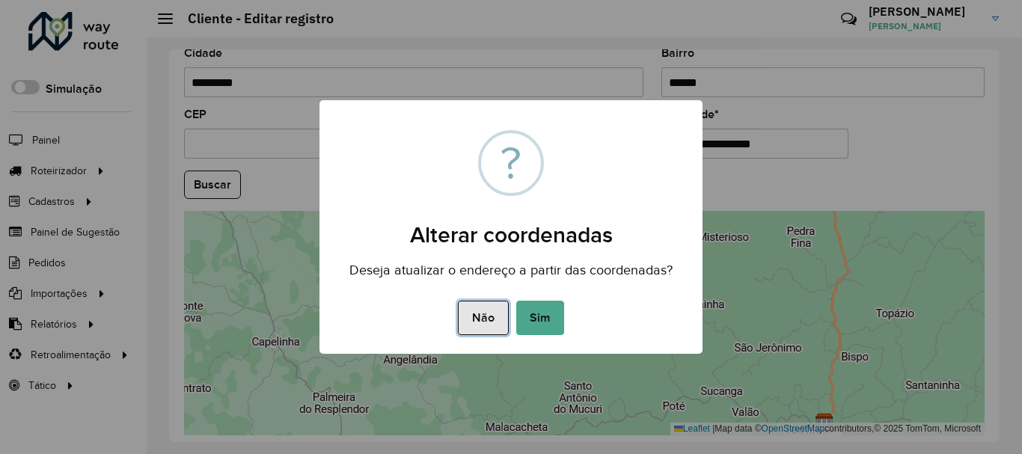
click at [485, 315] on button "Não" at bounding box center [483, 318] width 50 height 34
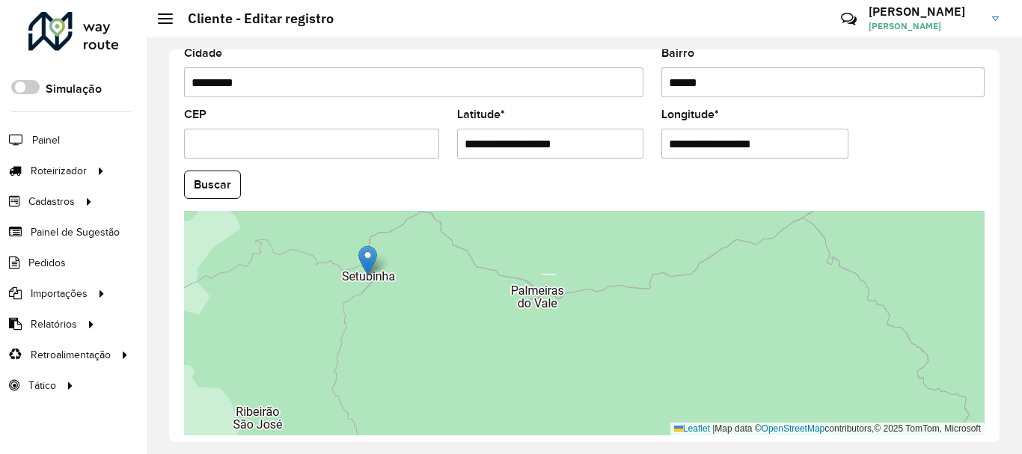
drag, startPoint x: 459, startPoint y: 260, endPoint x: 367, endPoint y: 255, distance: 92.9
click at [367, 255] on img at bounding box center [367, 260] width 19 height 31
type input "**********"
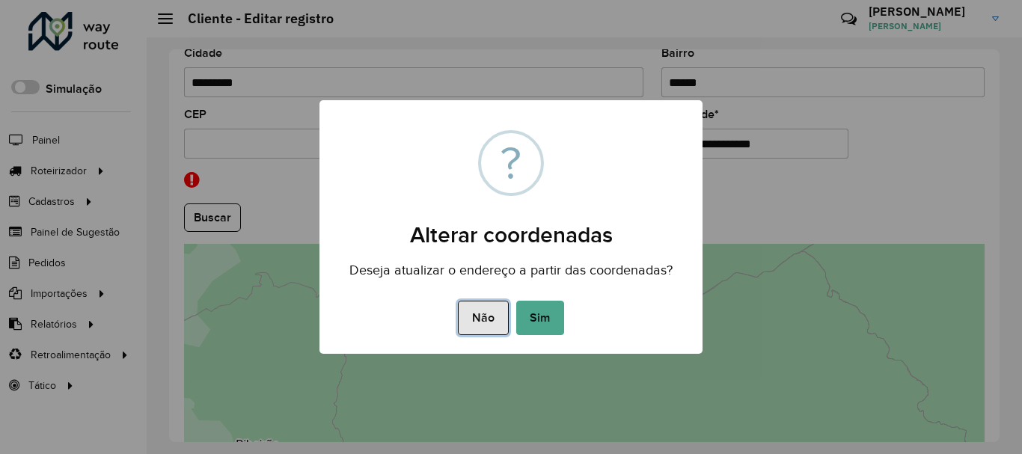
click at [493, 305] on button "Não" at bounding box center [483, 318] width 50 height 34
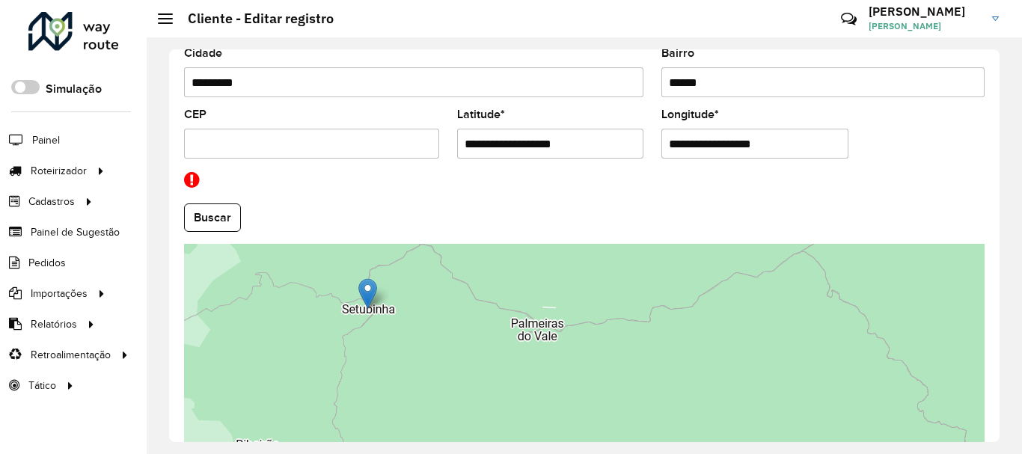
scroll to position [692, 0]
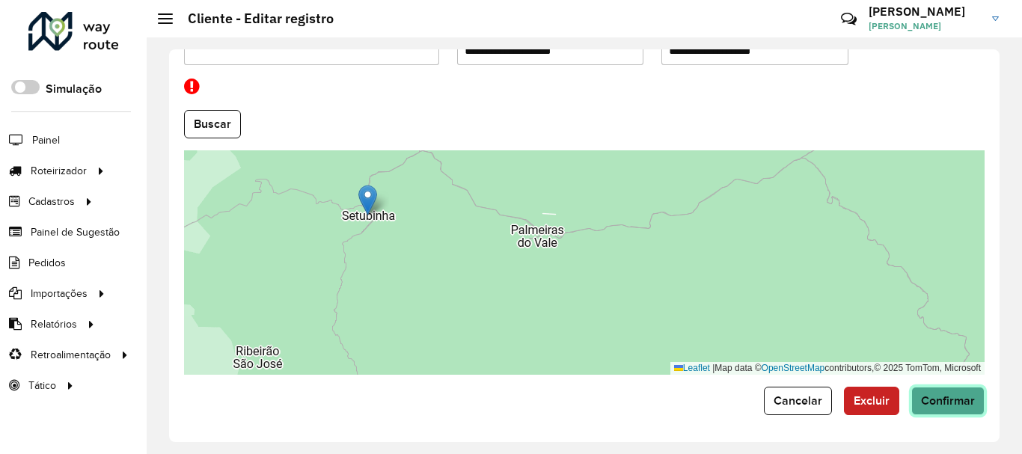
click at [943, 414] on button "Confirmar" at bounding box center [947, 401] width 73 height 28
